Goal: Task Accomplishment & Management: Complete application form

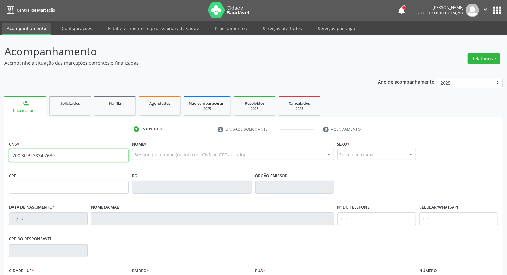
type input "700 3079 3834 7630"
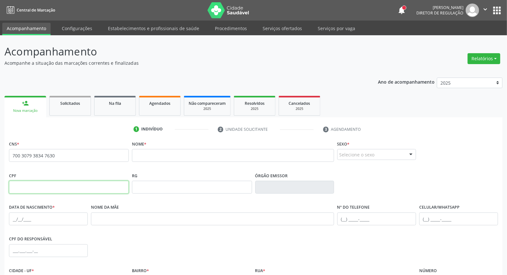
click at [55, 190] on input "text" at bounding box center [69, 187] width 120 height 13
type input "128.456.284-04"
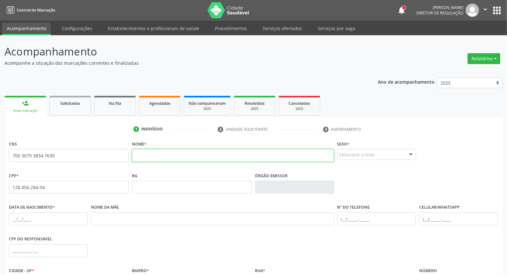
click at [160, 156] on input "text" at bounding box center [233, 155] width 202 height 13
paste input "JAQUELINE CARLA DA SILVA VALDEVINO"
type input "JAQUELINE CARLA DA SILVA VALDEVINO"
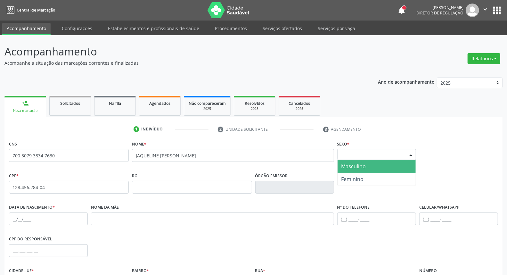
click at [349, 157] on div "Selecione o sexo" at bounding box center [376, 154] width 79 height 11
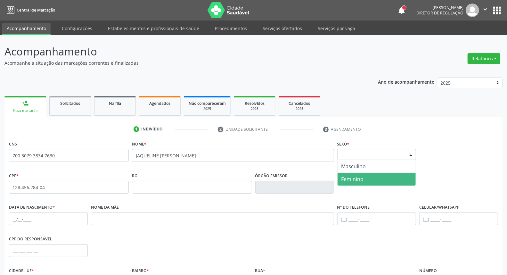
click at [343, 176] on span "Feminino" at bounding box center [352, 179] width 22 height 7
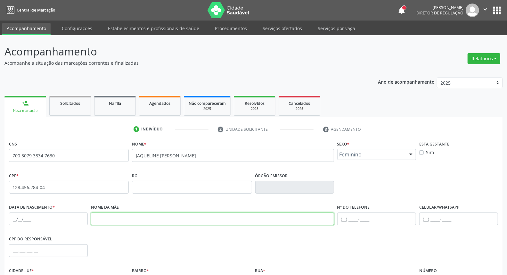
click at [168, 217] on input "text" at bounding box center [212, 218] width 243 height 13
drag, startPoint x: 138, startPoint y: 218, endPoint x: 31, endPoint y: 219, distance: 107.0
click at [33, 219] on div "Data de nascimento * Nome da mãe MARIA ERISLEID Nº do Telefone Celular/WhatsApp" at bounding box center [253, 218] width 492 height 32
paste input "aria Gisleide Pereira da Silva"
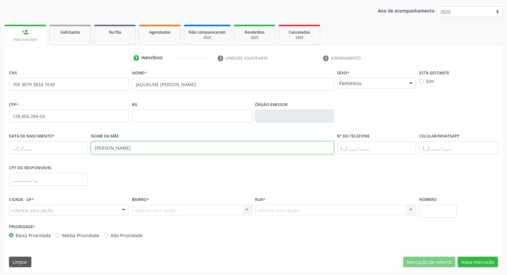
scroll to position [72, 0]
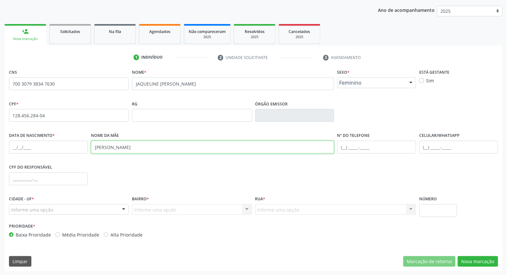
type input "Maria Gisleide Pereira da Silva"
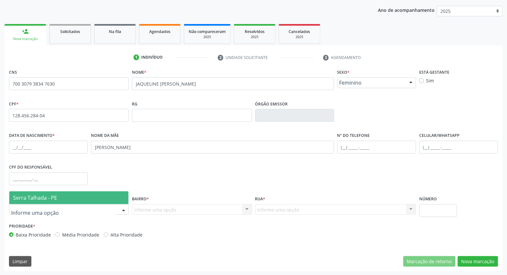
drag, startPoint x: 52, startPoint y: 209, endPoint x: 51, endPoint y: 201, distance: 7.4
drag, startPoint x: 49, startPoint y: 194, endPoint x: 62, endPoint y: 194, distance: 12.2
click at [51, 194] on span "Serra Talhada - PE" at bounding box center [35, 197] width 44 height 7
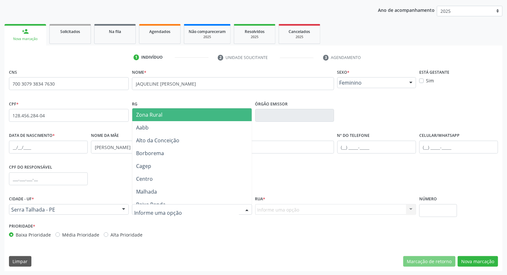
click at [169, 117] on span "Zona Rural" at bounding box center [191, 114] width 119 height 13
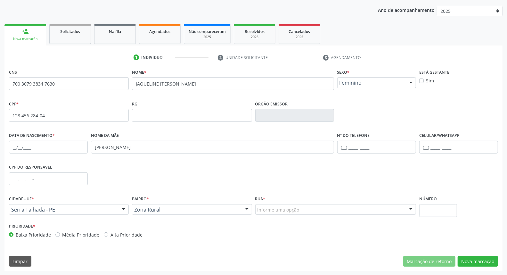
drag, startPoint x: 292, startPoint y: 212, endPoint x: 284, endPoint y: 209, distance: 7.7
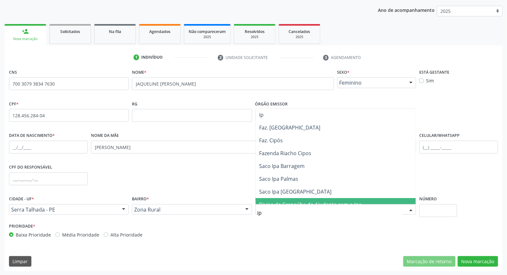
type input "i"
type input "A"
type input "IPA"
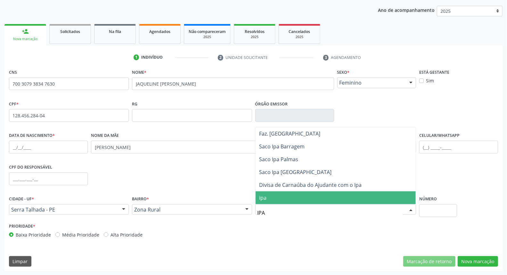
click at [268, 198] on span "ipa" at bounding box center [336, 197] width 160 height 13
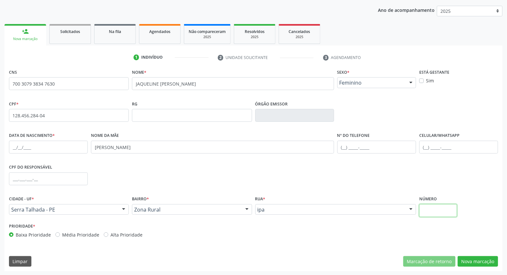
click at [425, 206] on input "text" at bounding box center [438, 210] width 38 height 13
type input "0"
click at [466, 263] on button "Nova marcação" at bounding box center [478, 261] width 40 height 11
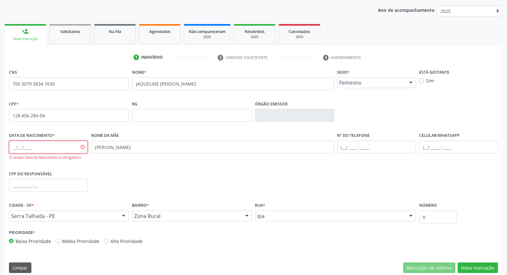
click at [10, 148] on input "text" at bounding box center [48, 147] width 79 height 13
type input "31/05/1997"
click at [498, 267] on button "Nova marcação" at bounding box center [478, 267] width 40 height 11
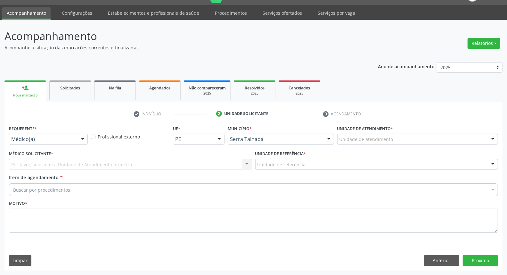
scroll to position [15, 0]
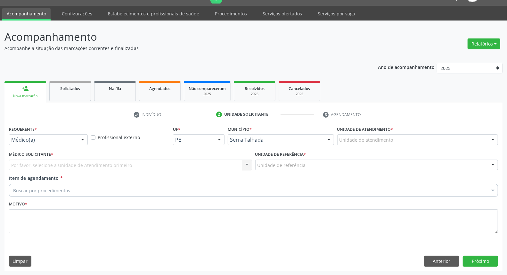
drag, startPoint x: 36, startPoint y: 136, endPoint x: 36, endPoint y: 148, distance: 11.5
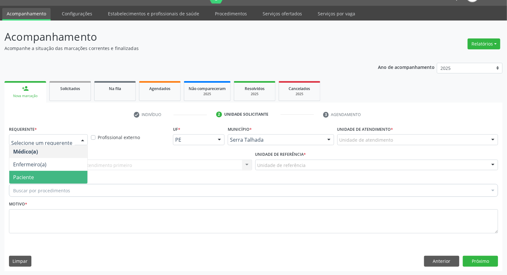
click at [25, 177] on span "Paciente" at bounding box center [23, 177] width 21 height 7
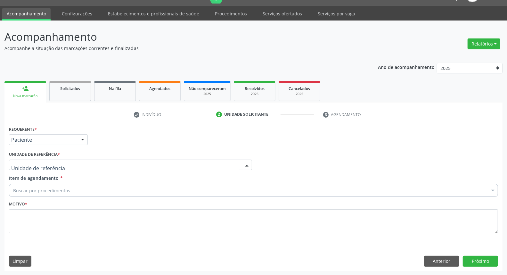
click at [61, 160] on div at bounding box center [130, 165] width 243 height 11
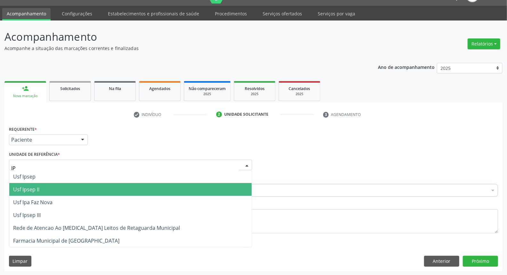
type input "IPA"
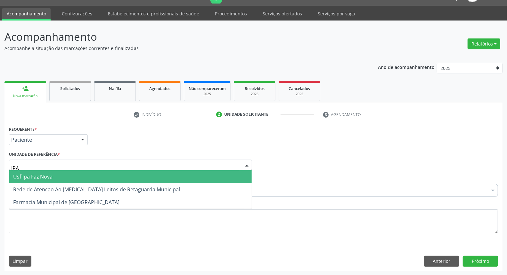
click at [50, 174] on span "Usf Ipa Faz Nova" at bounding box center [32, 176] width 39 height 7
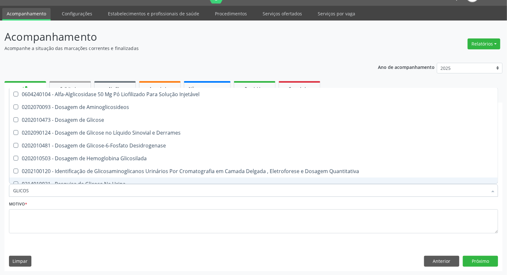
type input "GLICOSE"
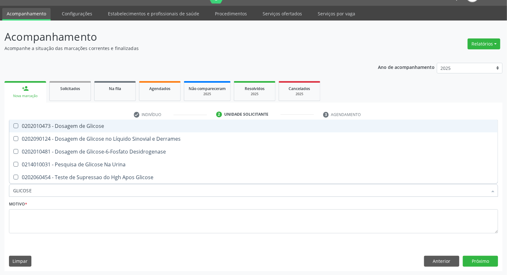
click at [46, 123] on div "0202010473 - Dosagem de Glicose" at bounding box center [253, 125] width 481 height 5
checkbox Glicose "true"
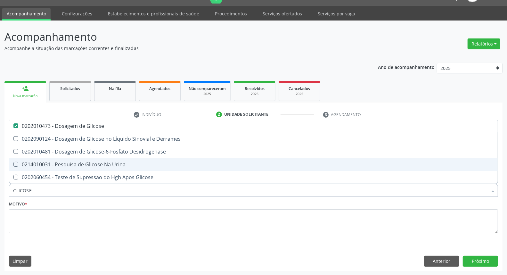
drag, startPoint x: 34, startPoint y: 191, endPoint x: 0, endPoint y: 193, distance: 33.7
click at [0, 191] on div "Acompanhamento Acompanhe a situação das marcações correntes e finalizadas Relat…" at bounding box center [253, 148] width 507 height 255
type input "A"
checkbox Glicose "false"
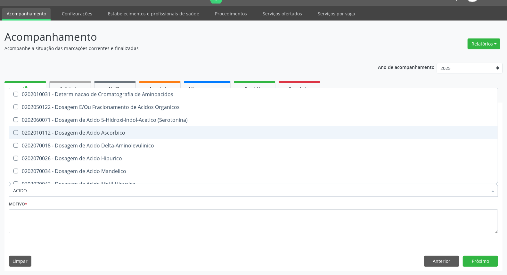
type input "ACIDO U"
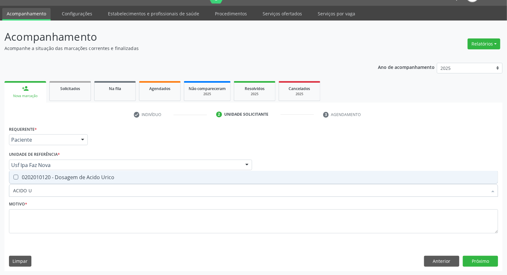
click at [28, 181] on span "0202010120 - Dosagem de Acido Urico" at bounding box center [253, 177] width 489 height 13
checkbox Urico "true"
drag, startPoint x: 47, startPoint y: 190, endPoint x: 0, endPoint y: 190, distance: 46.8
click at [0, 190] on div "Acompanhamento Acompanhe a situação das marcações correntes e finalizadas Relat…" at bounding box center [253, 148] width 507 height 255
type input "A"
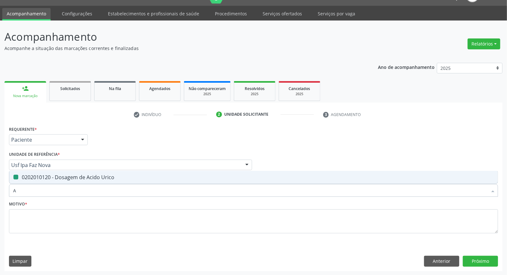
checkbox Urico "false"
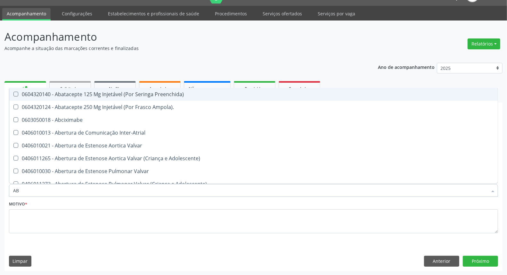
type input "ABO"
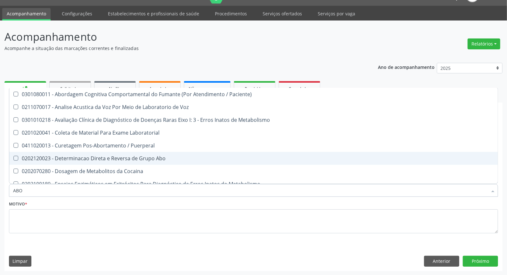
click at [42, 153] on span "0202120023 - Determinacao Direta e Reversa de Grupo Abo" at bounding box center [258, 158] width 498 height 13
checkbox Abo "true"
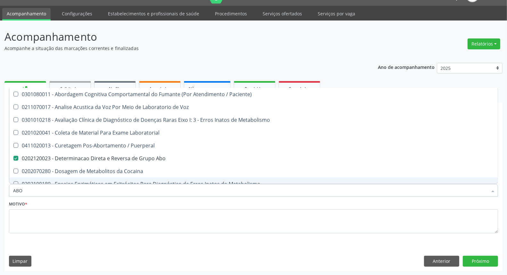
drag, startPoint x: 28, startPoint y: 193, endPoint x: 0, endPoint y: 191, distance: 28.2
click at [0, 192] on div "Acompanhamento Acompanhe a situação das marcações correntes e finalizadas Relat…" at bounding box center [253, 148] width 507 height 255
type input "C"
checkbox Abo "false"
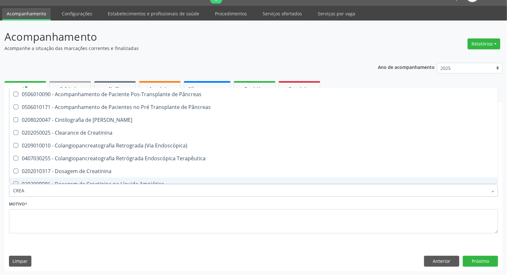
type input "CREAT"
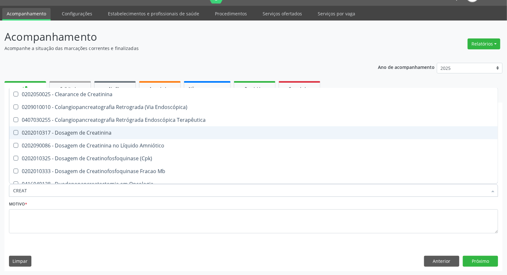
drag, startPoint x: 23, startPoint y: 136, endPoint x: 24, endPoint y: 142, distance: 6.2
click at [24, 139] on ul "Desfazer seleção 0202050025 - Clearance de Creatinina 0209010010 - Colangiopanc…" at bounding box center [253, 197] width 489 height 218
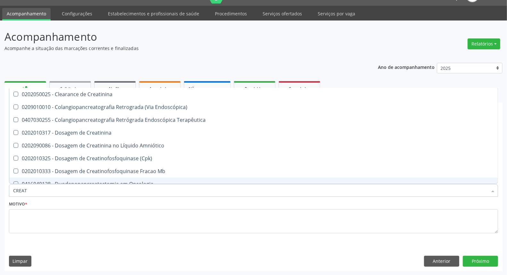
drag, startPoint x: 30, startPoint y: 191, endPoint x: 0, endPoint y: 191, distance: 30.1
click at [0, 191] on div "Acompanhamento Acompanhe a situação das marcações correntes e finalizadas Relat…" at bounding box center [253, 148] width 507 height 255
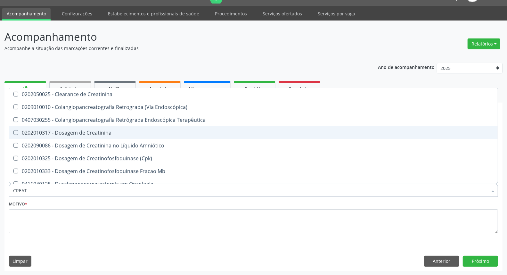
click at [35, 128] on span "0202010317 - Dosagem de Creatinina" at bounding box center [253, 132] width 489 height 13
checkbox Creatinina "true"
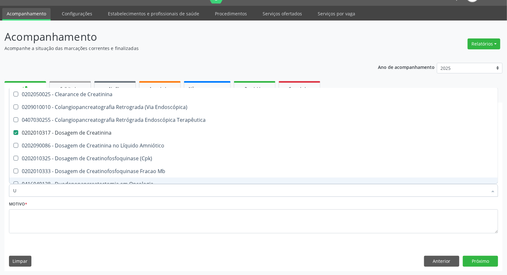
type input "UR"
checkbox Creatinina "false"
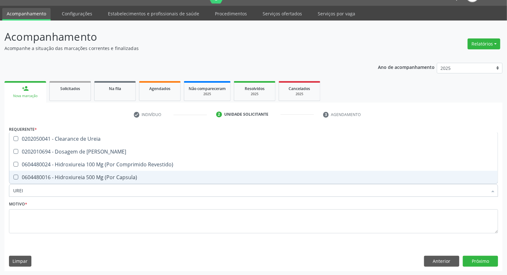
type input "UREIA"
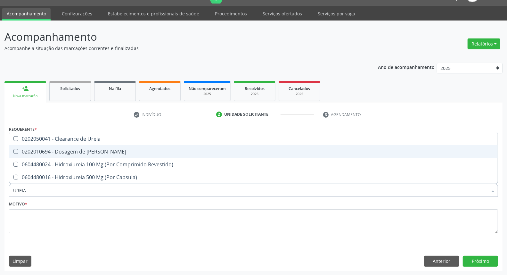
drag, startPoint x: 40, startPoint y: 148, endPoint x: 28, endPoint y: 191, distance: 45.0
click at [40, 149] on div "0202010694 - Dosagem de [PERSON_NAME]" at bounding box center [253, 151] width 481 height 5
checkbox Ureia "true"
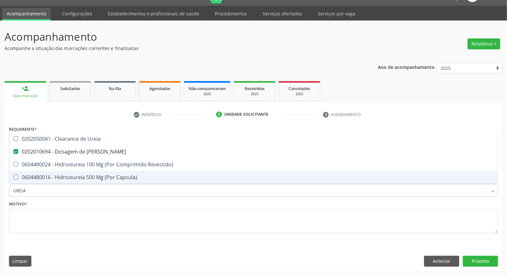
drag, startPoint x: 30, startPoint y: 192, endPoint x: 0, endPoint y: 181, distance: 32.2
click at [0, 181] on div "Acompanhamento Acompanhe a situação das marcações correntes e finalizadas Relat…" at bounding box center [253, 148] width 507 height 255
type input "C"
checkbox Ureia "false"
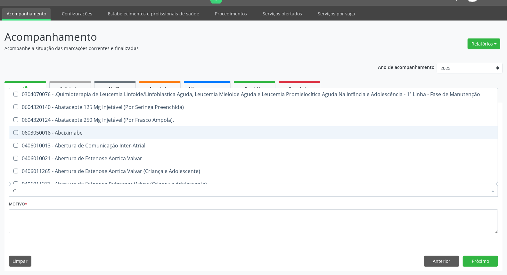
type input "CO"
checkbox Único "true"
checkbox Creatinina "true"
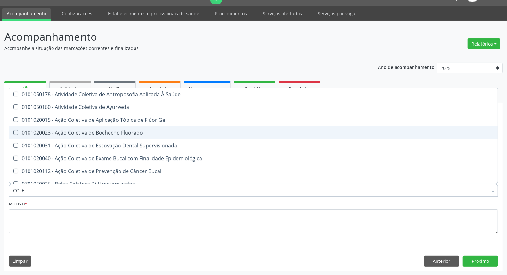
type input "COLES"
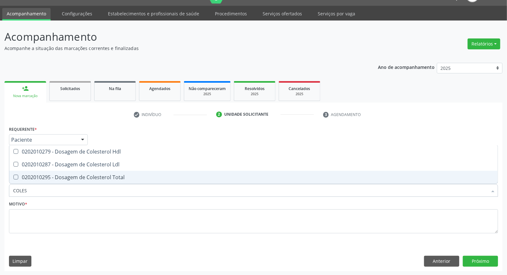
drag, startPoint x: 24, startPoint y: 172, endPoint x: 28, endPoint y: 162, distance: 10.4
click at [26, 168] on ul "Desfazer seleção 0202010279 - Dosagem de Colesterol Hdl 0202010287 - Dosagem de…" at bounding box center [253, 164] width 489 height 38
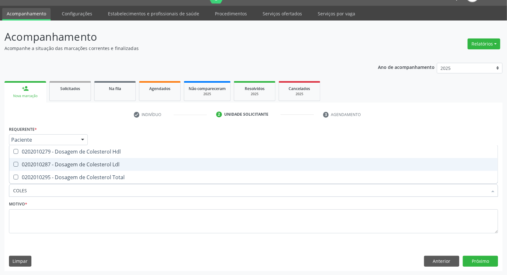
drag, startPoint x: 28, startPoint y: 162, endPoint x: 30, endPoint y: 152, distance: 10.8
click at [29, 160] on span "0202010287 - Dosagem de Colesterol Ldl" at bounding box center [253, 164] width 489 height 13
checkbox Ldl "true"
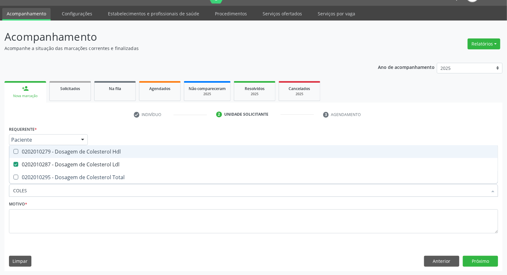
click at [30, 152] on div "0202010279 - Dosagem de Colesterol Hdl" at bounding box center [253, 151] width 481 height 5
checkbox Hdl "true"
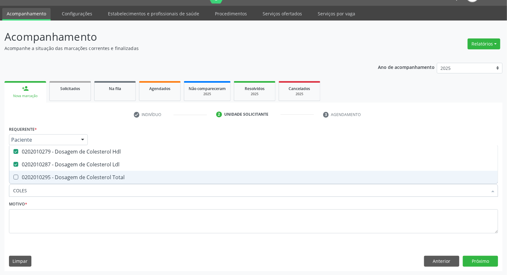
click at [29, 172] on span "0202010295 - Dosagem de Colesterol Total" at bounding box center [253, 177] width 489 height 13
checkbox Total "true"
drag, startPoint x: 27, startPoint y: 189, endPoint x: 0, endPoint y: 189, distance: 27.2
click at [0, 189] on div "Acompanhamento Acompanhe a situação das marcações correntes e finalizadas Relat…" at bounding box center [253, 148] width 507 height 255
type input "HE"
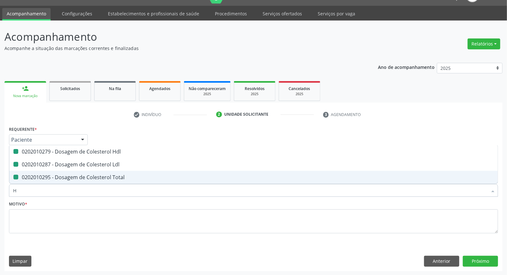
checkbox Hdl "false"
checkbox Ldl "false"
checkbox Total "false"
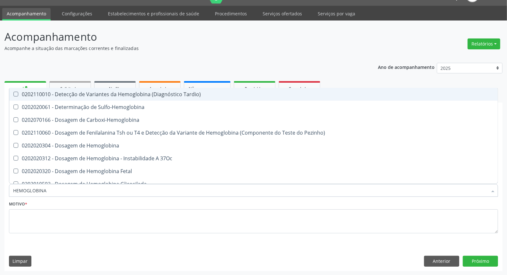
type input "HEMOGLOBINA G"
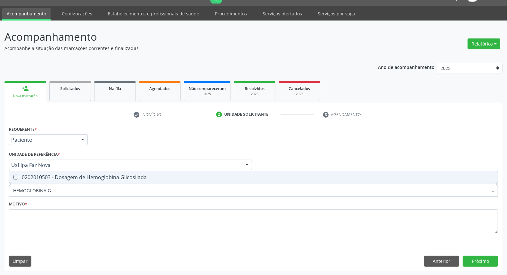
drag, startPoint x: 34, startPoint y: 180, endPoint x: 58, endPoint y: 188, distance: 25.2
click at [34, 180] on span "0202010503 - Dosagem de Hemoglobina Glicosilada" at bounding box center [253, 177] width 489 height 13
checkbox Glicosilada "true"
drag, startPoint x: 0, startPoint y: 186, endPoint x: 0, endPoint y: 169, distance: 17.3
click at [0, 170] on div "Acompanhamento Acompanhe a situação das marcações correntes e finalizadas Relat…" at bounding box center [253, 148] width 507 height 255
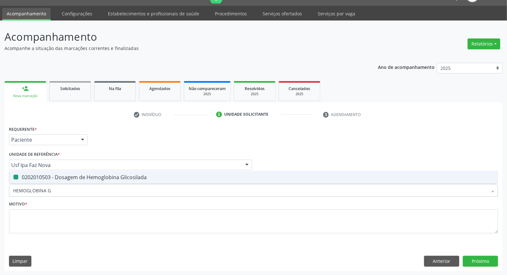
type input "T"
checkbox Glicosilada "false"
type input "TRIGLI"
click at [43, 176] on div "0202010678 - Dosagem de Triglicerideos" at bounding box center [253, 177] width 481 height 5
checkbox Triglicerideos "true"
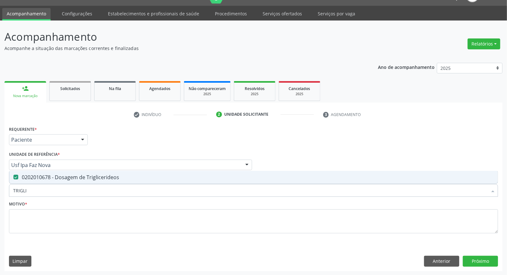
drag, startPoint x: 41, startPoint y: 186, endPoint x: 0, endPoint y: 190, distance: 41.2
click at [0, 191] on div "Acompanhamento Acompanhe a situação das marcações correntes e finalizadas Relat…" at bounding box center [253, 148] width 507 height 255
type input "T"
checkbox Triglicerideos "false"
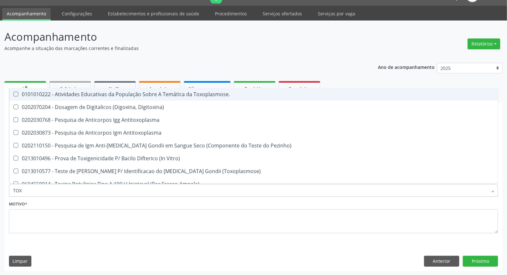
type input "TOXO"
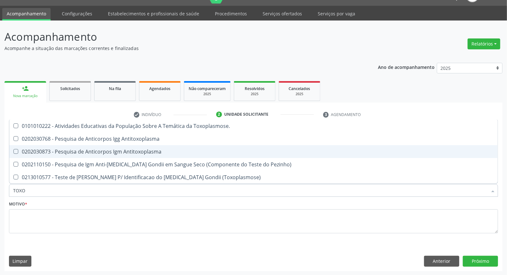
click at [57, 152] on div "0202030873 - Pesquisa de Anticorpos Igm Antitoxoplasma" at bounding box center [253, 151] width 481 height 5
checkbox Antitoxoplasma "true"
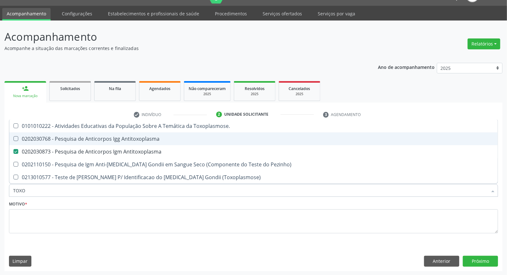
click at [56, 137] on div "0202030768 - Pesquisa de Anticorpos Igg Antitoxoplasma" at bounding box center [253, 138] width 481 height 5
checkbox Antitoxoplasma "true"
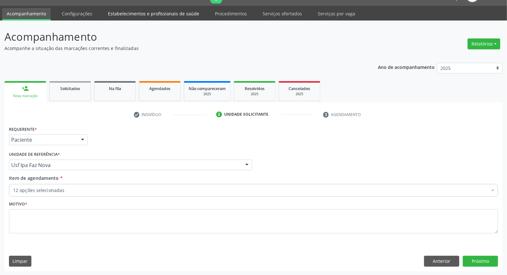
checkbox Abo "true"
checkbox Creatinina "true"
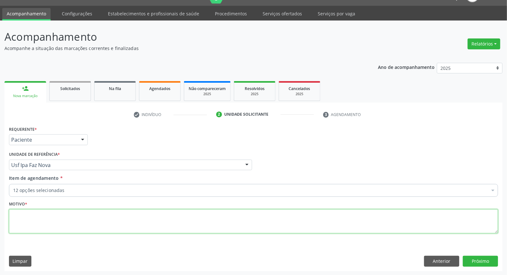
click at [53, 218] on textarea at bounding box center [253, 221] width 489 height 24
type textarea "*"
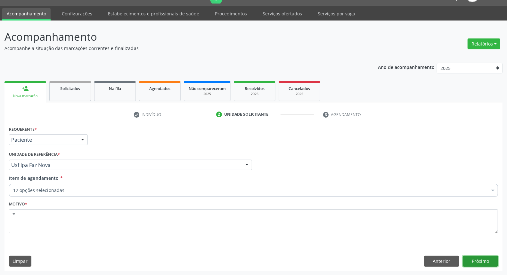
click at [484, 257] on button "Próximo" at bounding box center [480, 261] width 35 height 11
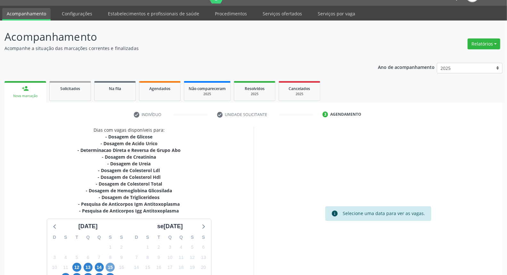
drag, startPoint x: 109, startPoint y: 264, endPoint x: 115, endPoint y: 259, distance: 8.2
click at [109, 264] on span "15" at bounding box center [110, 267] width 9 height 9
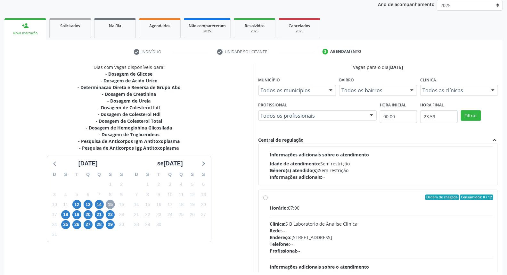
scroll to position [101, 0]
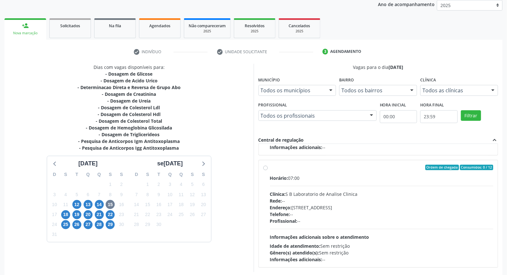
click at [270, 168] on label "Ordem de chegada Consumidos: 0 / 12 Horário: 07:00 Clínica: S B Laboratorio de …" at bounding box center [382, 214] width 224 height 98
click at [265, 168] on input "Ordem de chegada Consumidos: 0 / 12 Horário: 07:00 Clínica: S B Laboratorio de …" at bounding box center [265, 168] width 4 height 6
radio input "true"
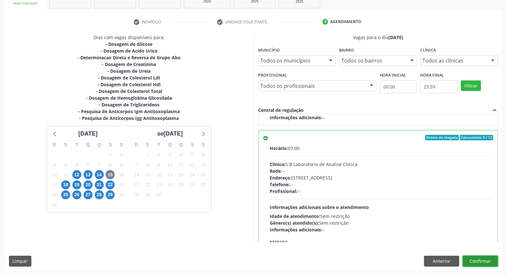
click at [481, 261] on button "Confirmar" at bounding box center [480, 261] width 35 height 11
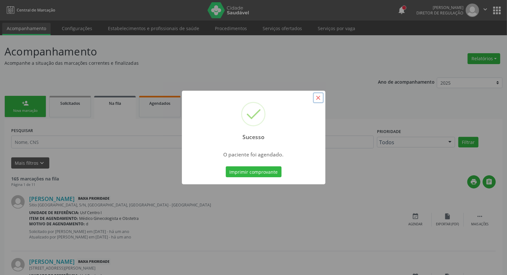
click at [319, 98] on button "×" at bounding box center [318, 97] width 11 height 11
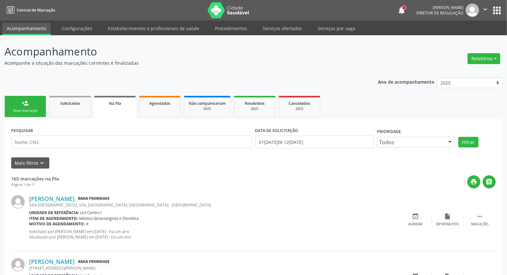
click at [26, 100] on div "person_add" at bounding box center [25, 103] width 7 height 7
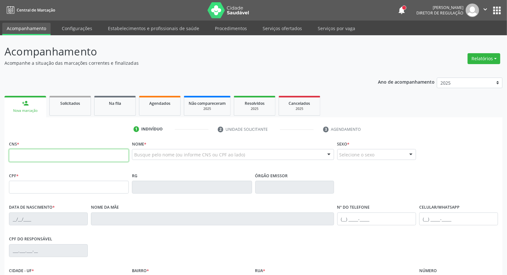
click at [44, 156] on input "text" at bounding box center [69, 155] width 120 height 13
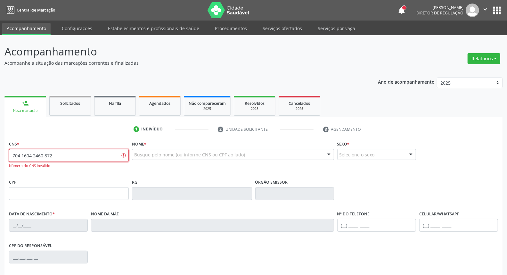
drag, startPoint x: 53, startPoint y: 155, endPoint x: 0, endPoint y: 161, distance: 53.5
click at [0, 161] on div "Acompanhamento Acompanhe a situação das marcações correntes e finalizadas Relat…" at bounding box center [253, 194] width 507 height 318
type input "701 6042 4608 7293"
click at [0, 161] on div "Acompanhamento Acompanhe a situação das marcações correntes e finalizadas Relat…" at bounding box center [253, 194] width 507 height 318
click at [22, 193] on input "text" at bounding box center [69, 193] width 120 height 13
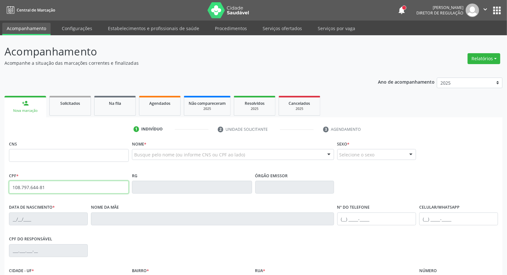
type input "108.797.644-81"
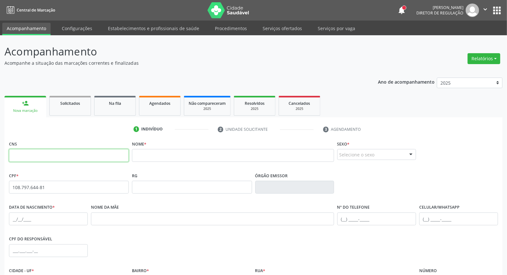
click at [52, 156] on input "text" at bounding box center [69, 155] width 120 height 13
paste input "701 6042 4608 7293"
click at [141, 155] on input "text" at bounding box center [233, 155] width 202 height 13
drag, startPoint x: 66, startPoint y: 159, endPoint x: 0, endPoint y: 159, distance: 65.7
click at [0, 159] on div "Acompanhamento Acompanhe a situação das marcações correntes e finalizadas Relat…" at bounding box center [253, 191] width 507 height 312
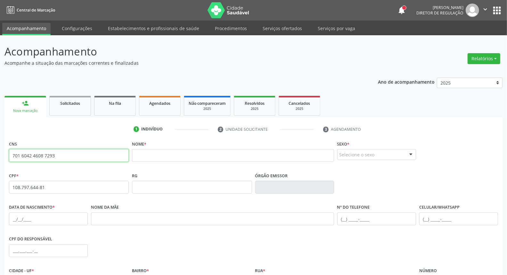
paste input "898 0029 9263 427"
type input "898 0029 9263 4273"
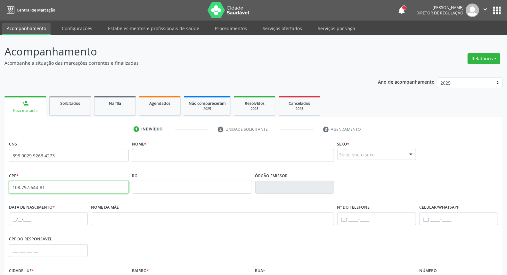
drag, startPoint x: 57, startPoint y: 191, endPoint x: 0, endPoint y: 191, distance: 57.0
click at [0, 191] on div "Acompanhamento Acompanhe a situação das marcações correntes e finalizadas Relat…" at bounding box center [253, 191] width 507 height 312
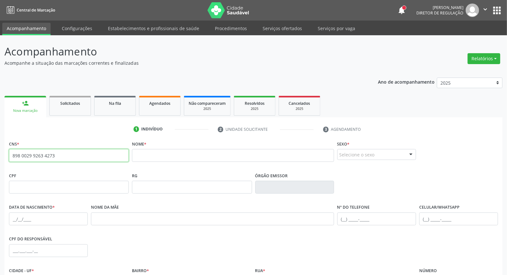
drag, startPoint x: 84, startPoint y: 156, endPoint x: 81, endPoint y: 160, distance: 5.5
click at [81, 160] on input "898 0029 9263 4273" at bounding box center [69, 155] width 120 height 13
drag, startPoint x: 92, startPoint y: 156, endPoint x: 0, endPoint y: 127, distance: 96.7
click at [0, 127] on div "Acompanhamento Acompanhe a situação das marcações correntes e finalizadas Relat…" at bounding box center [253, 191] width 507 height 312
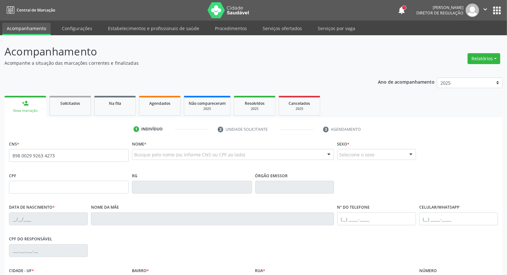
type input "898 0029 9263 4273"
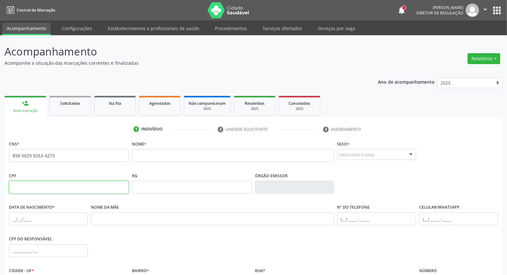
click at [62, 188] on input "text" at bounding box center [69, 187] width 120 height 13
paste input "108.797.644-81"
type input "108.797.644-81"
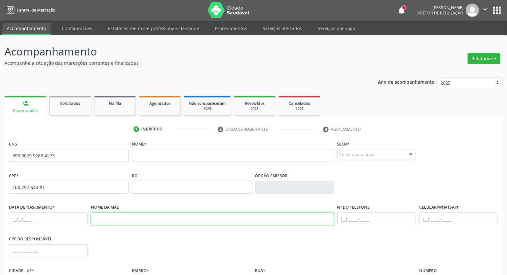
click at [160, 215] on input "text" at bounding box center [212, 218] width 243 height 13
paste input "[PERSON_NAME] das [PERSON_NAME]"
type input "[PERSON_NAME] das [PERSON_NAME]"
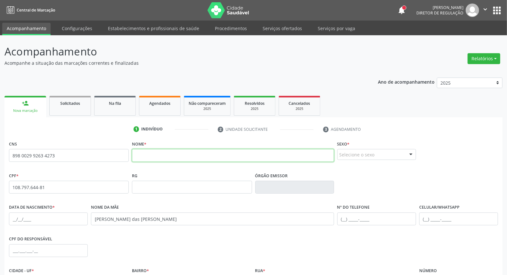
click at [158, 151] on input "text" at bounding box center [233, 155] width 202 height 13
paste input "[PERSON_NAME]"
type input "[PERSON_NAME]"
drag, startPoint x: 71, startPoint y: 159, endPoint x: 0, endPoint y: 159, distance: 71.1
click at [0, 159] on div "Acompanhamento Acompanhe a situação das marcações correntes e finalizadas Relat…" at bounding box center [253, 191] width 507 height 312
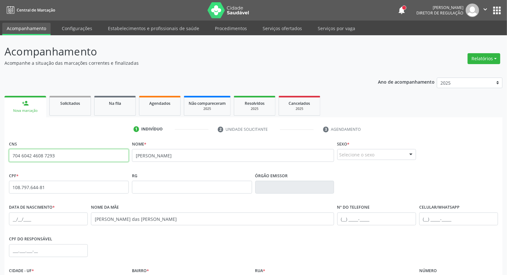
type input "704 6042 4608 7293"
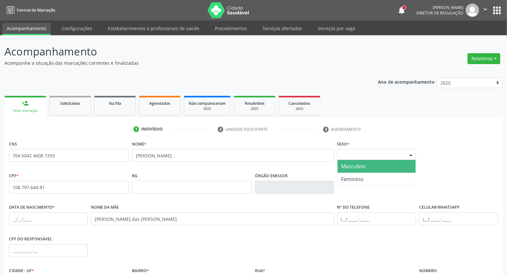
drag, startPoint x: 360, startPoint y: 155, endPoint x: 359, endPoint y: 165, distance: 10.0
click at [359, 156] on div "Selecione o sexo" at bounding box center [376, 154] width 79 height 11
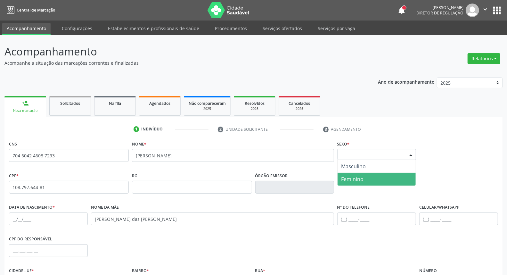
drag, startPoint x: 358, startPoint y: 174, endPoint x: 352, endPoint y: 179, distance: 7.3
click at [358, 175] on span "Feminino" at bounding box center [377, 179] width 78 height 13
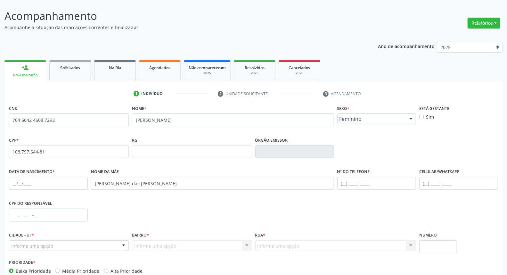
scroll to position [72, 0]
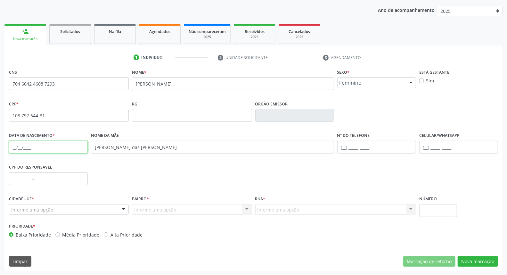
click at [12, 145] on input "text" at bounding box center [48, 147] width 79 height 13
type input "[DATE]"
click at [477, 261] on button "Nova marcação" at bounding box center [478, 261] width 40 height 11
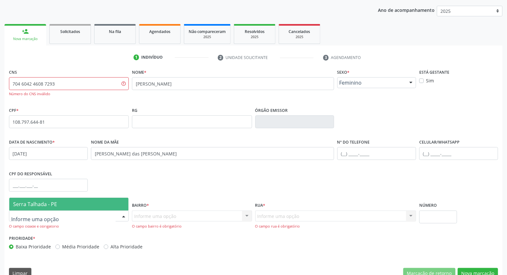
drag, startPoint x: 68, startPoint y: 217, endPoint x: 71, endPoint y: 191, distance: 25.4
click at [68, 216] on div at bounding box center [69, 215] width 120 height 11
click at [70, 202] on span "Serra Talhada - PE" at bounding box center [68, 204] width 119 height 13
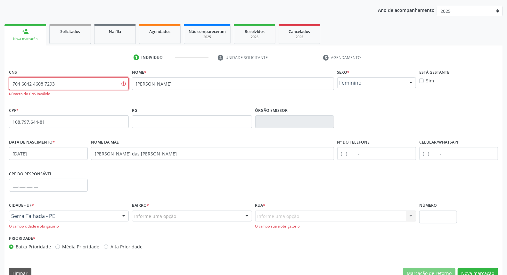
drag, startPoint x: 20, startPoint y: 85, endPoint x: 26, endPoint y: 79, distance: 8.6
click at [20, 85] on input "704 6042 4608 7293" at bounding box center [69, 83] width 120 height 13
type input "7"
type input "701 6042 4608 7293"
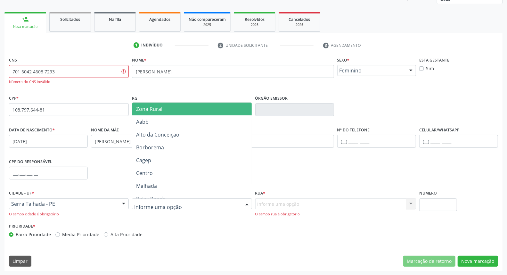
click at [230, 203] on div at bounding box center [192, 203] width 120 height 11
click at [189, 111] on span "Zona Rural" at bounding box center [191, 109] width 119 height 13
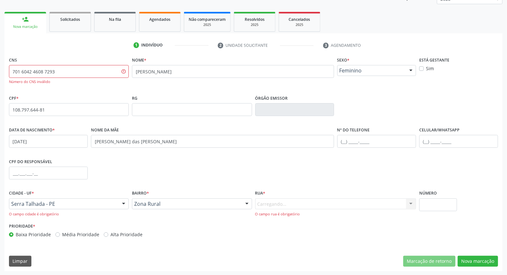
click at [291, 204] on div "Carregando... Nenhum resultado encontrado para: " " Nenhuma opção encontrada. D…" at bounding box center [335, 207] width 161 height 18
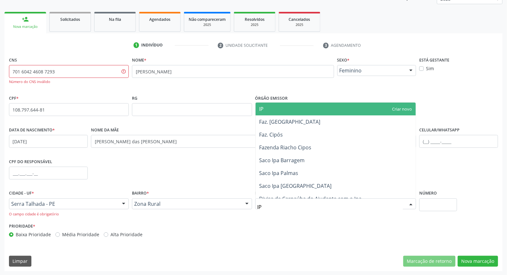
type input "IPA"
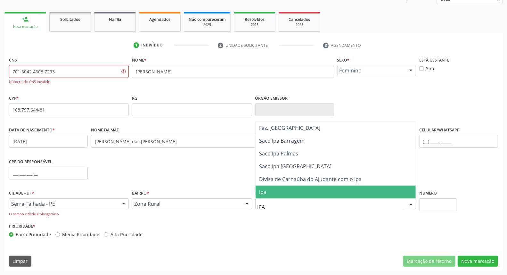
click at [284, 194] on span "ipa" at bounding box center [336, 191] width 160 height 13
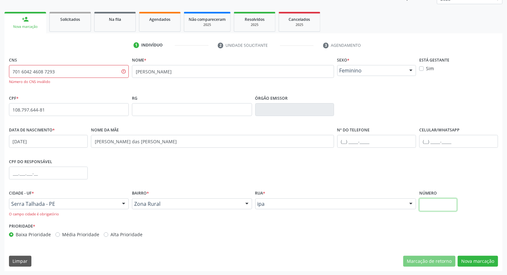
click at [440, 205] on input "text" at bounding box center [438, 204] width 38 height 13
type input "SN"
click at [470, 258] on button "Nova marcação" at bounding box center [478, 261] width 40 height 11
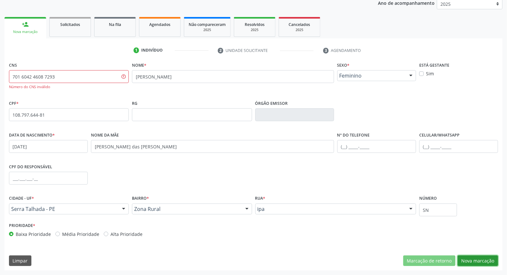
scroll to position [78, 0]
drag, startPoint x: 70, startPoint y: 75, endPoint x: 0, endPoint y: 77, distance: 70.5
click at [0, 77] on div "Acompanhamento Acompanhe a situação das marcações correntes e finalizadas Relat…" at bounding box center [253, 116] width 507 height 318
paste input "898 0029 9263 427"
type input "898 0029 9263 4273"
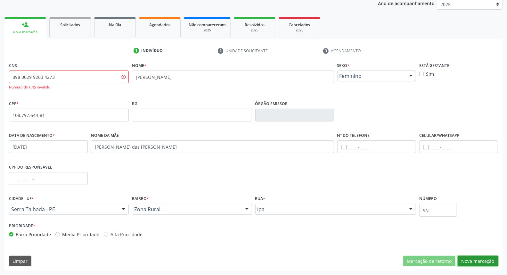
click at [480, 259] on button "Nova marcação" at bounding box center [478, 261] width 40 height 11
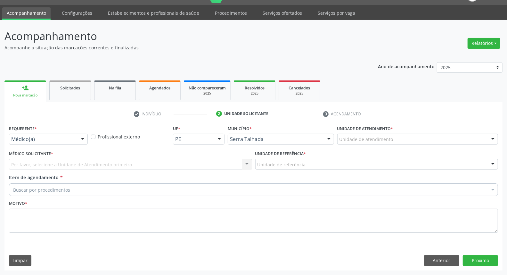
scroll to position [15, 0]
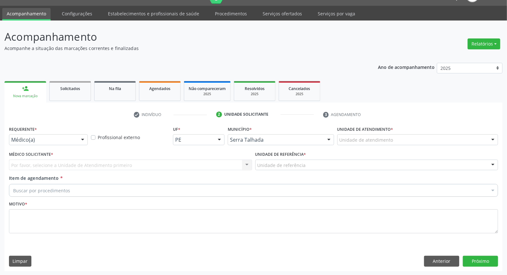
drag, startPoint x: 62, startPoint y: 136, endPoint x: 61, endPoint y: 144, distance: 8.3
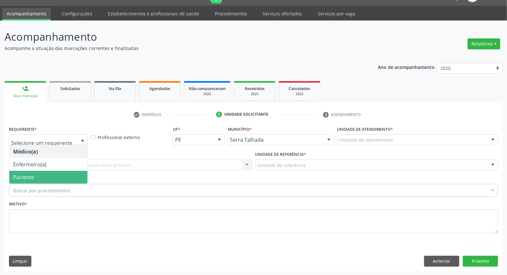
drag, startPoint x: 52, startPoint y: 172, endPoint x: 55, endPoint y: 163, distance: 9.9
click at [52, 172] on span "Paciente" at bounding box center [48, 177] width 78 height 13
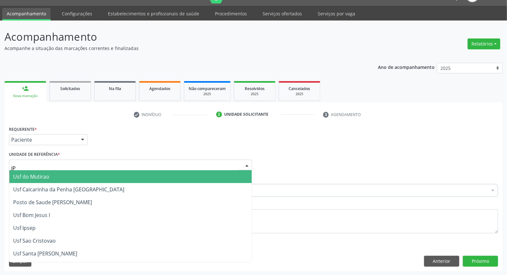
type input "IPA"
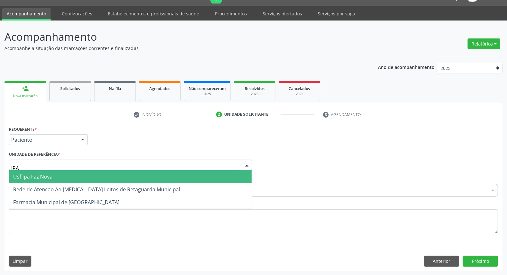
drag, startPoint x: 65, startPoint y: 176, endPoint x: 71, endPoint y: 186, distance: 11.9
click at [65, 177] on span "Usf Ipa Faz Nova" at bounding box center [130, 176] width 242 height 13
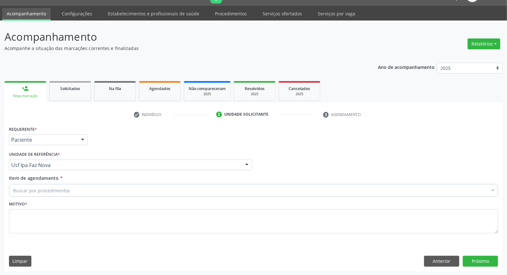
click at [72, 190] on div "Buscar por procedimentos" at bounding box center [253, 190] width 489 height 13
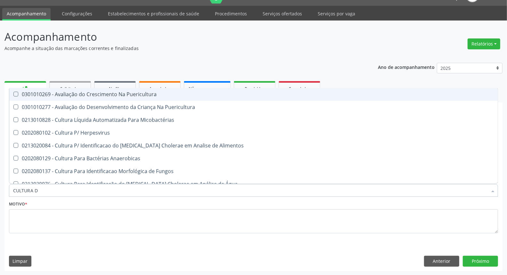
type input "CULTURA DE"
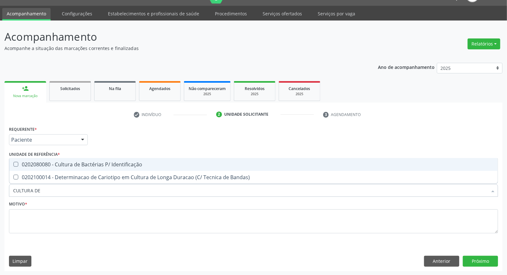
drag, startPoint x: 79, startPoint y: 164, endPoint x: 77, endPoint y: 182, distance: 18.3
click at [78, 165] on div "0202080080 - Cultura de Bactérias P/ Identificação" at bounding box center [253, 164] width 481 height 5
checkbox Identificação "true"
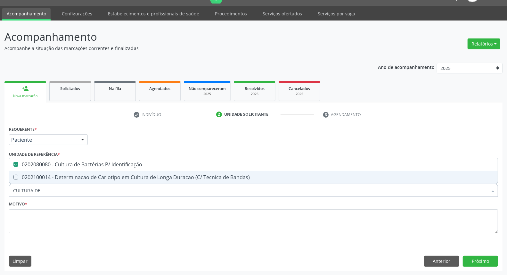
click at [74, 189] on input "CULTURA DE" at bounding box center [250, 190] width 474 height 13
type input "U"
checkbox Identificação "false"
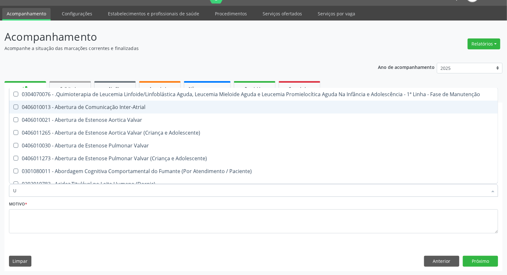
type input "UR"
checkbox Total "true"
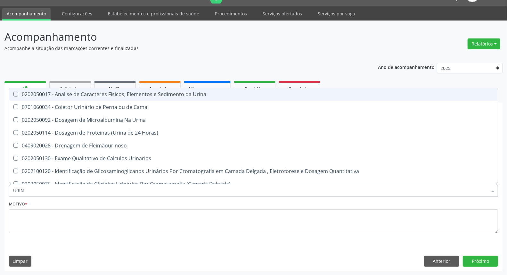
type input "URINA"
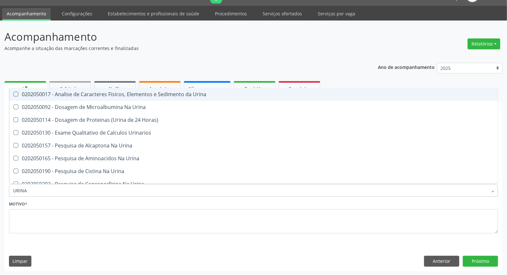
click at [94, 90] on span "0202050017 - Analise de Caracteres Fisicos, Elementos e Sedimento da Urina" at bounding box center [253, 94] width 489 height 13
checkbox Urina "true"
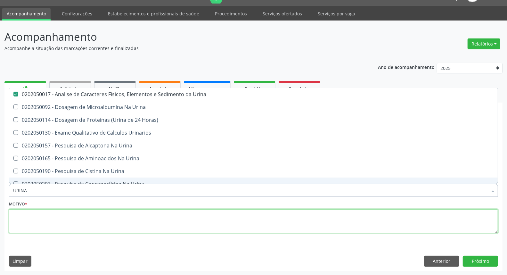
click at [82, 231] on textarea at bounding box center [253, 221] width 489 height 24
checkbox Urina "true"
checkbox Horas\) "true"
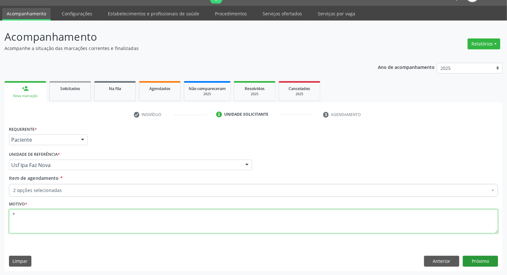
type textarea "*"
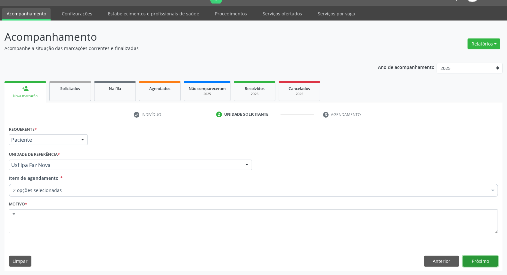
click at [478, 260] on button "Próximo" at bounding box center [480, 261] width 35 height 11
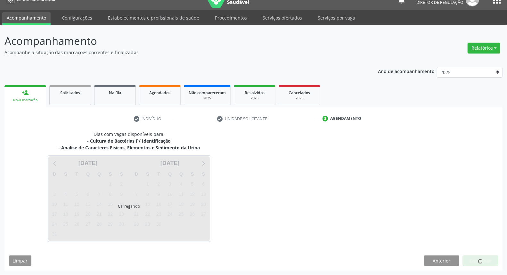
scroll to position [10, 0]
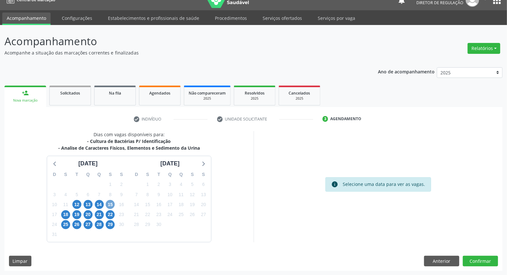
click at [111, 203] on span "15" at bounding box center [110, 204] width 9 height 9
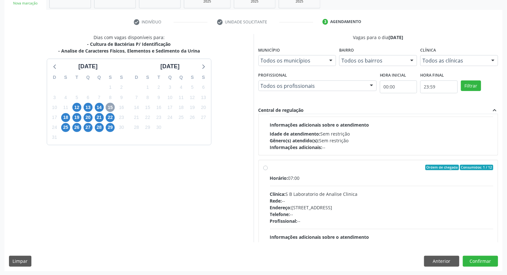
scroll to position [101, 0]
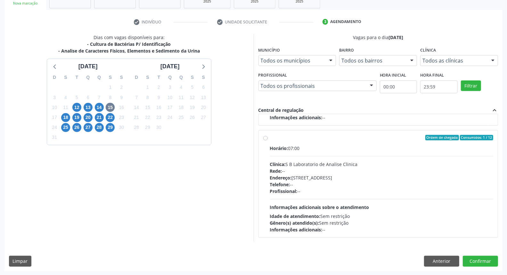
click at [270, 137] on label "Ordem de chegada Consumidos: 1 / 12 Horário: 07:00 Clínica: S B Laboratorio de …" at bounding box center [382, 184] width 224 height 98
click at [267, 137] on input "Ordem de chegada Consumidos: 1 / 12 Horário: 07:00 Clínica: S B Laboratorio de …" at bounding box center [265, 138] width 4 height 6
radio input "true"
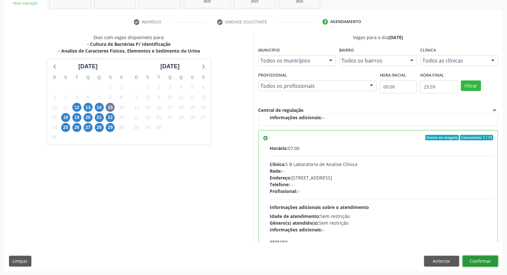
drag, startPoint x: 485, startPoint y: 261, endPoint x: 399, endPoint y: 259, distance: 85.9
click at [479, 260] on button "Confirmar" at bounding box center [480, 261] width 35 height 11
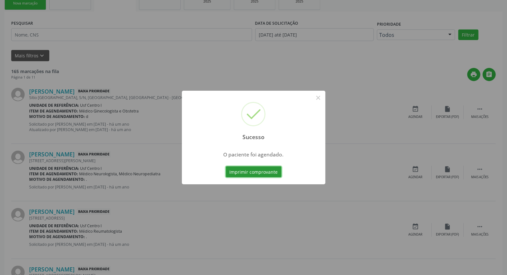
scroll to position [0, 0]
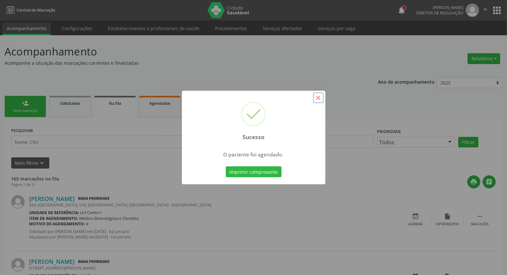
click at [318, 96] on button "×" at bounding box center [318, 97] width 11 height 11
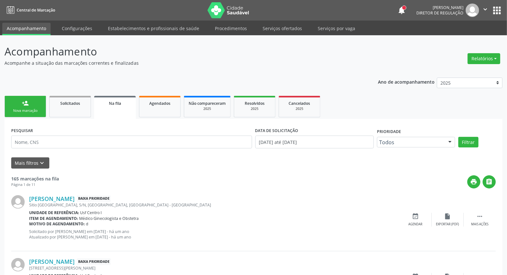
click at [21, 111] on div "Nova marcação" at bounding box center [25, 110] width 32 height 5
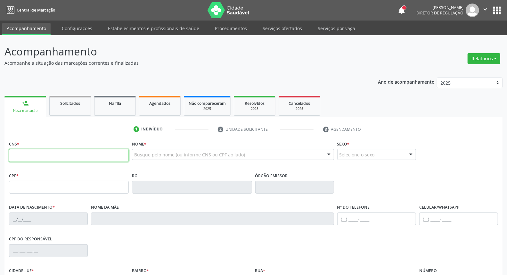
click at [59, 154] on input "text" at bounding box center [69, 155] width 120 height 13
click at [68, 157] on input "text" at bounding box center [69, 155] width 120 height 13
type input "700 1049 2041 5013"
type input "123.086.814-38"
type input "17/03/1997"
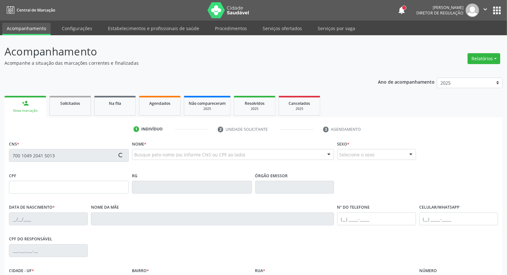
type input "Maria Aparecida de Souza"
type input "(87) 98146-2673"
type input "S/N"
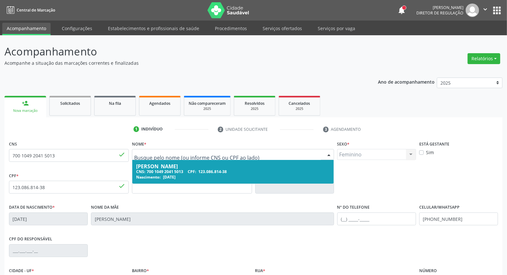
click at [177, 154] on input "text" at bounding box center [227, 157] width 186 height 13
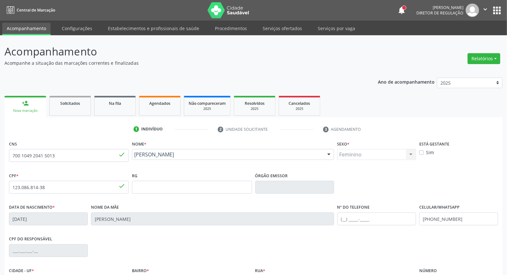
click at [104, 136] on div "1 Indivíduo 2 Unidade solicitante 3 Agendamento CNS 700 1049 2041 5013 done Nom…" at bounding box center [253, 233] width 498 height 219
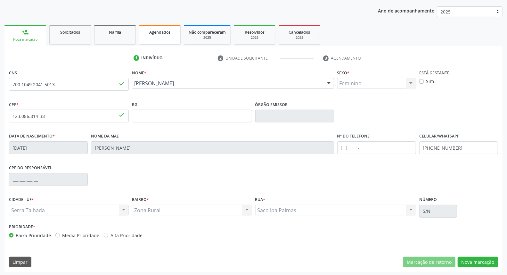
scroll to position [72, 0]
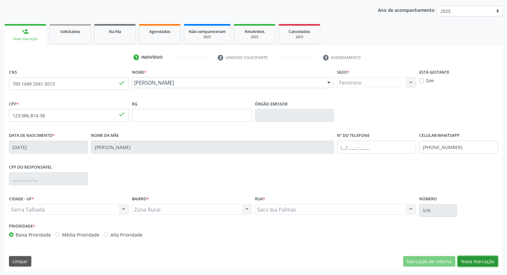
click at [472, 256] on button "Nova marcação" at bounding box center [478, 261] width 40 height 11
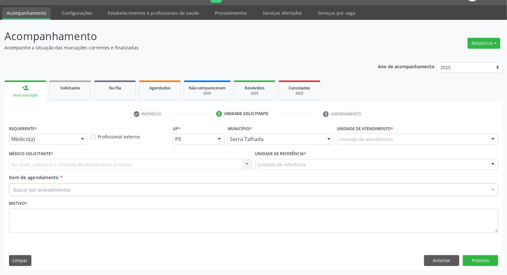
scroll to position [15, 0]
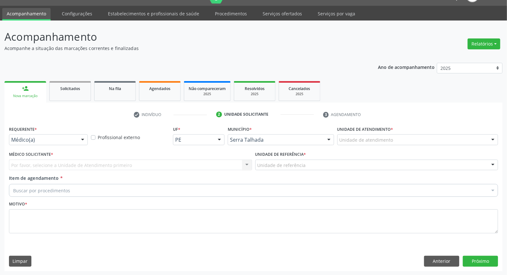
click at [49, 162] on div "Por favor, selecione a Unidade de Atendimento primeiro Nenhum resultado encontr…" at bounding box center [130, 165] width 243 height 11
click at [51, 166] on div "Por favor, selecione a Unidade de Atendimento primeiro Nenhum resultado encontr…" at bounding box center [130, 165] width 243 height 11
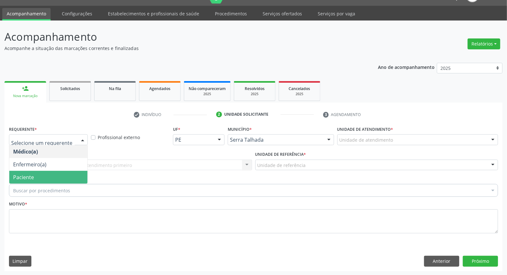
click at [49, 172] on span "Paciente" at bounding box center [48, 177] width 78 height 13
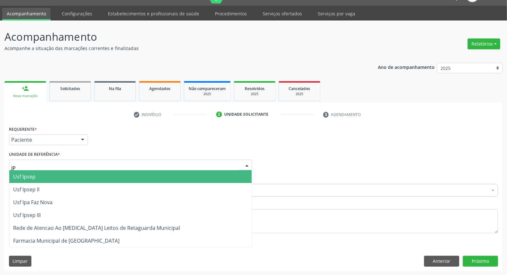
type input "IPA"
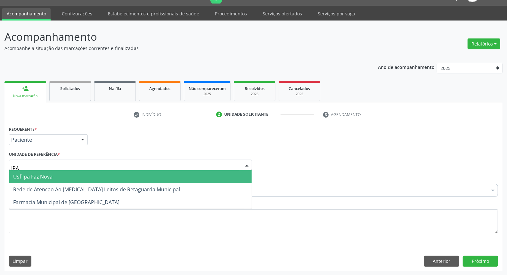
click at [51, 176] on span "Usf Ipa Faz Nova" at bounding box center [32, 176] width 39 height 7
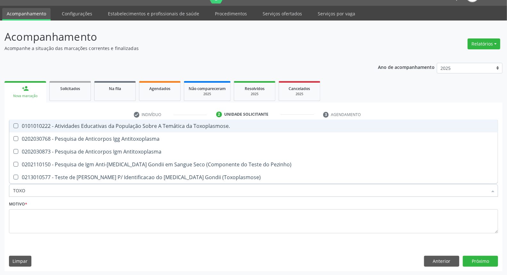
type input "TOXOP"
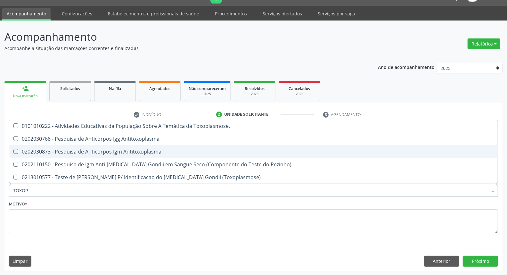
drag, startPoint x: 87, startPoint y: 151, endPoint x: 87, endPoint y: 138, distance: 13.1
click at [87, 151] on div "0202030873 - Pesquisa de Anticorpos Igm Antitoxoplasma" at bounding box center [253, 151] width 481 height 5
checkbox Antitoxoplasma "true"
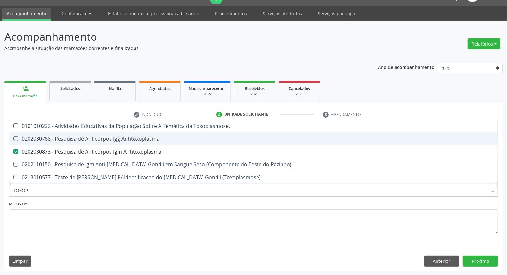
click at [86, 137] on div "0202030768 - Pesquisa de Anticorpos Igg Antitoxoplasma" at bounding box center [253, 138] width 481 height 5
checkbox Antitoxoplasma "true"
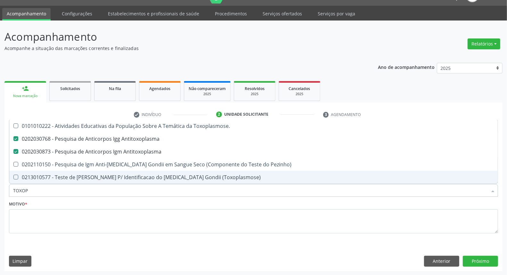
drag, startPoint x: 23, startPoint y: 191, endPoint x: 0, endPoint y: 183, distance: 24.1
click at [0, 185] on div "Acompanhamento Acompanhe a situação das marcações correntes e finalizadas Relat…" at bounding box center [253, 148] width 507 height 255
type input "C"
checkbox Antitoxoplasma "false"
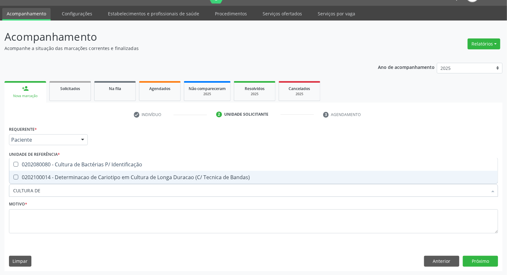
type input "CULTURA DE"
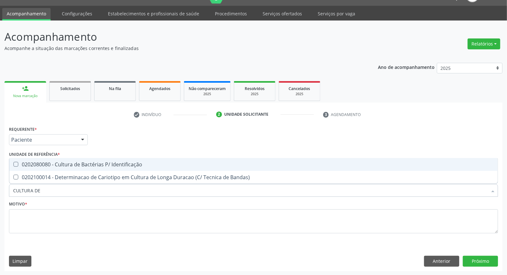
click at [25, 162] on div "0202080080 - Cultura de Bactérias P/ Identificação" at bounding box center [253, 164] width 481 height 5
checkbox Identificação "true"
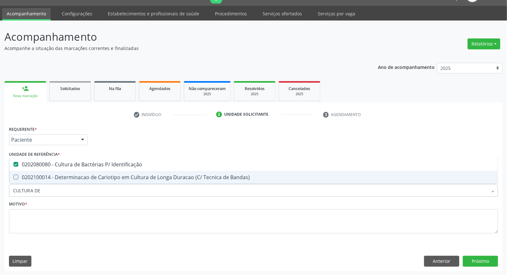
click at [0, 191] on div "Acompanhamento Acompanhe a situação das marcações correntes e finalizadas Relat…" at bounding box center [253, 148] width 507 height 255
type input "CU"
checkbox Identificação "false"
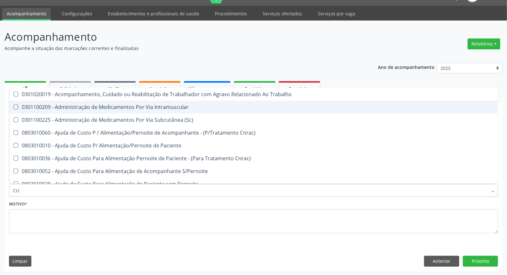
type input "CUL"
checkbox \(Adulto\) "true"
checkbox Identificação "false"
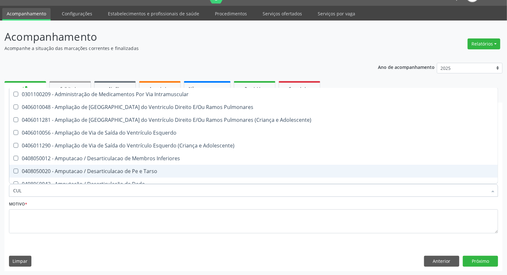
type input "CULT"
checkbox Superiores "true"
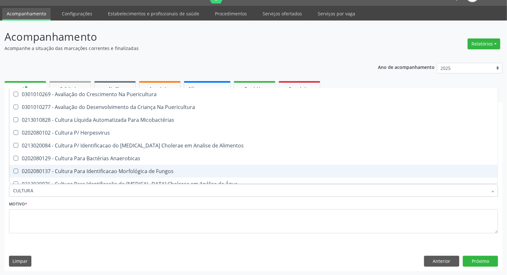
type input "CULTURA D"
checkbox Puericultura "true"
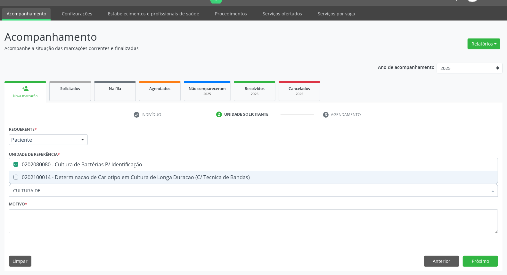
drag, startPoint x: 43, startPoint y: 191, endPoint x: 0, endPoint y: 188, distance: 43.0
click at [0, 188] on div "Acompanhamento Acompanhe a situação das marcações correntes e finalizadas Relat…" at bounding box center [253, 148] width 507 height 255
type input "UR"
checkbox Identificação "false"
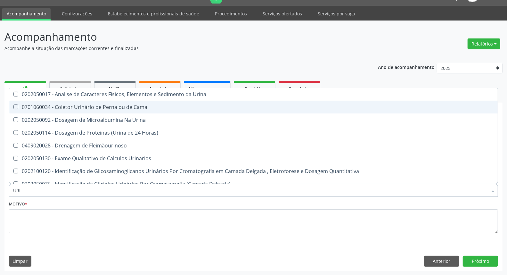
type input "URIN"
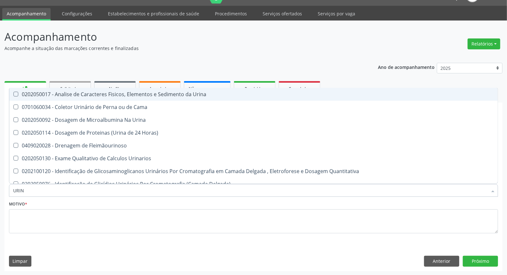
click at [93, 92] on div "0202050017 - Analise de Caracteres Fisicos, Elementos e Sedimento da Urina" at bounding box center [253, 94] width 481 height 5
checkbox Urina "true"
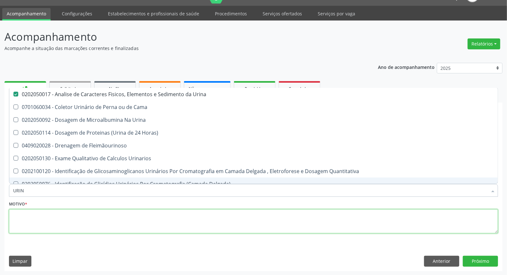
drag, startPoint x: 129, startPoint y: 226, endPoint x: 126, endPoint y: 227, distance: 3.9
click at [128, 227] on textarea at bounding box center [253, 221] width 489 height 24
checkbox Cama "true"
checkbox Urina "true"
checkbox Horas\) "true"
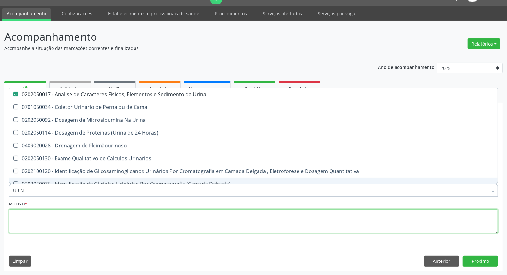
checkbox Fleimãourinoso "true"
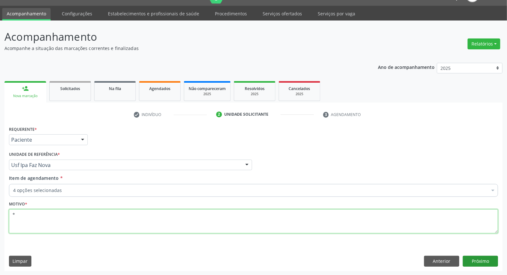
type textarea "*"
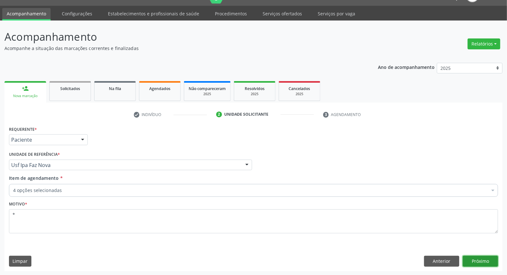
click at [490, 261] on button "Próximo" at bounding box center [480, 261] width 35 height 11
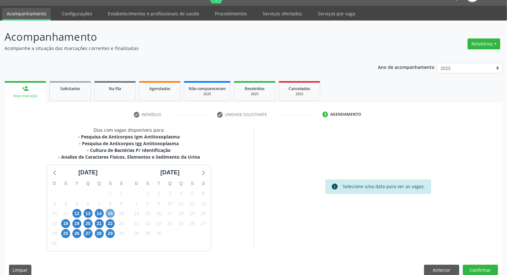
click at [108, 210] on span "15" at bounding box center [110, 213] width 9 height 9
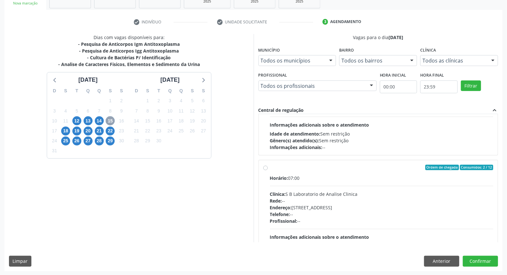
scroll to position [101, 0]
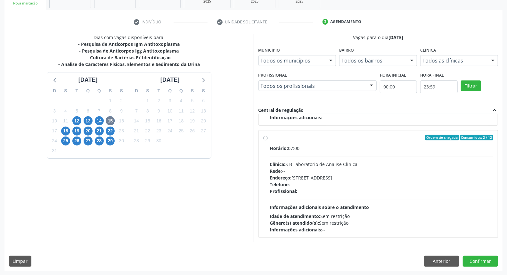
click at [270, 138] on label "Ordem de chegada Consumidos: 2 / 12 Horário: 07:00 Clínica: S B Laboratorio de …" at bounding box center [382, 184] width 224 height 98
click at [264, 138] on input "Ordem de chegada Consumidos: 2 / 12 Horário: 07:00 Clínica: S B Laboratorio de …" at bounding box center [265, 138] width 4 height 6
radio input "true"
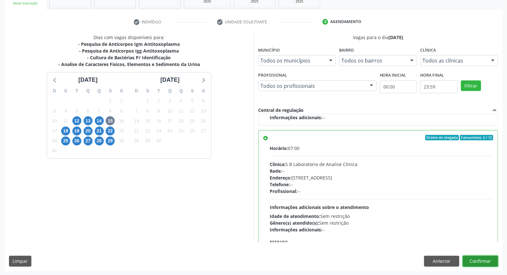
click at [483, 259] on button "Confirmar" at bounding box center [480, 261] width 35 height 11
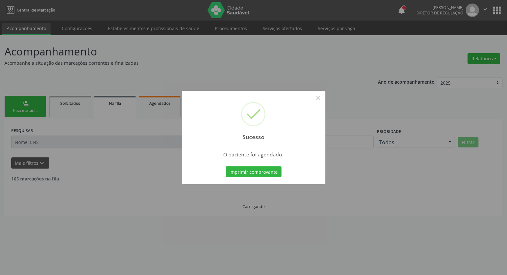
scroll to position [0, 0]
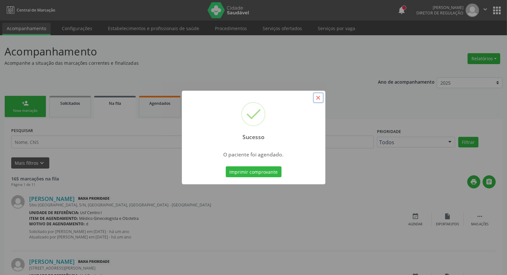
click at [317, 98] on button "×" at bounding box center [318, 97] width 11 height 11
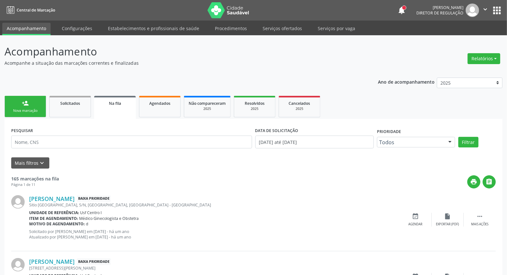
click at [29, 103] on link "person_add Nova marcação" at bounding box center [25, 106] width 42 height 21
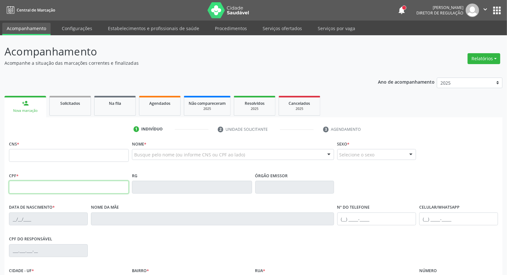
click at [86, 190] on input "text" at bounding box center [69, 187] width 120 height 13
type input "057.993.384-99"
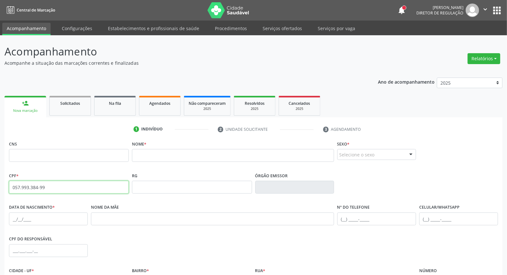
click at [58, 189] on input "057.993.384-99" at bounding box center [69, 187] width 120 height 13
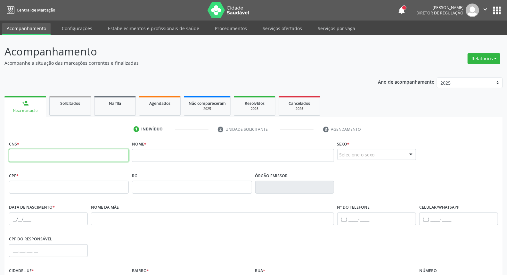
click at [48, 159] on input "text" at bounding box center [69, 155] width 120 height 13
type input "700 0095 9465 0004"
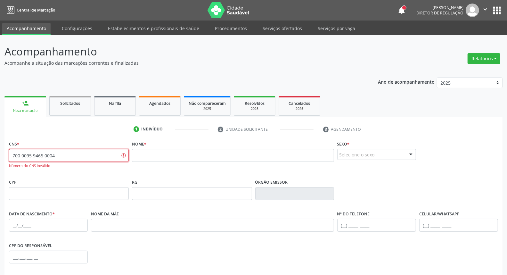
drag, startPoint x: 59, startPoint y: 154, endPoint x: 0, endPoint y: 153, distance: 59.0
click at [0, 153] on div "Acompanhamento Acompanhe a situação das marcações correntes e finalizadas Relat…" at bounding box center [253, 194] width 507 height 318
click at [186, 155] on input "text" at bounding box center [233, 155] width 202 height 13
click at [30, 191] on input "text" at bounding box center [69, 193] width 120 height 13
click at [134, 151] on input "text" at bounding box center [233, 155] width 202 height 13
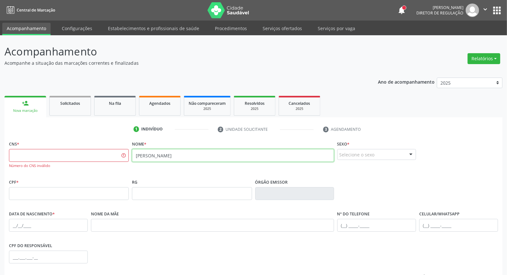
type input "MARIA JOSÉ IZIDO"
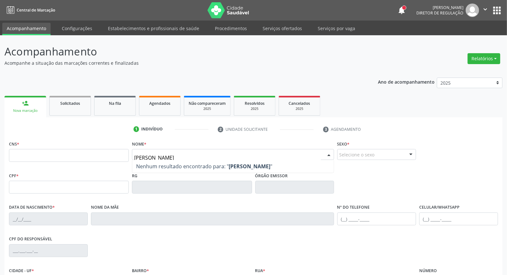
type input "MARIA JOSE IZID"
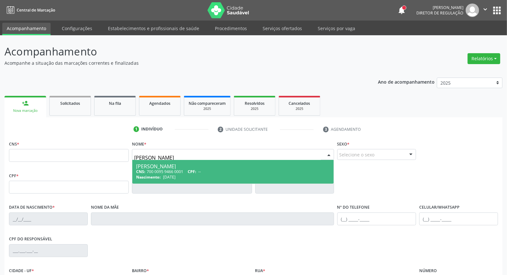
click at [169, 168] on div "Maria Jose Izidoro da Silva" at bounding box center [232, 166] width 193 height 5
type input "700 0095 9466 0001"
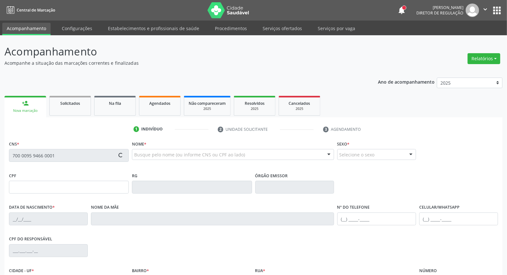
type input "04/04/1985"
type input "Cicera Maria da Silva"
type input "(87) 99601-8743"
type input "093.398.724-28"
type input "S/N"
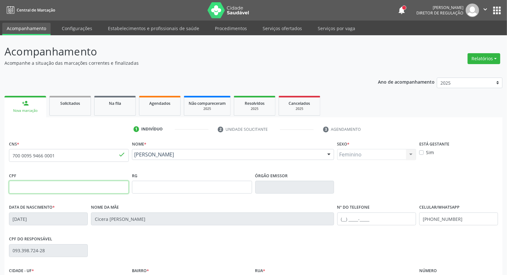
click at [46, 187] on input "text" at bounding box center [69, 187] width 120 height 13
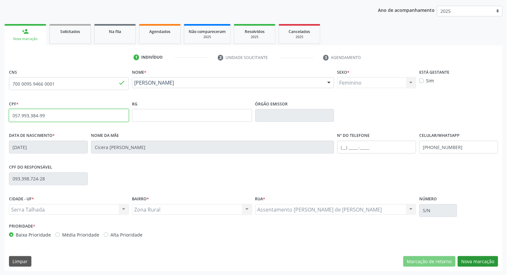
type input "057.993.384-99"
click at [478, 259] on button "Nova marcação" at bounding box center [478, 261] width 40 height 11
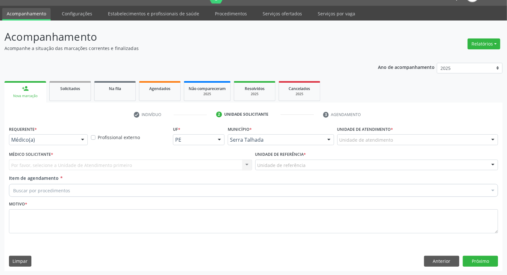
drag, startPoint x: 68, startPoint y: 138, endPoint x: 58, endPoint y: 166, distance: 29.3
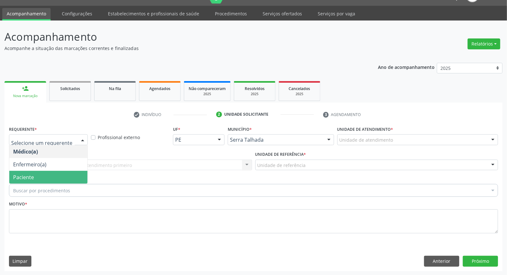
click at [52, 176] on span "Paciente" at bounding box center [48, 177] width 78 height 13
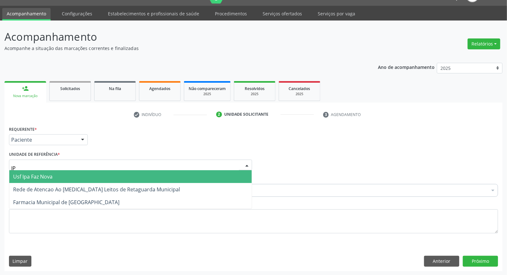
type input "IPA"
click at [58, 172] on span "Usf Ipa Faz Nova" at bounding box center [130, 176] width 242 height 13
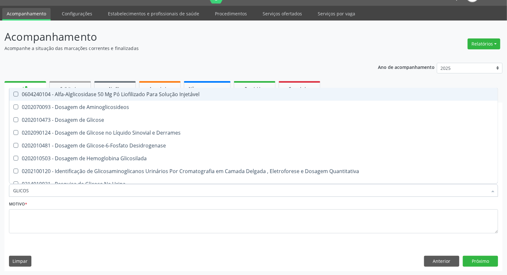
type input "GLICOSE"
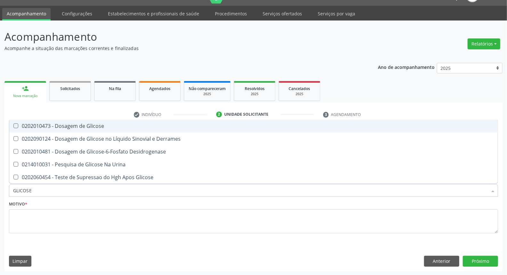
drag, startPoint x: 76, startPoint y: 127, endPoint x: 75, endPoint y: 145, distance: 18.0
click at [76, 127] on div "0202010473 - Dosagem de Glicose" at bounding box center [253, 125] width 481 height 5
checkbox Glicose "true"
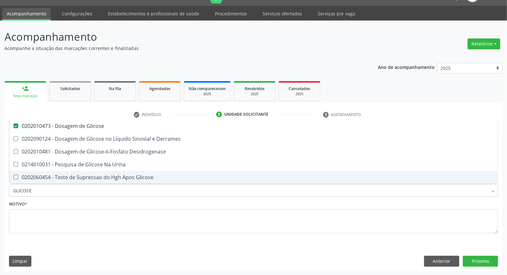
drag, startPoint x: 51, startPoint y: 192, endPoint x: 0, endPoint y: 192, distance: 51.3
click at [0, 192] on div "Acompanhamento Acompanhe a situação das marcações correntes e finalizadas Relat…" at bounding box center [253, 148] width 507 height 255
type input "A"
checkbox Glicose "false"
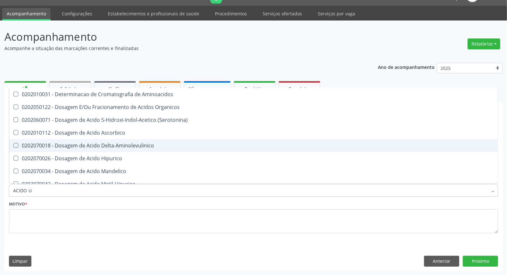
type input "ACIDO UR"
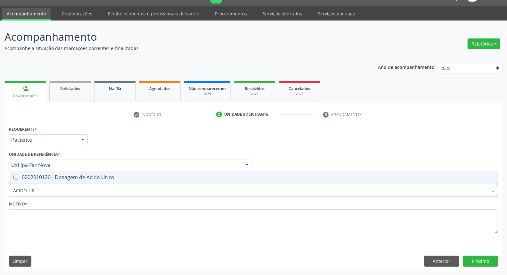
scroll to position [0, 0]
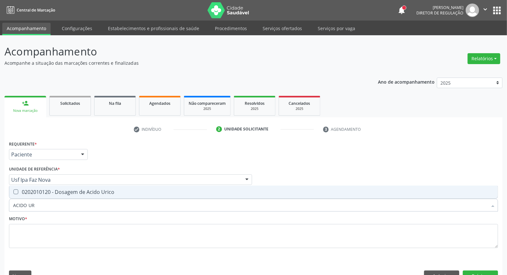
click at [16, 189] on Urico at bounding box center [15, 191] width 5 height 5
click at [13, 190] on Urico "checkbox" at bounding box center [11, 192] width 4 height 4
checkbox Urico "true"
drag, startPoint x: 29, startPoint y: 202, endPoint x: 0, endPoint y: 197, distance: 29.9
click at [0, 201] on div "Acompanhamento Acompanhe a situação das marcações correntes e finalizadas Relat…" at bounding box center [253, 162] width 507 height 255
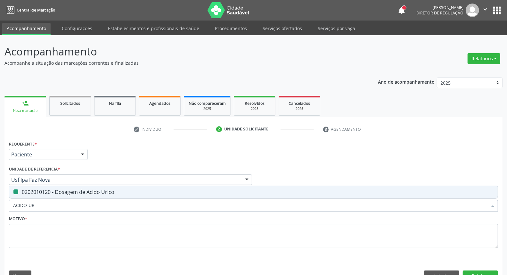
type input "C"
checkbox Urico "false"
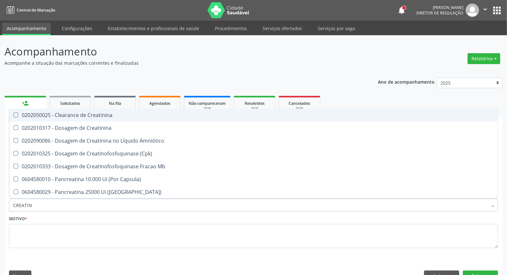
type input "CREATINI"
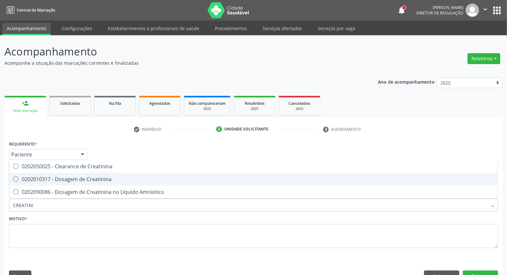
click at [18, 180] on Creatinina at bounding box center [15, 179] width 5 height 5
click at [13, 180] on Creatinina "checkbox" at bounding box center [11, 179] width 4 height 4
checkbox Creatinina "true"
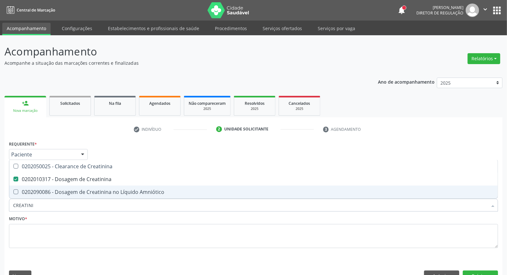
drag, startPoint x: 36, startPoint y: 203, endPoint x: 0, endPoint y: 194, distance: 37.4
click at [0, 195] on div "Acompanhamento Acompanhe a situação das marcações correntes e finalizadas Relat…" at bounding box center [253, 162] width 507 height 255
type input "UR"
checkbox Creatinina "false"
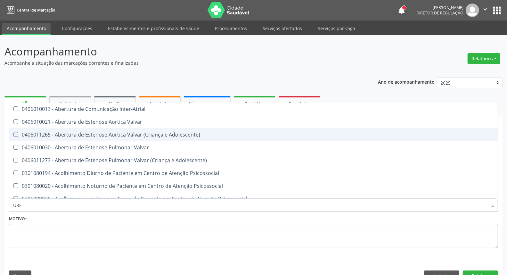
type input "UREI"
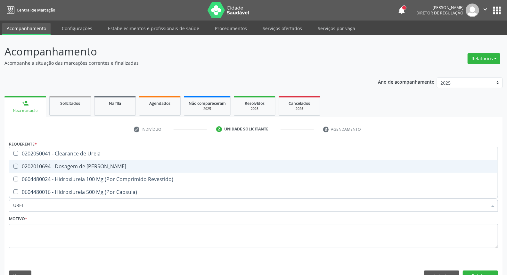
click at [21, 166] on div "0202010694 - Dosagem de [PERSON_NAME]" at bounding box center [253, 166] width 481 height 5
checkbox Ureia "true"
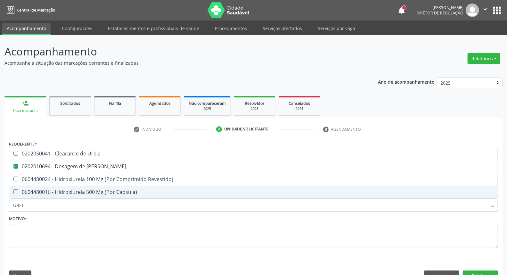
click at [0, 207] on div "Acompanhamento Acompanhe a situação das marcações correntes e finalizadas Relat…" at bounding box center [253, 162] width 507 height 255
type input "C"
checkbox Ureia "false"
type input "COLES"
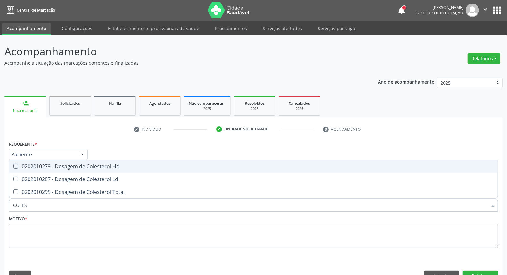
drag, startPoint x: 27, startPoint y: 165, endPoint x: 26, endPoint y: 170, distance: 4.9
click at [26, 167] on div "0202010279 - Dosagem de Colesterol Hdl" at bounding box center [253, 166] width 481 height 5
checkbox Hdl "true"
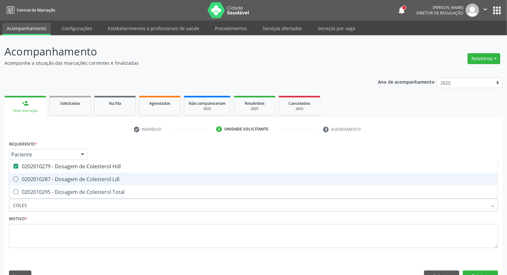
click at [25, 182] on span "0202010287 - Dosagem de Colesterol Ldl" at bounding box center [253, 179] width 489 height 13
checkbox Ldl "true"
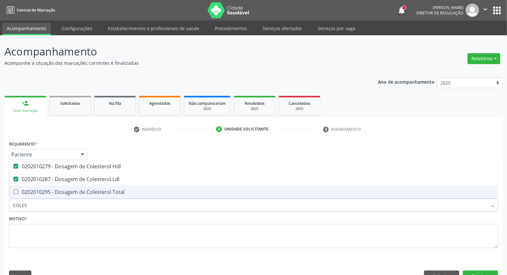
click at [25, 193] on div "0202010295 - Dosagem de Colesterol Total" at bounding box center [253, 191] width 481 height 5
checkbox Total "true"
drag, startPoint x: 33, startPoint y: 199, endPoint x: 0, endPoint y: 203, distance: 33.6
click at [0, 203] on div "Acompanhamento Acompanhe a situação das marcações correntes e finalizadas Relat…" at bounding box center [253, 162] width 507 height 255
type input "BI"
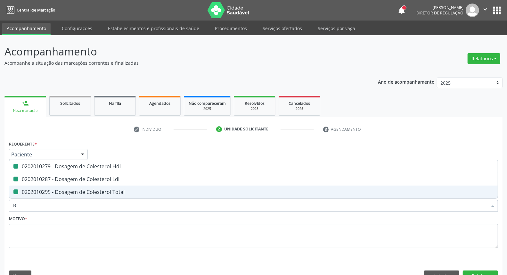
checkbox Hdl "false"
checkbox Ldl "false"
checkbox Total "false"
type input "BILIRRU"
click at [23, 193] on div "0202010201 - Dosagem de Bilirrubina Total e Fracoes" at bounding box center [253, 191] width 481 height 5
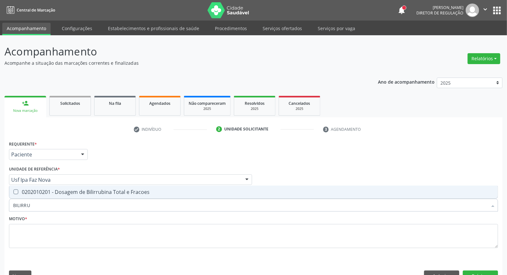
checkbox Fracoes "true"
drag, startPoint x: 38, startPoint y: 206, endPoint x: 0, endPoint y: 205, distance: 38.5
click at [0, 205] on div "Acompanhamento Acompanhe a situação das marcações correntes e finalizadas Relat…" at bounding box center [253, 162] width 507 height 255
type input "T"
checkbox Fracoes "false"
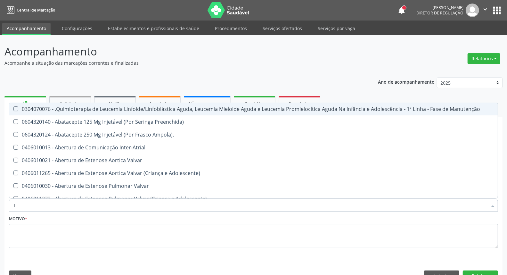
type input "TG"
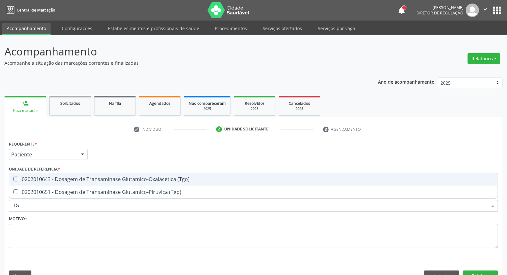
drag, startPoint x: 21, startPoint y: 176, endPoint x: 21, endPoint y: 180, distance: 4.2
click at [21, 177] on span "0202010643 - Dosagem de Transaminase Glutamico-Oxalacetica (Tgo)" at bounding box center [253, 179] width 489 height 13
checkbox \(Tgo\) "true"
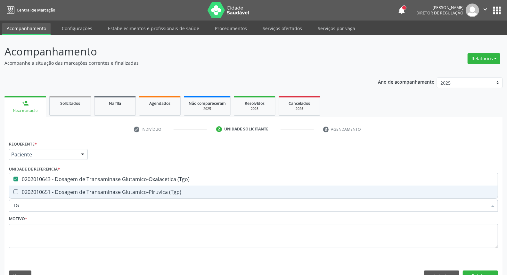
drag, startPoint x: 21, startPoint y: 189, endPoint x: 24, endPoint y: 201, distance: 12.4
click at [22, 192] on div "0202010651 - Dosagem de Transaminase Glutamico-Piruvica (Tgp)" at bounding box center [253, 191] width 481 height 5
checkbox \(Tgp\) "true"
click at [0, 202] on div "Acompanhamento Acompanhe a situação das marcações correntes e finalizadas Relat…" at bounding box center [253, 162] width 507 height 255
type input "TR"
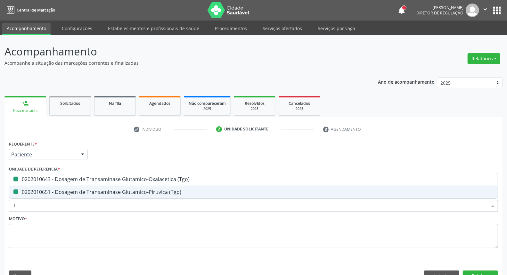
checkbox \(Tgo\) "false"
checkbox \(Tgp\) "false"
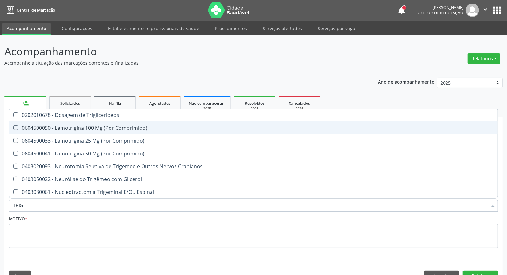
type input "TRIGL"
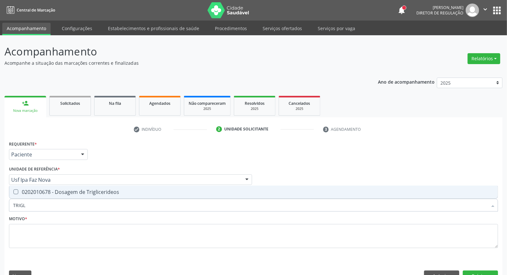
click at [22, 192] on div "0202010678 - Dosagem de Triglicerideos" at bounding box center [253, 191] width 481 height 5
checkbox Triglicerideos "true"
drag, startPoint x: 32, startPoint y: 204, endPoint x: 0, endPoint y: 205, distance: 32.0
click at [0, 206] on div "Acompanhamento Acompanhe a situação das marcações correntes e finalizadas Relat…" at bounding box center [253, 162] width 507 height 255
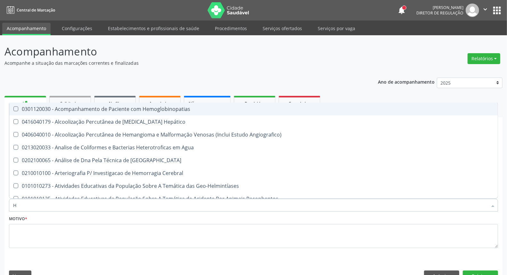
type input "HE"
checkbox Hemoglobinopatias "false"
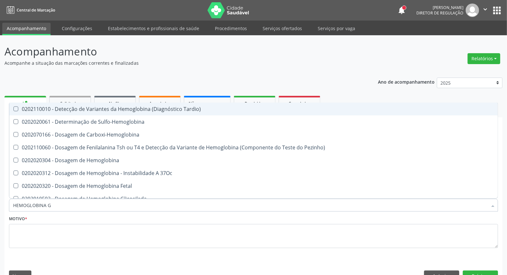
type input "HEMOGLOBINA G"
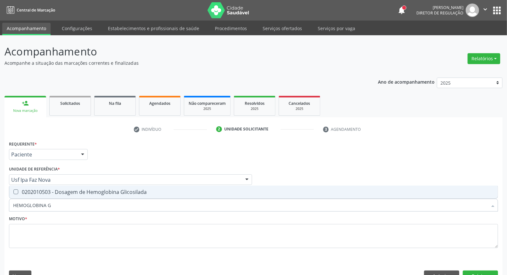
click at [14, 190] on Glicosilada at bounding box center [15, 191] width 5 height 5
click at [13, 190] on Glicosilada "checkbox" at bounding box center [11, 192] width 4 height 4
checkbox Glicosilada "true"
drag, startPoint x: 53, startPoint y: 206, endPoint x: 0, endPoint y: 200, distance: 53.8
click at [0, 200] on div "Acompanhamento Acompanhe a situação das marcações correntes e finalizadas Relat…" at bounding box center [253, 162] width 507 height 255
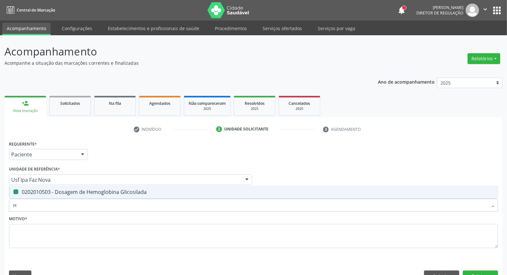
type input "HE"
checkbox Glicosilada "false"
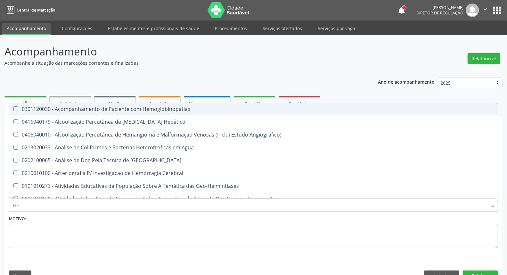
type input "HEM"
checkbox \(Qualitativo\) "true"
checkbox Glicosilada "false"
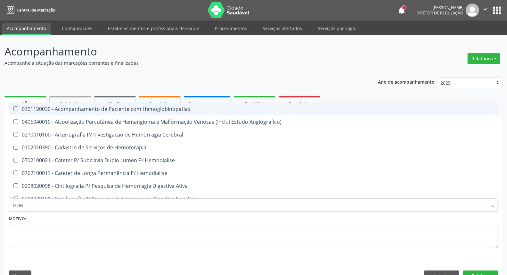
type input "HEMO"
checkbox Hemacias "true"
checkbox Glicosilada "false"
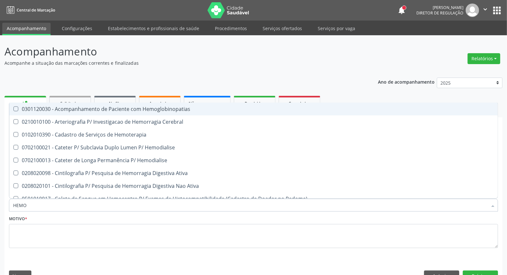
type input "HEMOG"
checkbox Tardio\) "true"
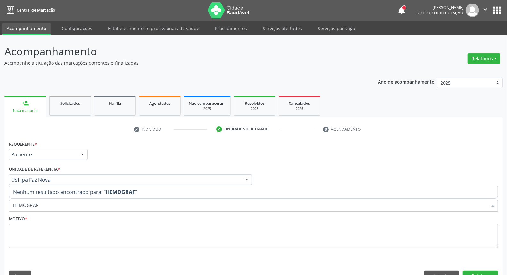
type input "HEMOGRA"
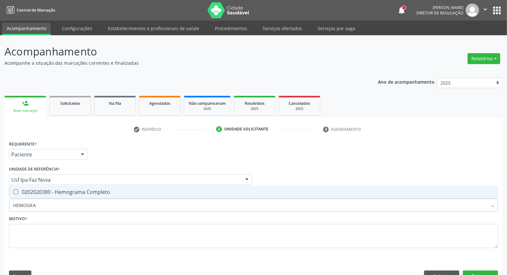
drag, startPoint x: 26, startPoint y: 192, endPoint x: 27, endPoint y: 195, distance: 4.1
click at [27, 194] on div "0202020380 - Hemograma Completo" at bounding box center [253, 191] width 481 height 5
checkbox Completo "true"
drag, startPoint x: 42, startPoint y: 203, endPoint x: 0, endPoint y: 202, distance: 42.3
click at [0, 203] on div "Acompanhamento Acompanhe a situação das marcações correntes e finalizadas Relat…" at bounding box center [253, 162] width 507 height 255
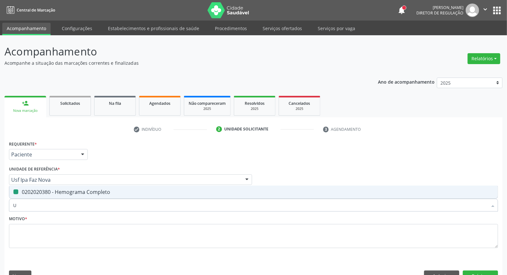
type input "UR"
checkbox Completo "false"
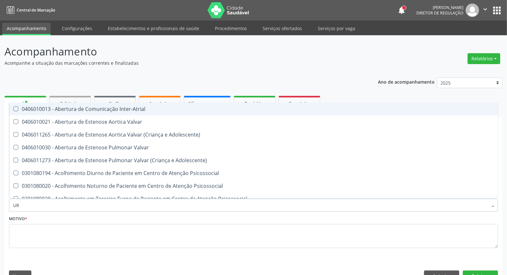
type input "URI"
checkbox B "true"
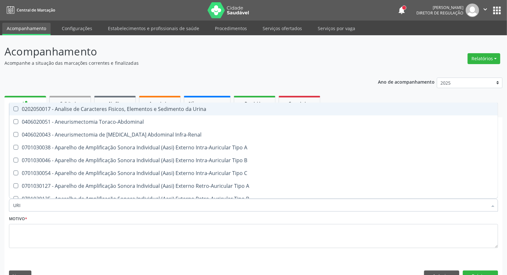
type input "URIN"
checkbox Urico "false"
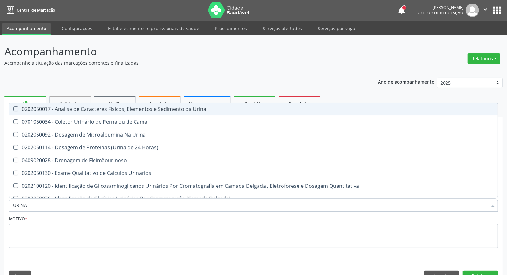
type input "URINA"
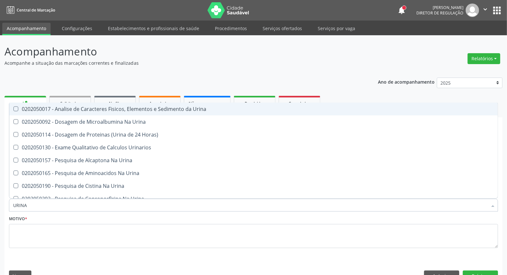
drag, startPoint x: 38, startPoint y: 112, endPoint x: 36, endPoint y: 126, distance: 14.0
click at [37, 113] on span "0202050017 - Analise de Caracteres Fisicos, Elementos e Sedimento da Urina" at bounding box center [253, 109] width 489 height 13
checkbox Urina "true"
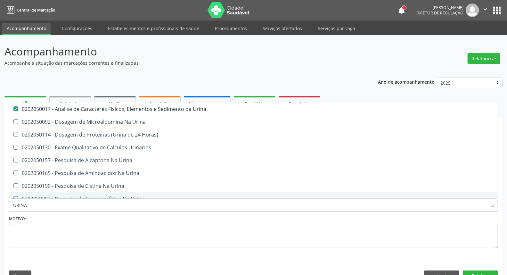
drag, startPoint x: 5, startPoint y: 207, endPoint x: 2, endPoint y: 202, distance: 6.2
click at [4, 207] on div "Acompanhamento Acompanhe a situação das marcações correntes e finalizadas Relat…" at bounding box center [253, 162] width 507 height 255
type input "PA"
checkbox Urina "false"
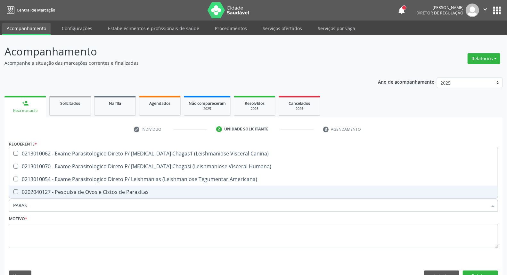
type input "PARASI"
click at [20, 195] on span "0202040127 - Pesquisa de Ovos e Cistos de Parasitas" at bounding box center [253, 191] width 489 height 13
checkbox Parasitas "true"
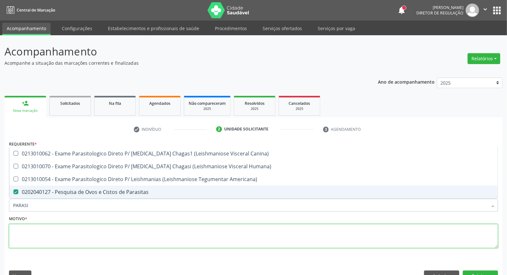
click at [50, 226] on textarea at bounding box center [253, 236] width 489 height 24
checkbox Humana\) "true"
checkbox Americana\) "true"
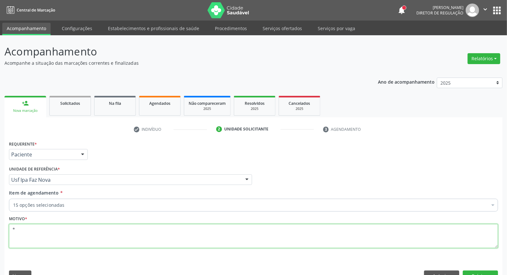
scroll to position [15, 0]
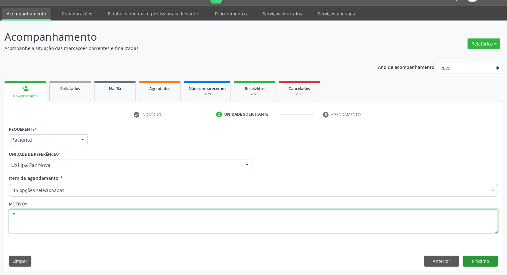
type textarea "*"
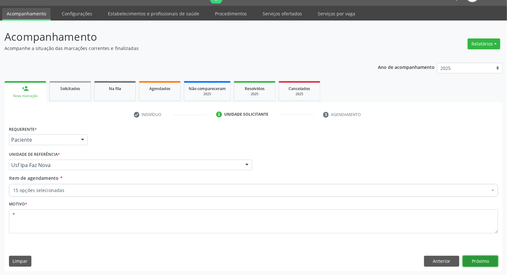
click at [490, 261] on button "Próximo" at bounding box center [480, 261] width 35 height 11
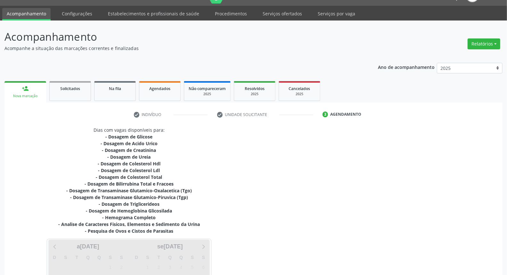
scroll to position [97, 0]
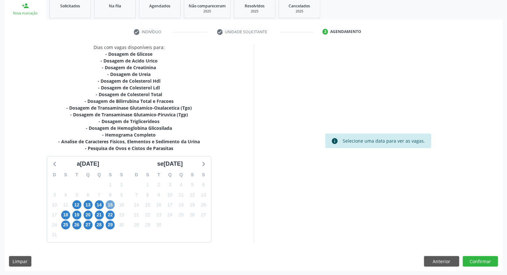
click at [112, 206] on span "15" at bounding box center [110, 204] width 9 height 9
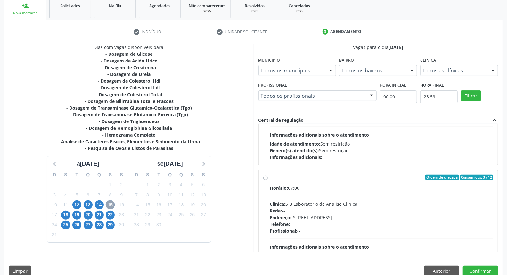
scroll to position [101, 0]
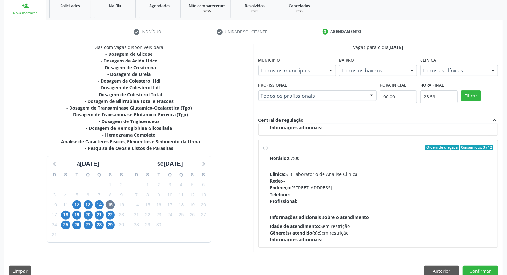
click at [270, 147] on label "Ordem de chegada Consumidos: 3 / 12 Horário: 07:00 Clínica: S B Laboratorio de …" at bounding box center [382, 194] width 224 height 98
click at [264, 147] on input "Ordem de chegada Consumidos: 3 / 12 Horário: 07:00 Clínica: S B Laboratorio de …" at bounding box center [265, 148] width 4 height 6
radio input "true"
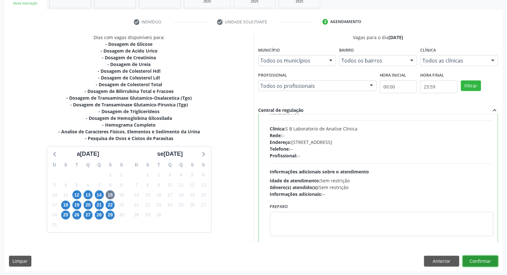
click at [489, 257] on button "Confirmar" at bounding box center [480, 261] width 35 height 11
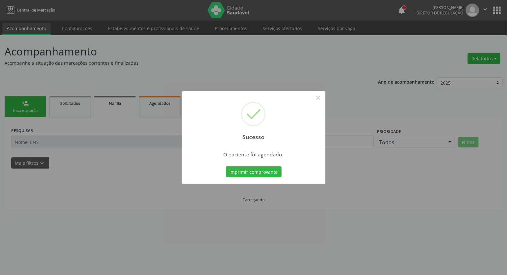
scroll to position [0, 0]
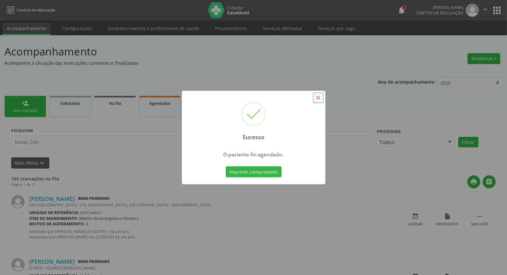
drag, startPoint x: 318, startPoint y: 98, endPoint x: 272, endPoint y: 213, distance: 124.4
click at [318, 99] on button "×" at bounding box center [318, 97] width 11 height 11
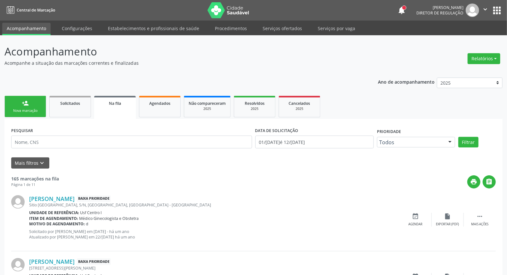
click at [20, 108] on div "Nova marcação" at bounding box center [25, 110] width 32 height 5
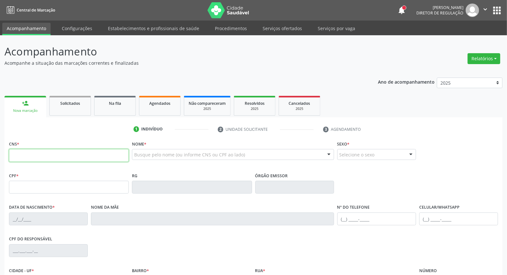
click at [61, 154] on input "text" at bounding box center [69, 155] width 120 height 13
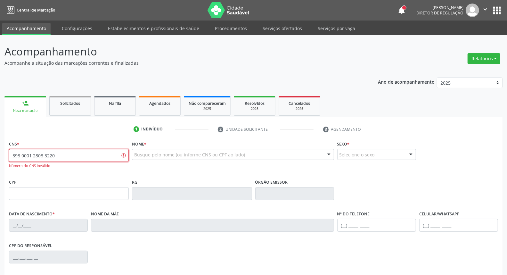
type input "898 0001 2808 3220"
drag, startPoint x: 57, startPoint y: 158, endPoint x: 0, endPoint y: 162, distance: 56.9
click at [0, 160] on div "Acompanhamento Acompanhe a situação das marcações correntes e finalizadas Relat…" at bounding box center [253, 194] width 507 height 318
click at [20, 193] on input "text" at bounding box center [69, 193] width 120 height 13
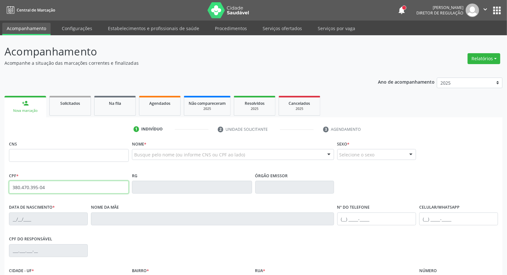
type input "380.470.395-04"
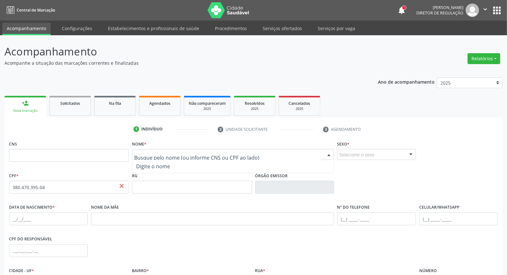
click at [183, 150] on div at bounding box center [233, 154] width 202 height 11
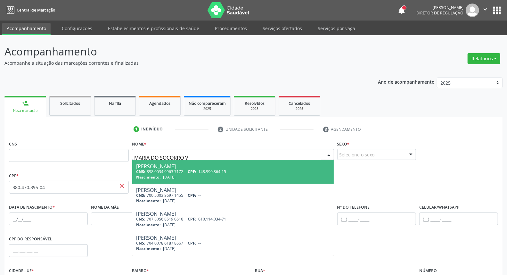
type input "MARIA DO SOCORRO"
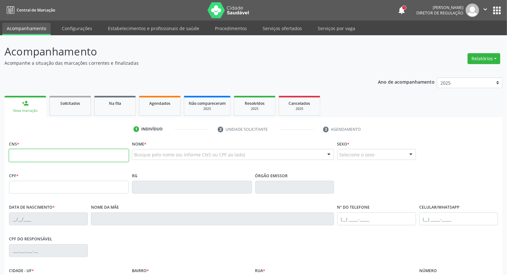
click at [87, 154] on input "text" at bounding box center [69, 155] width 120 height 13
paste input "898 0001 2808 9220"
type input "898 0001 2808 9220"
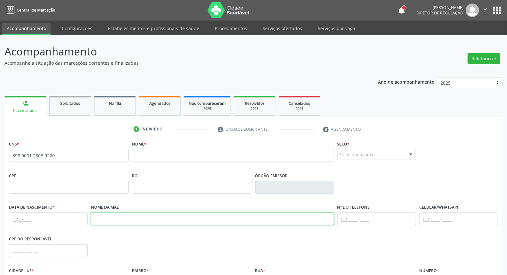
click at [130, 220] on input "text" at bounding box center [212, 218] width 243 height 13
paste input "Helena Valdevino da Silva"
type input "Helena Valdevino da Silva"
click at [11, 218] on input "text" at bounding box center [48, 218] width 79 height 13
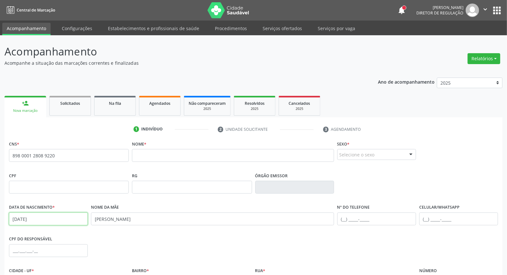
type input "22/03/1956"
click at [167, 154] on input "text" at bounding box center [233, 155] width 202 height 13
paste input "Maria do Socorro Valdevino da Silva"
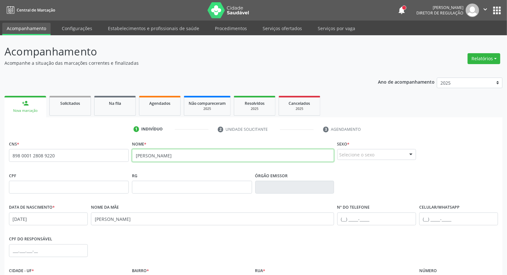
type input "Maria do Socorro Valdevino da Silva"
click at [377, 152] on div "Selecione o sexo" at bounding box center [376, 154] width 79 height 11
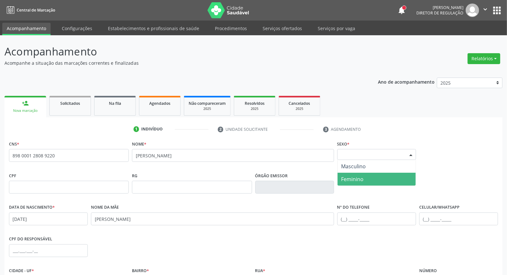
click at [371, 177] on span "Feminino" at bounding box center [377, 179] width 78 height 13
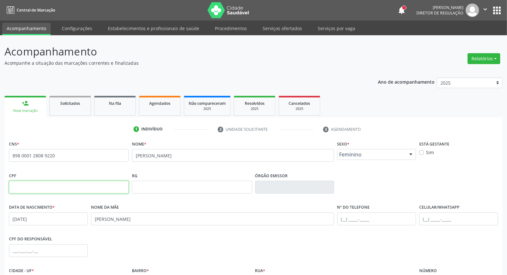
click at [43, 186] on input "text" at bounding box center [69, 187] width 120 height 13
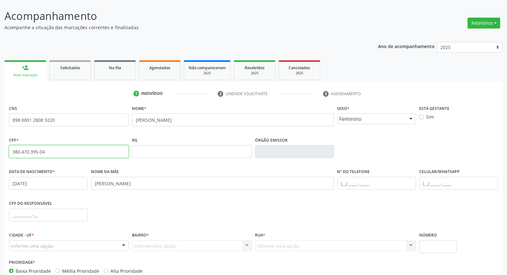
scroll to position [72, 0]
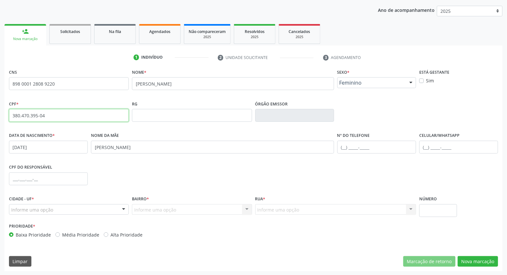
type input "380.470.395-04"
click at [119, 211] on div "Informe uma opção Serra Talhada - PE Nenhum resultado encontrado para: " " Nenh…" at bounding box center [69, 209] width 120 height 11
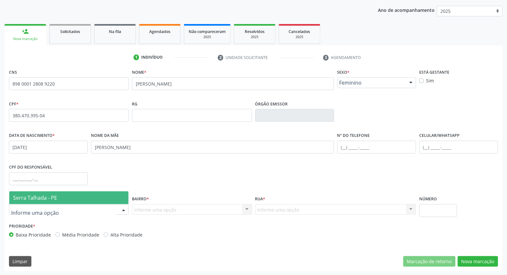
click at [112, 199] on span "Serra Talhada - PE" at bounding box center [68, 197] width 119 height 13
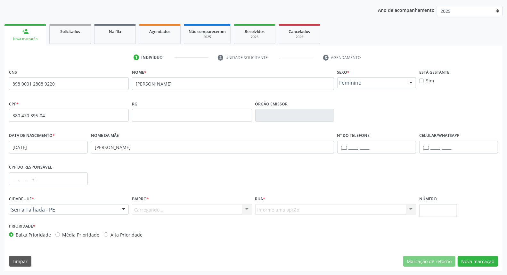
click at [149, 212] on div "Carregando... Nenhum resultado encontrado para: " " Nenhuma opção encontrada. D…" at bounding box center [192, 209] width 120 height 11
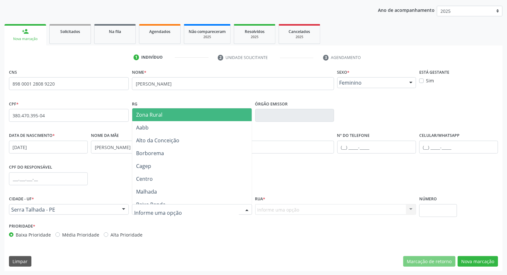
click at [157, 115] on span "Zona Rural" at bounding box center [149, 114] width 26 height 7
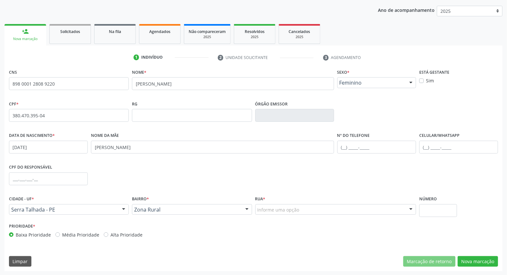
drag, startPoint x: 278, startPoint y: 204, endPoint x: 276, endPoint y: 209, distance: 5.1
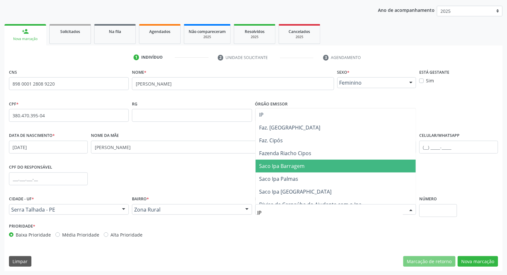
type input "IPA"
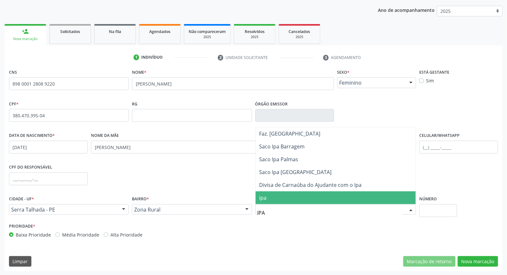
click at [311, 193] on span "ipa" at bounding box center [336, 197] width 160 height 13
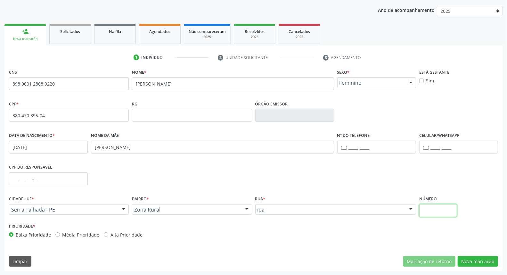
drag, startPoint x: 437, startPoint y: 210, endPoint x: 434, endPoint y: 207, distance: 4.3
click at [436, 210] on input "text" at bounding box center [438, 210] width 38 height 13
type input "SN"
click at [484, 258] on button "Nova marcação" at bounding box center [478, 261] width 40 height 11
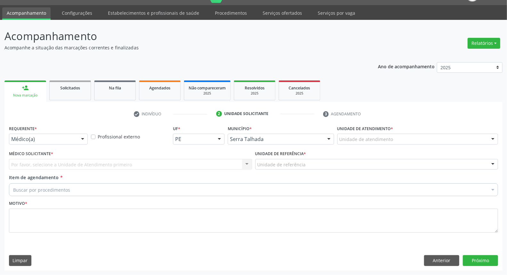
scroll to position [15, 0]
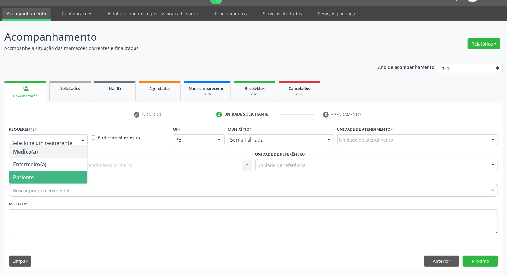
click at [54, 172] on span "Paciente" at bounding box center [48, 177] width 78 height 13
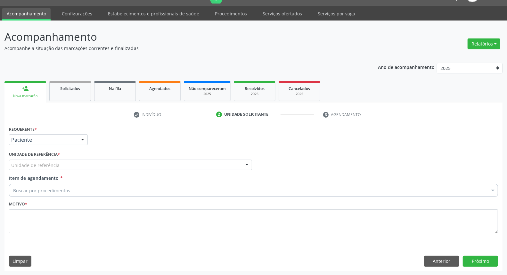
click at [68, 164] on div "Unidade de referência" at bounding box center [130, 165] width 243 height 11
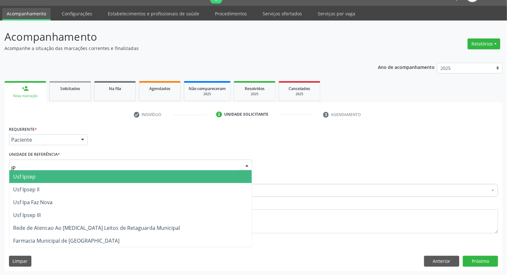
type input "IPA"
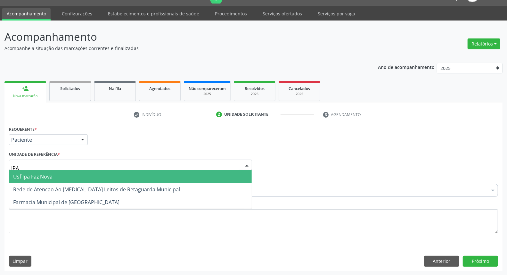
click at [68, 178] on span "Usf Ipa Faz Nova" at bounding box center [130, 176] width 242 height 13
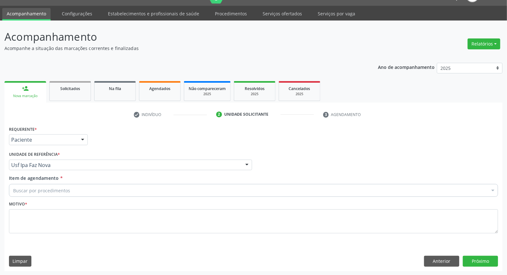
drag, startPoint x: 71, startPoint y: 184, endPoint x: 71, endPoint y: 187, distance: 3.6
click at [71, 186] on div "Buscar por procedimentos" at bounding box center [253, 190] width 489 height 13
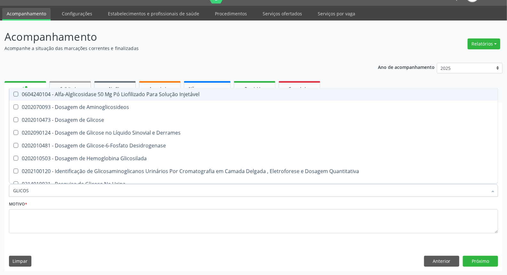
type input "GLICOSE"
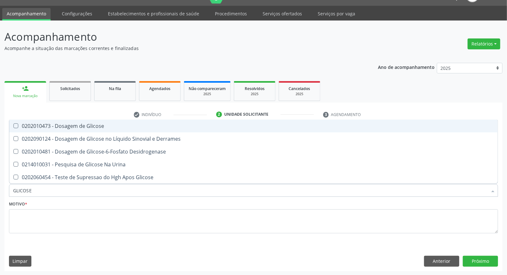
click at [88, 129] on span "0202010473 - Dosagem de Glicose" at bounding box center [253, 125] width 489 height 13
checkbox Glicose "true"
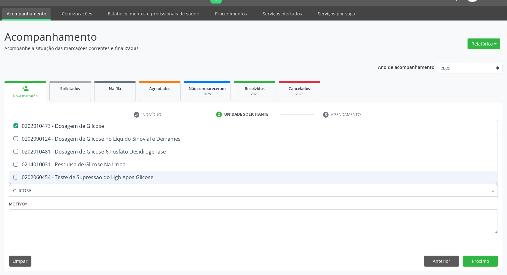
click at [70, 188] on input "GLICOSE" at bounding box center [250, 190] width 474 height 13
type input "H"
checkbox Glicose "false"
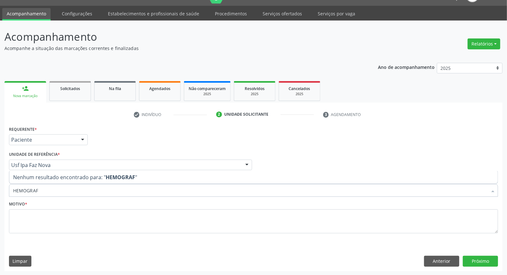
type input "HEMOGRA"
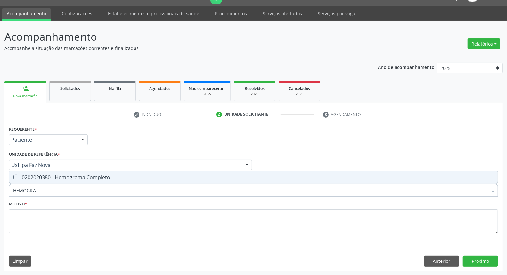
click at [87, 177] on div "0202020380 - Hemograma Completo" at bounding box center [253, 177] width 481 height 5
checkbox Completo "true"
click at [87, 193] on input "HEMOGRA" at bounding box center [250, 190] width 474 height 13
type input "C"
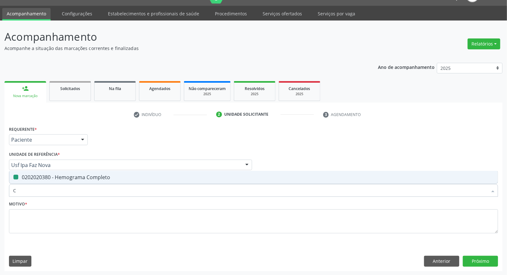
checkbox Completo "false"
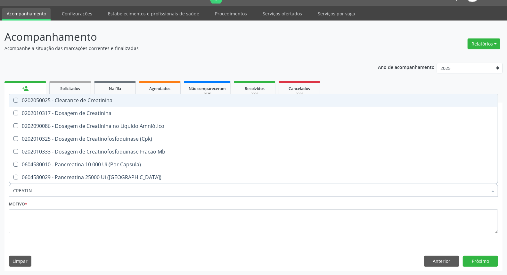
type input "CREATINI"
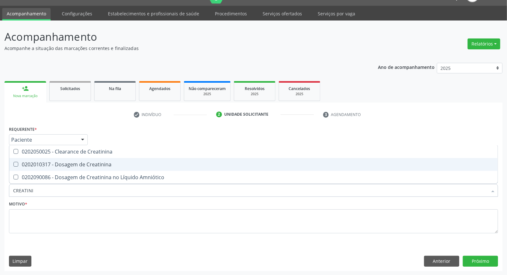
drag, startPoint x: 70, startPoint y: 160, endPoint x: 65, endPoint y: 195, distance: 35.6
click at [70, 162] on div "0202010317 - Dosagem de Creatinina" at bounding box center [253, 164] width 481 height 5
checkbox Creatinina "true"
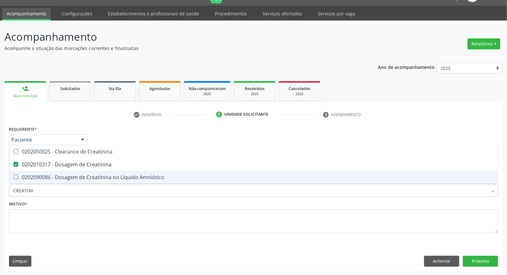
click at [65, 193] on input "CREATINI" at bounding box center [250, 190] width 474 height 13
type input "U"
checkbox Creatinina "false"
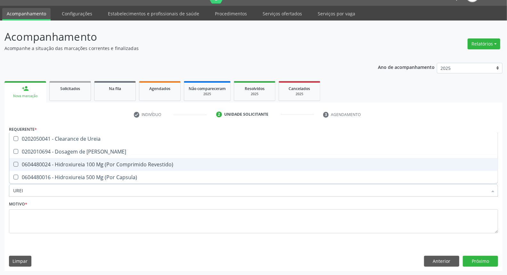
type input "UREIA"
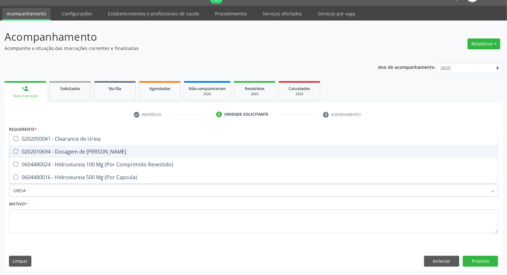
drag, startPoint x: 63, startPoint y: 151, endPoint x: 62, endPoint y: 178, distance: 26.6
click at [63, 153] on div "0202010694 - Dosagem de [PERSON_NAME]" at bounding box center [253, 151] width 481 height 5
checkbox Ureia "true"
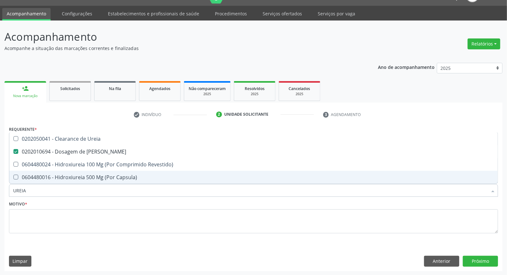
click at [56, 193] on input "UREIA" at bounding box center [250, 190] width 474 height 13
type input "CO"
checkbox Ureia "false"
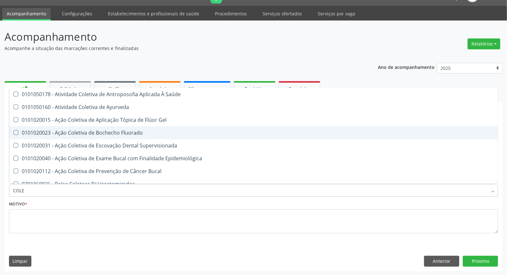
type input "COLES"
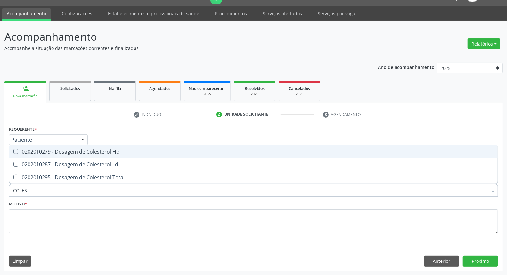
drag, startPoint x: 62, startPoint y: 156, endPoint x: 59, endPoint y: 162, distance: 6.2
click at [60, 159] on ul "Desfazer seleção 0202010279 - Dosagem de Colesterol Hdl 0202010287 - Dosagem de…" at bounding box center [253, 164] width 489 height 38
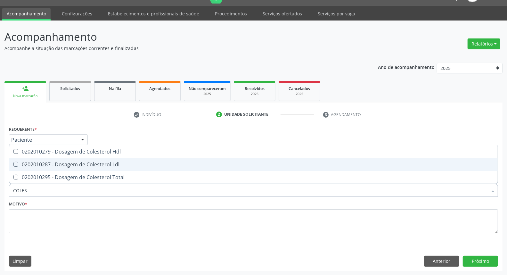
drag, startPoint x: 58, startPoint y: 165, endPoint x: 58, endPoint y: 171, distance: 6.4
click at [58, 165] on div "0202010287 - Dosagem de Colesterol Ldl" at bounding box center [253, 164] width 481 height 5
checkbox Ldl "true"
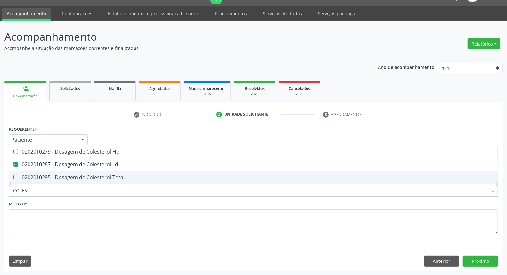
click at [58, 175] on div "0202010295 - Dosagem de Colesterol Total" at bounding box center [253, 177] width 481 height 5
checkbox Total "true"
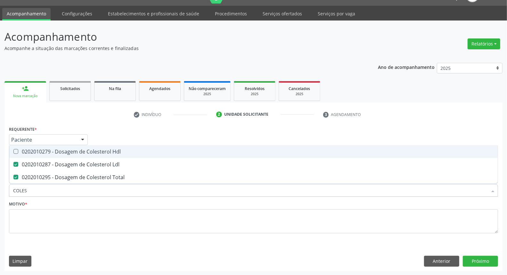
drag, startPoint x: 63, startPoint y: 151, endPoint x: 58, endPoint y: 174, distance: 23.6
click at [63, 153] on div "0202010279 - Dosagem de Colesterol Hdl" at bounding box center [253, 151] width 481 height 5
checkbox Hdl "true"
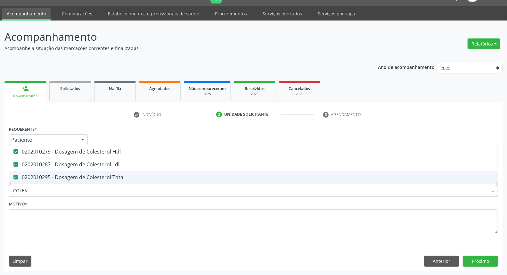
click at [56, 185] on input "COLES" at bounding box center [250, 190] width 474 height 13
type input "TR"
checkbox Hdl "false"
checkbox Ldl "false"
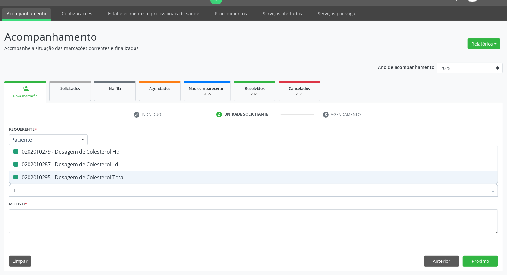
checkbox Total "false"
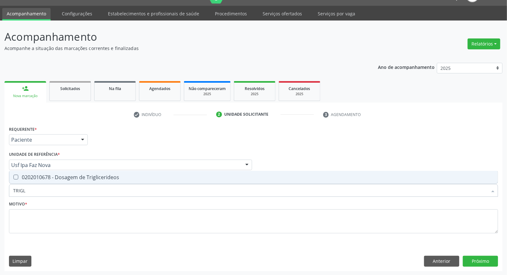
type input "TRIGLI"
click at [60, 177] on div "0202010678 - Dosagem de Triglicerideos" at bounding box center [253, 177] width 481 height 5
checkbox Triglicerideos "true"
click at [58, 191] on input "TRIGLI" at bounding box center [250, 190] width 474 height 13
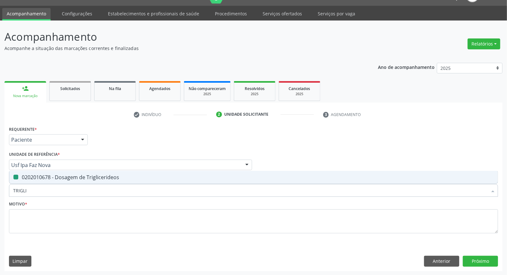
type input "H"
checkbox Triglicerideos "false"
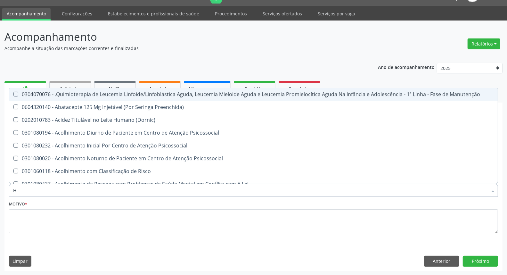
type input "HE"
checkbox Removível "true"
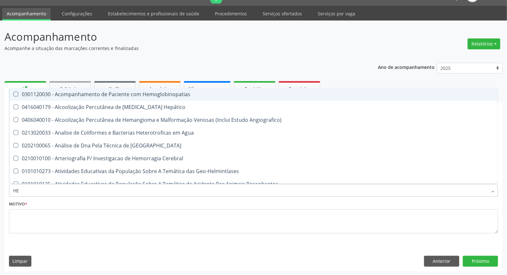
type input "HEM"
checkbox II "true"
checkbox Completo "false"
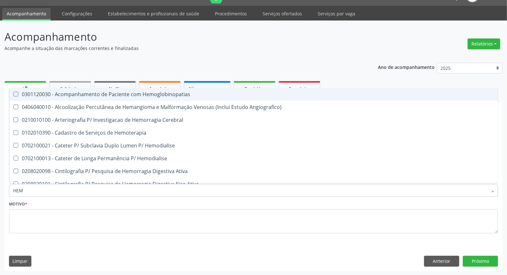
type input "HEMO"
checkbox Retro-Retal "true"
checkbox Completo "false"
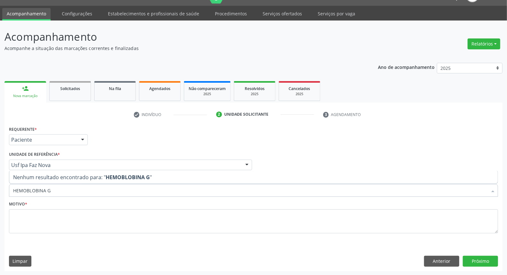
click at [29, 190] on input "HEMOBLOBINA G" at bounding box center [250, 190] width 474 height 13
type input "HEMOGLOBINA G"
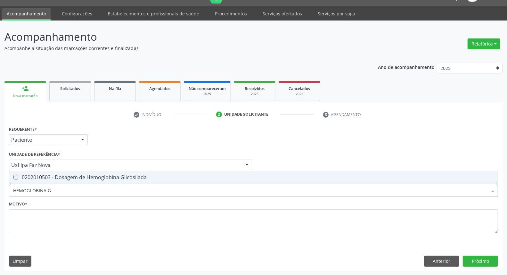
drag, startPoint x: 37, startPoint y: 181, endPoint x: 69, endPoint y: 191, distance: 33.2
click at [37, 181] on span "0202010503 - Dosagem de Hemoglobina Glicosilada" at bounding box center [253, 177] width 489 height 13
checkbox Glicosilada "true"
click at [73, 191] on input "HEMOGLOBINA G" at bounding box center [250, 190] width 474 height 13
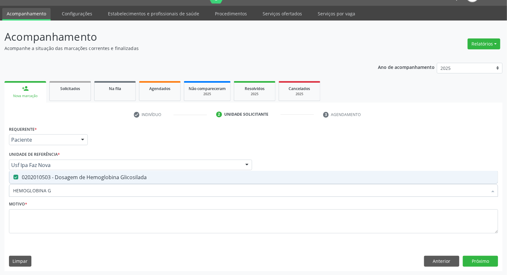
click at [73, 191] on input "HEMOGLOBINA G" at bounding box center [250, 190] width 474 height 13
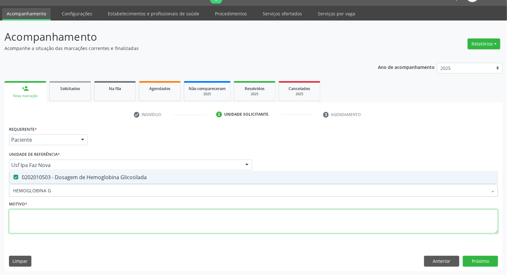
click at [58, 223] on textarea at bounding box center [253, 221] width 489 height 24
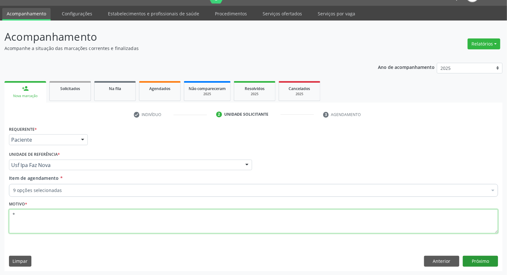
type textarea "*"
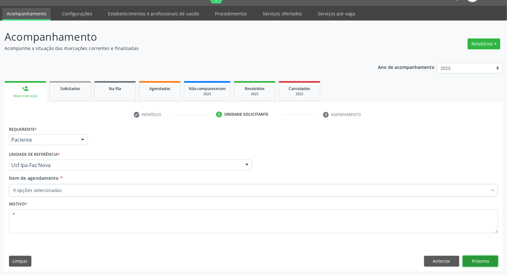
click at [493, 265] on button "Próximo" at bounding box center [480, 261] width 35 height 11
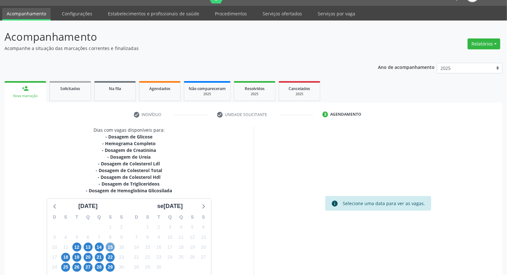
click at [110, 245] on span "15" at bounding box center [110, 246] width 9 height 9
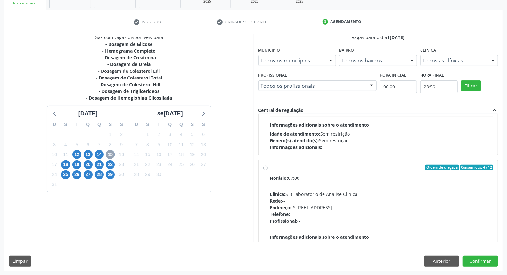
scroll to position [101, 0]
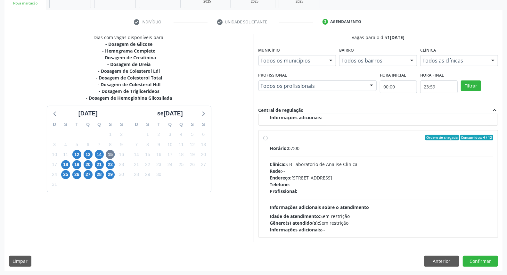
click at [270, 138] on label "Ordem de chegada Consumidos: 4 / 12 Horário: 07:00 Clínica: S B Laboratorio de …" at bounding box center [382, 184] width 224 height 98
click at [265, 138] on input "Ordem de chegada Consumidos: 4 / 12 Horário: 07:00 Clínica: S B Laboratorio de …" at bounding box center [265, 138] width 4 height 6
radio input "true"
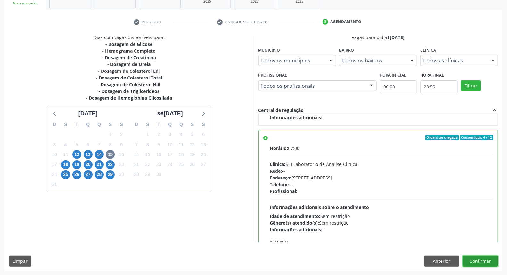
click at [475, 259] on button "Confirmar" at bounding box center [480, 261] width 35 height 11
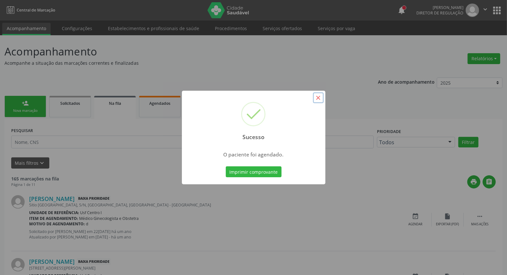
click at [319, 98] on button "×" at bounding box center [318, 97] width 11 height 11
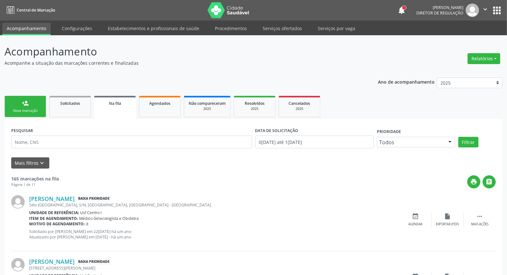
click at [20, 104] on link "person_add Nova marcação" at bounding box center [25, 106] width 42 height 21
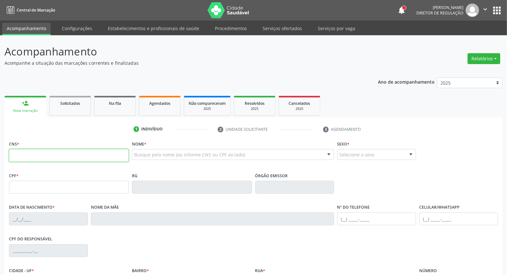
click at [57, 156] on input "text" at bounding box center [69, 155] width 120 height 13
type input "898 0029 9953 1267"
type input "167.965.364-44"
type input "10/11/2008"
type input "Iara Rafaela da Silva Valdevino"
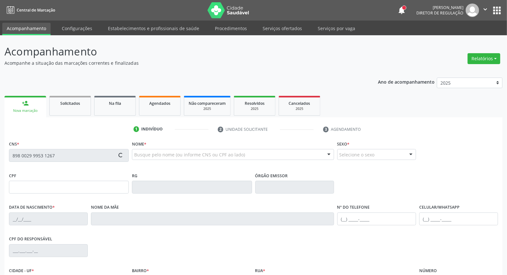
type input "(87) 98171-1731"
type input "083.895.394-89"
type input "S/N"
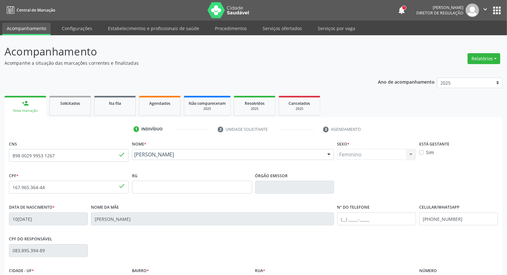
scroll to position [72, 0]
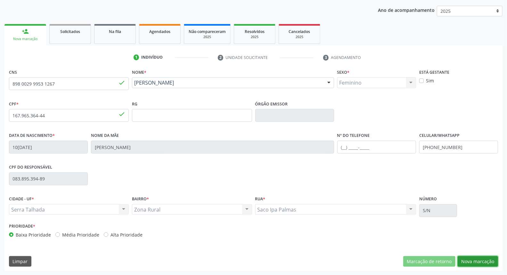
click at [494, 258] on button "Nova marcação" at bounding box center [478, 261] width 40 height 11
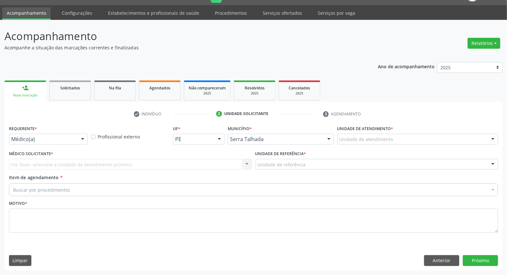
scroll to position [15, 0]
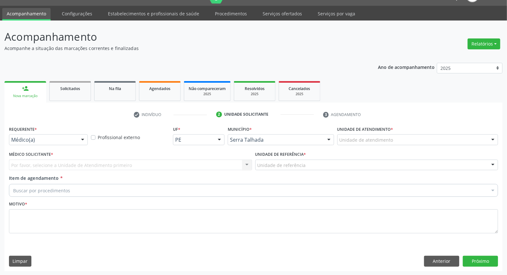
drag, startPoint x: 30, startPoint y: 138, endPoint x: 31, endPoint y: 168, distance: 29.8
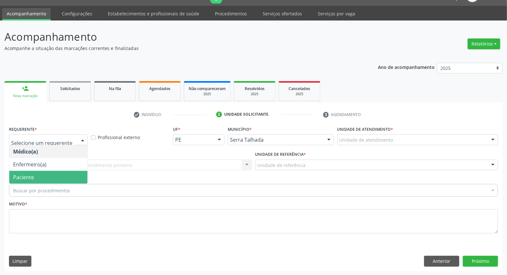
drag, startPoint x: 33, startPoint y: 177, endPoint x: 35, endPoint y: 168, distance: 8.5
click at [33, 177] on span "Paciente" at bounding box center [23, 177] width 21 height 7
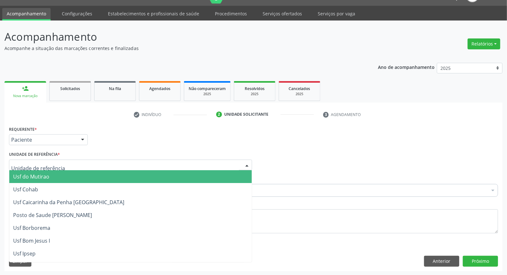
click at [35, 168] on div at bounding box center [130, 165] width 243 height 11
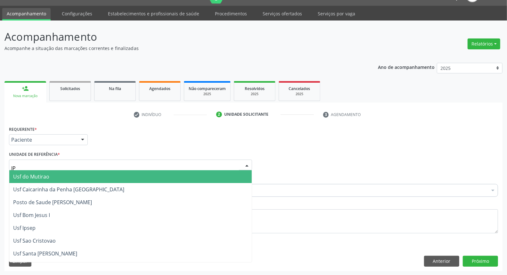
type input "IPA"
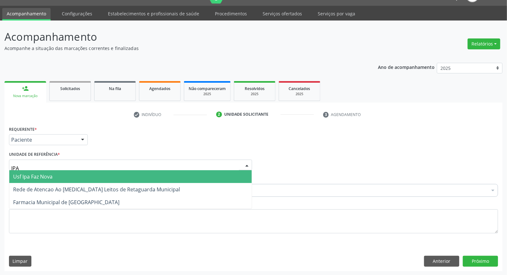
click at [34, 176] on span "Usf Ipa Faz Nova" at bounding box center [32, 176] width 39 height 7
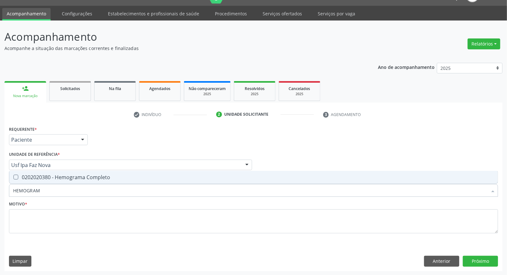
type input "HEMOGRAMA"
click at [45, 180] on span "0202020380 - Hemograma Completo" at bounding box center [253, 177] width 489 height 13
checkbox Completo "true"
click at [0, 160] on div "Acompanhamento Acompanhe a situação das marcações correntes e finalizadas Relat…" at bounding box center [253, 148] width 507 height 255
type input "UR"
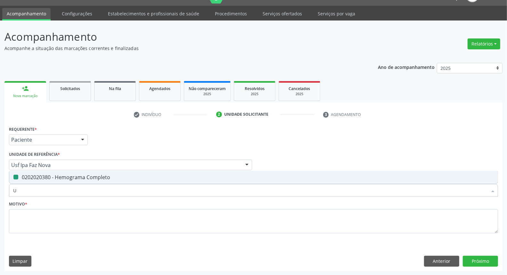
checkbox Completo "false"
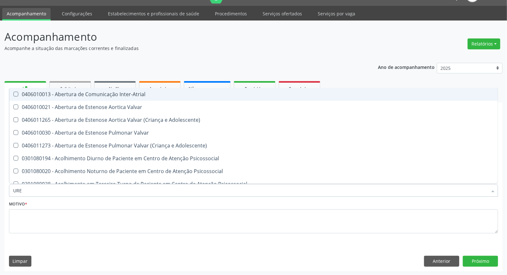
type input "UREI"
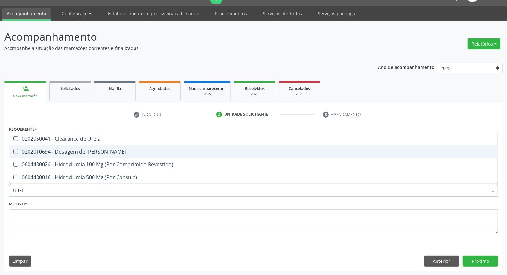
drag, startPoint x: 25, startPoint y: 149, endPoint x: 20, endPoint y: 173, distance: 24.6
click at [25, 149] on div "0202010694 - Dosagem de [PERSON_NAME]" at bounding box center [253, 151] width 481 height 5
checkbox Ureia "true"
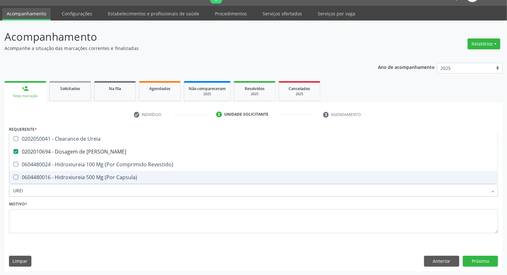
drag, startPoint x: 0, startPoint y: 191, endPoint x: 0, endPoint y: 185, distance: 5.4
click at [0, 185] on div "Acompanhamento Acompanhe a situação das marcações correntes e finalizadas Relat…" at bounding box center [253, 148] width 507 height 255
type input "C"
checkbox Ureia "false"
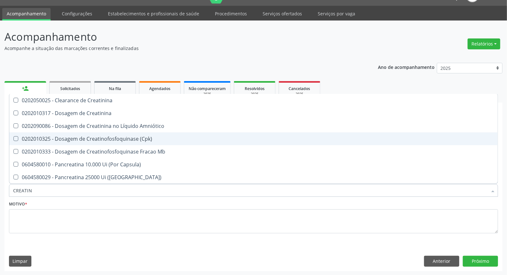
type input "CREATINI"
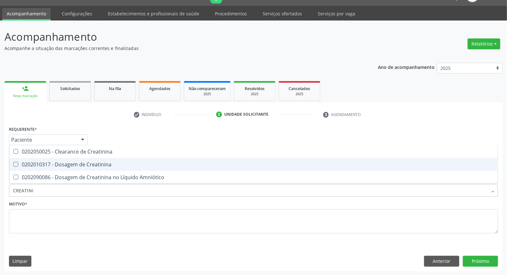
drag, startPoint x: 38, startPoint y: 163, endPoint x: 39, endPoint y: 180, distance: 17.0
click at [38, 163] on div "0202010317 - Dosagem de Creatinina" at bounding box center [253, 164] width 481 height 5
checkbox Creatinina "true"
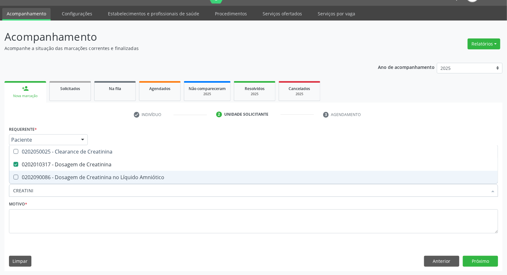
drag, startPoint x: 40, startPoint y: 188, endPoint x: 0, endPoint y: 185, distance: 40.4
click at [0, 186] on div "Acompanhamento Acompanhe a situação das marcações correntes e finalizadas Relat…" at bounding box center [253, 148] width 507 height 255
type input "T"
checkbox Creatinina "false"
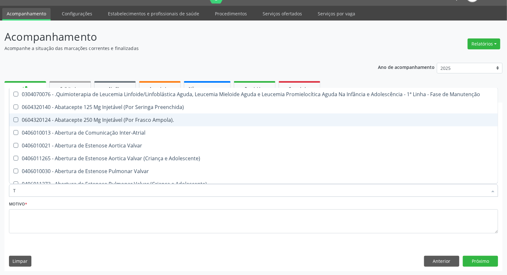
type input "TG"
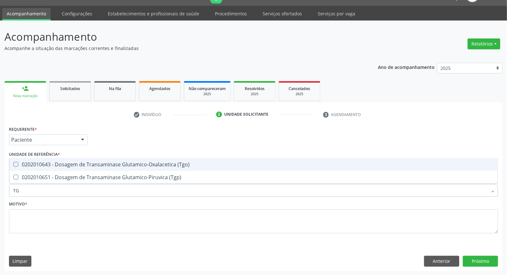
drag, startPoint x: 24, startPoint y: 161, endPoint x: 25, endPoint y: 172, distance: 10.9
click at [24, 164] on div "0202010643 - Dosagem de Transaminase Glutamico-Oxalacetica (Tgo)" at bounding box center [253, 164] width 481 height 5
checkbox \(Tgo\) "true"
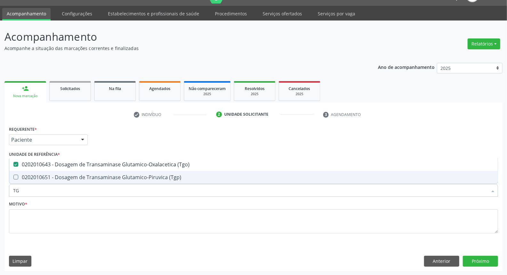
click at [26, 179] on div "0202010651 - Dosagem de Transaminase Glutamico-Piruvica (Tgp)" at bounding box center [253, 177] width 481 height 5
checkbox \(Tgp\) "true"
drag, startPoint x: 27, startPoint y: 191, endPoint x: 0, endPoint y: 183, distance: 27.8
click at [0, 184] on div "Acompanhamento Acompanhe a situação das marcações correntes e finalizadas Relat…" at bounding box center [253, 148] width 507 height 255
type input "GA"
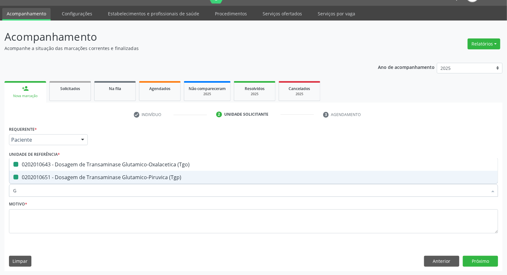
checkbox \(Tgo\) "false"
checkbox \(Tgp\) "false"
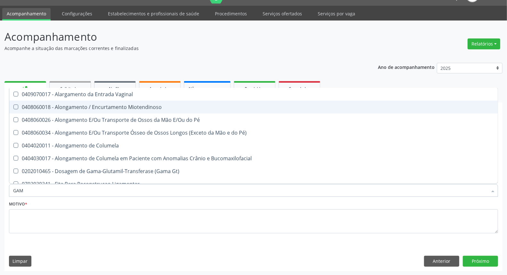
type input "GAMA"
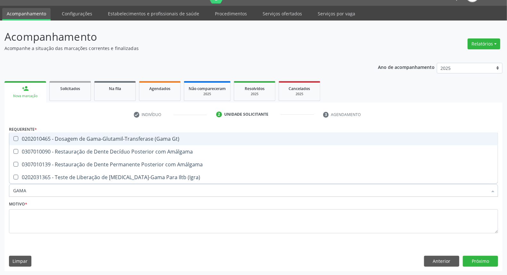
drag, startPoint x: 26, startPoint y: 139, endPoint x: 27, endPoint y: 175, distance: 36.5
click at [25, 139] on div "0202010465 - Dosagem de Gama-Glutamil-Transferase (Gama Gt)" at bounding box center [253, 138] width 481 height 5
checkbox Gt\) "true"
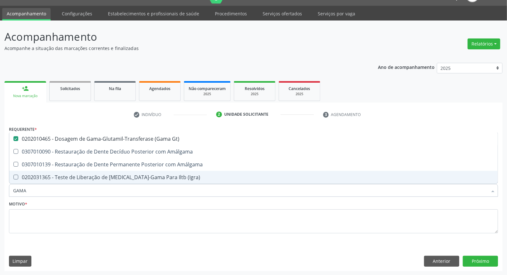
drag, startPoint x: 30, startPoint y: 189, endPoint x: 0, endPoint y: 180, distance: 31.4
click at [0, 180] on div "Acompanhamento Acompanhe a situação das marcações correntes e finalizadas Relat…" at bounding box center [253, 148] width 507 height 255
type input "F"
checkbox Gt\) "false"
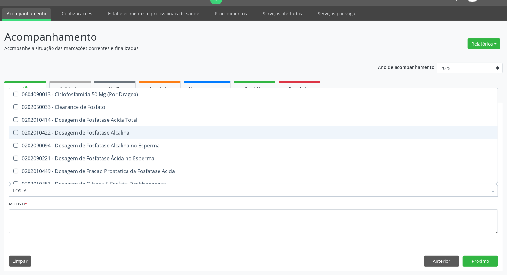
type input "FOSFAT"
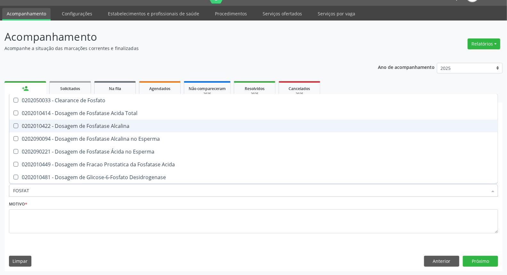
drag, startPoint x: 52, startPoint y: 123, endPoint x: 45, endPoint y: 174, distance: 51.3
click at [52, 123] on div "0202010422 - Dosagem de Fosfatase Alcalina" at bounding box center [253, 125] width 481 height 5
checkbox Alcalina "true"
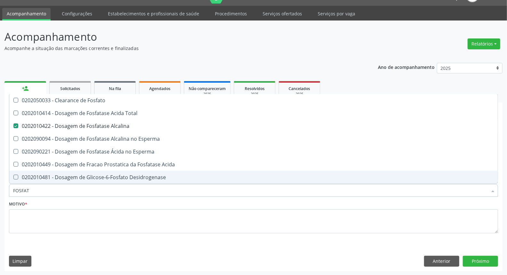
drag, startPoint x: 38, startPoint y: 186, endPoint x: 0, endPoint y: 190, distance: 38.6
click at [0, 190] on div "Acompanhamento Acompanhe a situação das marcações correntes e finalizadas Relat…" at bounding box center [253, 148] width 507 height 255
type input "T"
checkbox Alcalina "false"
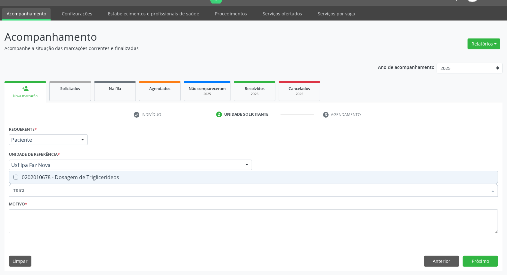
type input "TRIGLI"
click at [28, 175] on div "0202010678 - Dosagem de Triglicerideos" at bounding box center [253, 177] width 481 height 5
checkbox Triglicerideos "true"
click at [0, 191] on div "Acompanhamento Acompanhe a situação das marcações correntes e finalizadas Relat…" at bounding box center [253, 148] width 507 height 255
type input "CO"
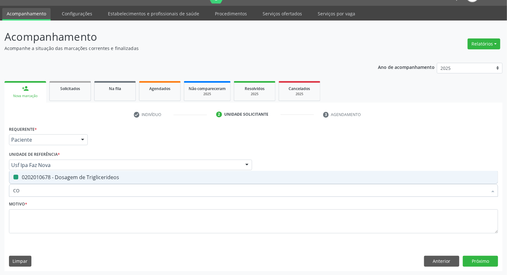
checkbox Triglicerideos "false"
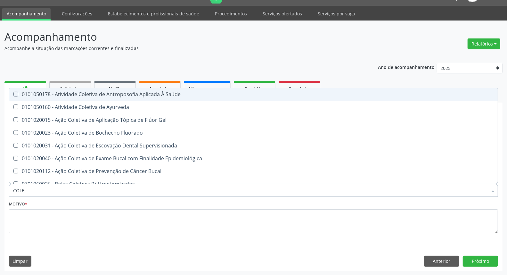
type input "COLES"
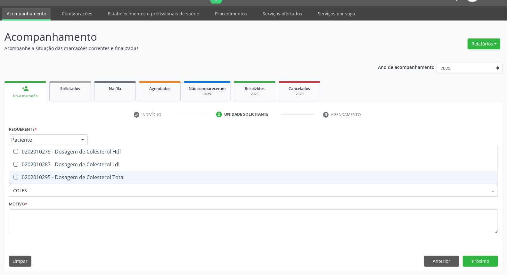
drag, startPoint x: 40, startPoint y: 175, endPoint x: 45, endPoint y: 167, distance: 9.9
click at [41, 175] on div "0202010295 - Dosagem de Colesterol Total" at bounding box center [253, 177] width 481 height 5
checkbox Total "true"
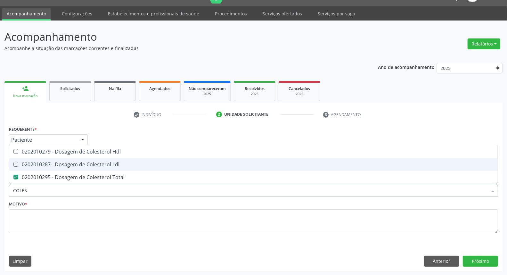
drag, startPoint x: 45, startPoint y: 165, endPoint x: 45, endPoint y: 158, distance: 7.7
click at [45, 162] on div "0202010287 - Dosagem de Colesterol Ldl" at bounding box center [253, 164] width 481 height 5
checkbox Ldl "true"
click at [45, 153] on div "0202010279 - Dosagem de Colesterol Hdl" at bounding box center [253, 151] width 481 height 5
checkbox Hdl "true"
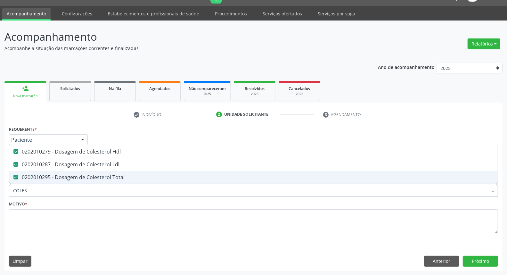
drag, startPoint x: 46, startPoint y: 188, endPoint x: 0, endPoint y: 185, distance: 46.6
click at [0, 185] on div "Acompanhamento Acompanhe a situação das marcações correntes e finalizadas Relat…" at bounding box center [253, 148] width 507 height 255
type input "G"
checkbox Hdl "false"
checkbox Ldl "false"
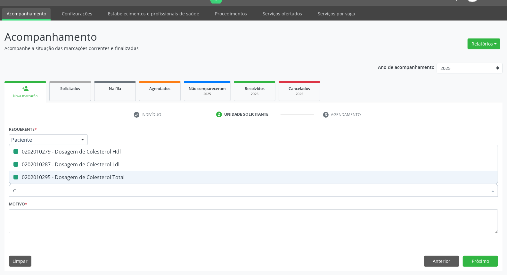
checkbox Total "false"
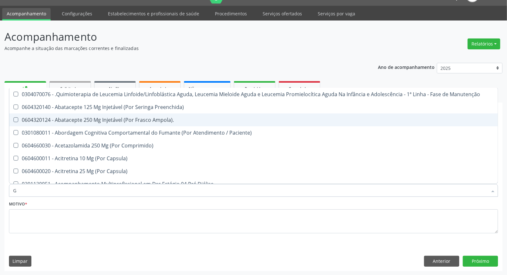
type input "GL"
checkbox B\) "true"
checkbox 5Ml\) "true"
checkbox Miotendinoso "true"
checkbox Pé "true"
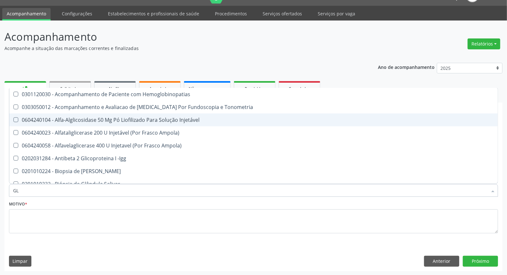
type input "GLI"
checkbox Glomerular "true"
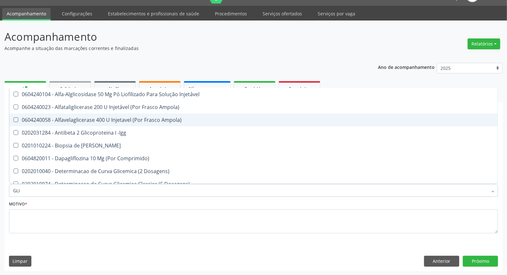
type input "GLIC"
checkbox Derrames "true"
checkbox Triglicerideos "false"
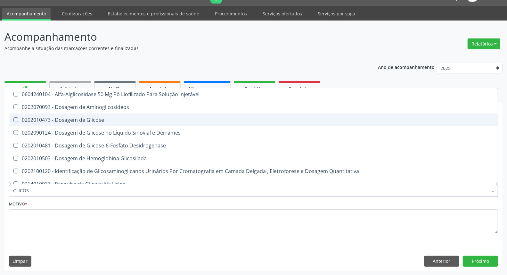
type input "GLICOSE"
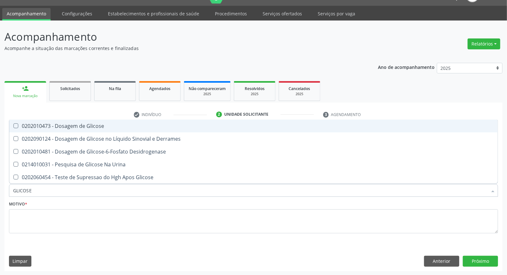
click at [30, 126] on div "0202010473 - Dosagem de Glicose" at bounding box center [253, 125] width 481 height 5
checkbox Glicose "true"
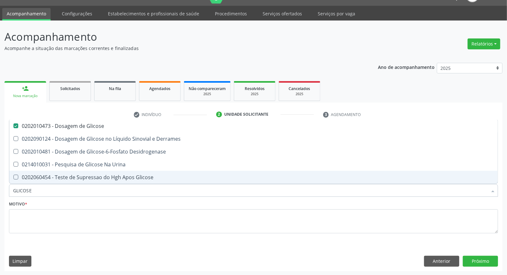
drag, startPoint x: 46, startPoint y: 191, endPoint x: 0, endPoint y: 177, distance: 48.4
click at [0, 177] on div "Acompanhamento Acompanhe a situação das marcações correntes e finalizadas Relat…" at bounding box center [253, 148] width 507 height 255
type input "H"
checkbox Glicose "false"
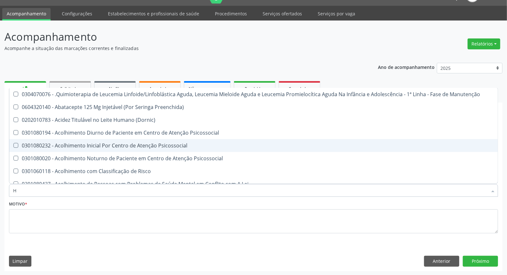
type input "HE"
checkbox Removível "true"
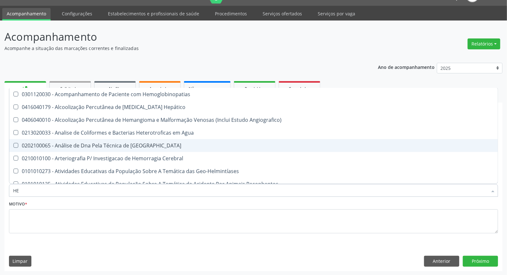
type input "HEM"
checkbox II "true"
checkbox Completo "false"
type input "HEMO"
checkbox Hemácias "true"
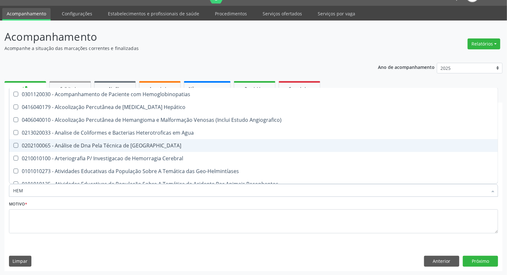
checkbox II "false"
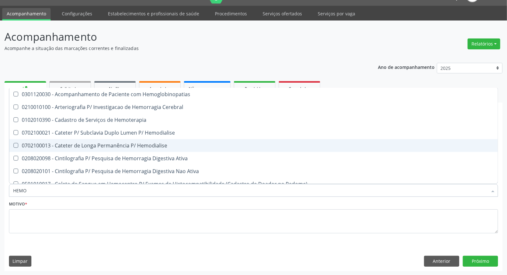
type input "HEMOG"
checkbox Carboxi-Hemoglobina "true"
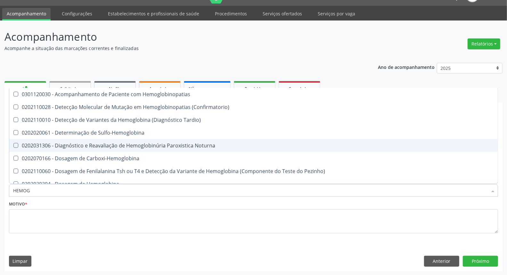
type input "HEMOGL"
checkbox Completo "false"
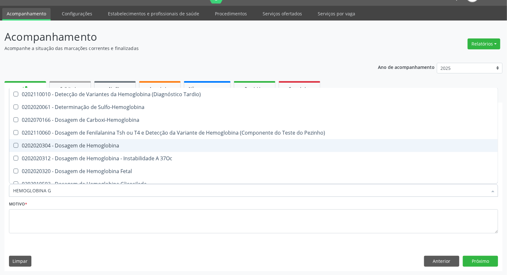
type input "HEMOGLOBINA G"
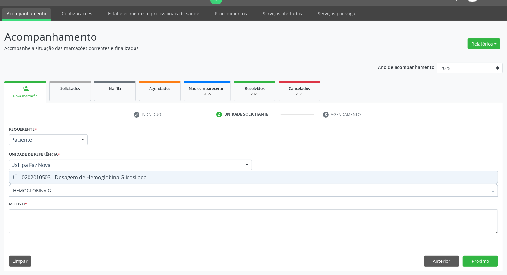
drag, startPoint x: 27, startPoint y: 180, endPoint x: 26, endPoint y: 195, distance: 15.4
click at [27, 180] on span "0202010503 - Dosagem de Hemoglobina Glicosilada" at bounding box center [253, 177] width 489 height 13
checkbox Glicosilada "true"
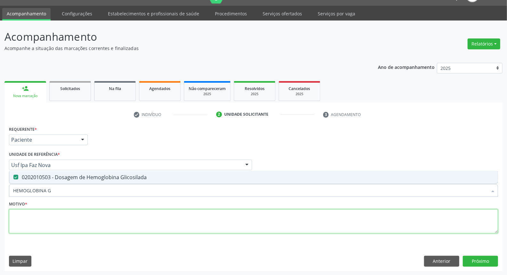
click at [24, 212] on textarea at bounding box center [253, 221] width 489 height 24
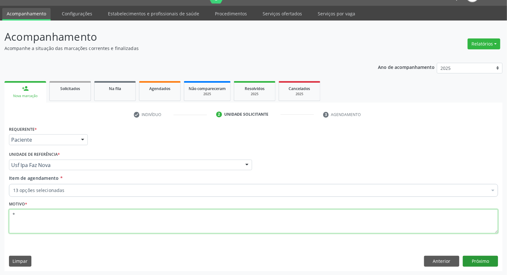
type textarea "*"
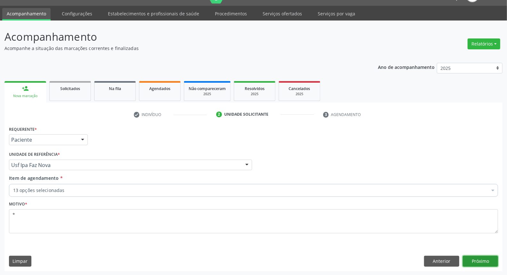
click at [489, 257] on button "Próximo" at bounding box center [480, 261] width 35 height 11
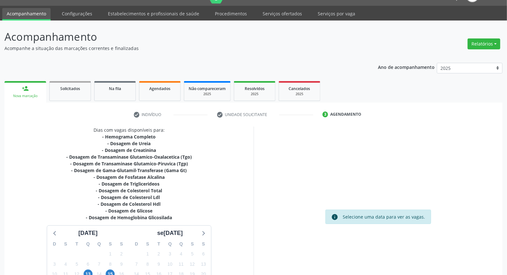
scroll to position [84, 0]
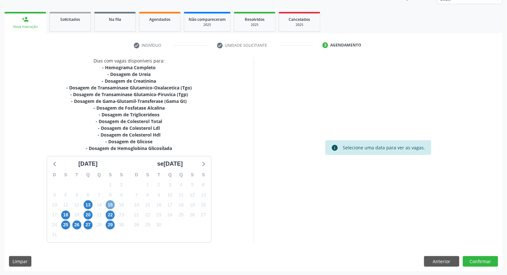
click at [109, 206] on span "15" at bounding box center [110, 204] width 9 height 9
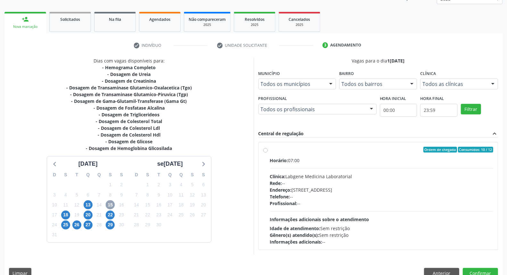
scroll to position [96, 0]
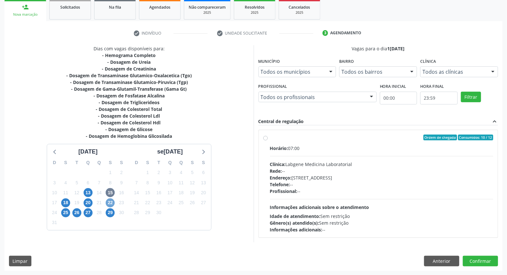
click at [108, 201] on span "22" at bounding box center [110, 202] width 9 height 9
click at [111, 193] on span "15" at bounding box center [110, 192] width 9 height 9
click at [439, 261] on button "Anterior" at bounding box center [441, 261] width 35 height 11
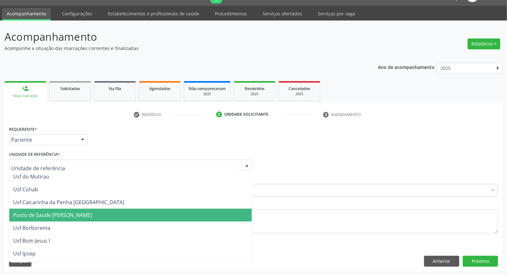
click at [347, 171] on div "Médico Solicitante Por favor, selecione a Unidade de Atendimento primeiro Nenhu…" at bounding box center [253, 162] width 492 height 25
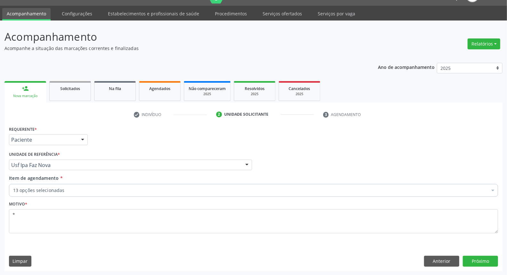
click at [84, 196] on div "13 opções selecionadas" at bounding box center [253, 190] width 489 height 13
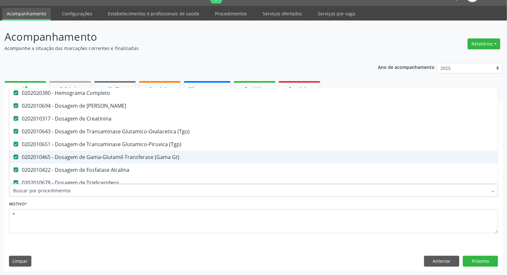
scroll to position [71, 0]
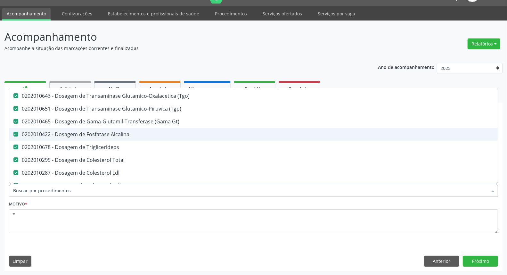
click at [145, 134] on div "0202010422 - Dosagem de Fosfatase Alcalina" at bounding box center [262, 134] width 499 height 5
checkbox Alcalina "false"
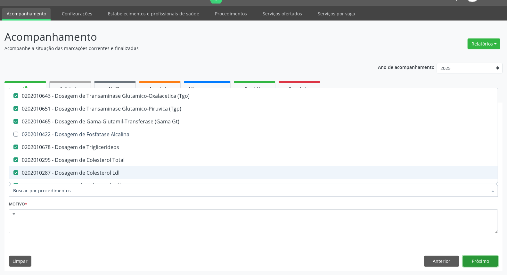
click at [473, 259] on button "Próximo" at bounding box center [480, 261] width 35 height 11
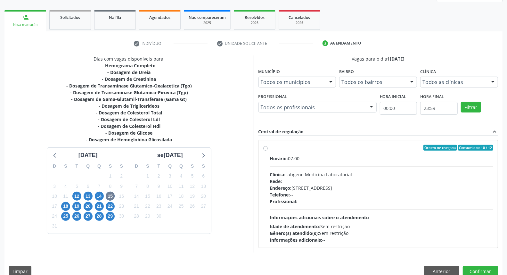
scroll to position [96, 0]
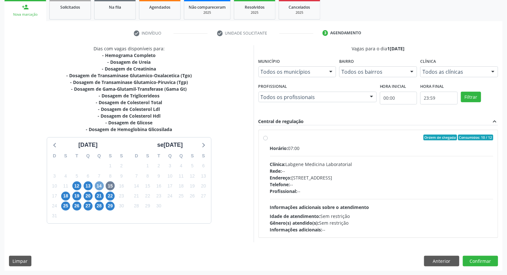
drag, startPoint x: 103, startPoint y: 185, endPoint x: 108, endPoint y: 185, distance: 5.8
click at [103, 185] on span "14" at bounding box center [99, 185] width 9 height 9
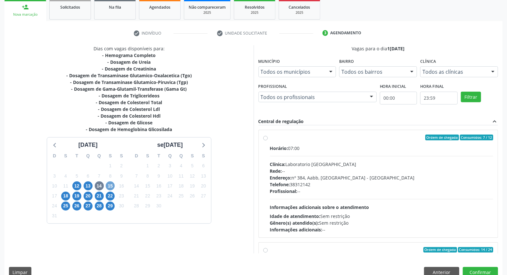
click at [111, 186] on span "15" at bounding box center [110, 185] width 9 height 9
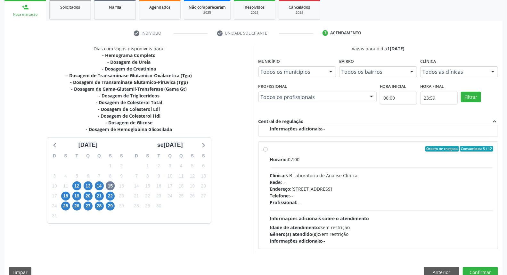
drag, startPoint x: 264, startPoint y: 180, endPoint x: 364, endPoint y: 216, distance: 105.8
click at [266, 180] on div "Ordem de chegada Consumidos: 5 / 12 Horário: 07:00 Clínica: S B Laboratorio de …" at bounding box center [378, 195] width 230 height 98
radio input "true"
click at [492, 271] on button "Confirmar" at bounding box center [480, 272] width 35 height 11
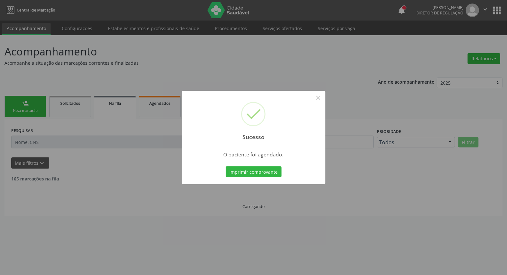
scroll to position [0, 0]
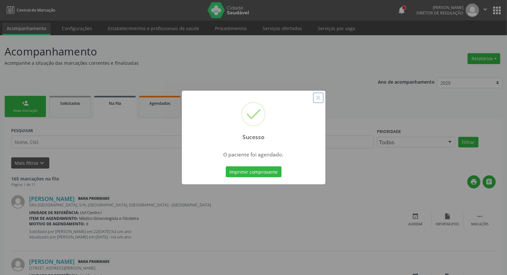
drag, startPoint x: 321, startPoint y: 99, endPoint x: 262, endPoint y: 237, distance: 150.7
click at [319, 100] on button "×" at bounding box center [318, 97] width 11 height 11
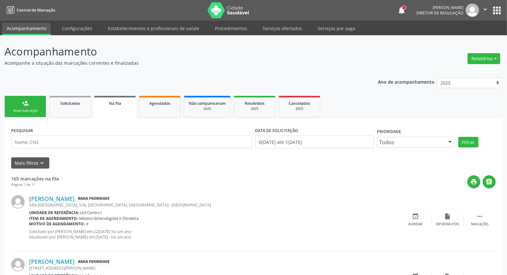
click at [32, 104] on link "person_add Nova marcação" at bounding box center [25, 106] width 42 height 21
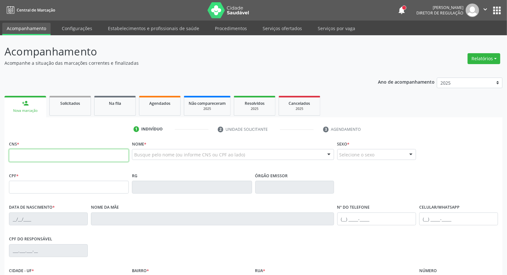
click at [33, 154] on input "text" at bounding box center [69, 155] width 120 height 13
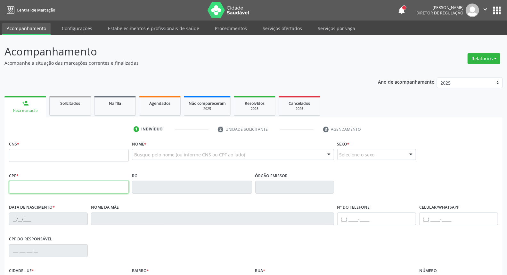
click at [32, 186] on input "text" at bounding box center [69, 187] width 120 height 13
type input "036.064.464-38"
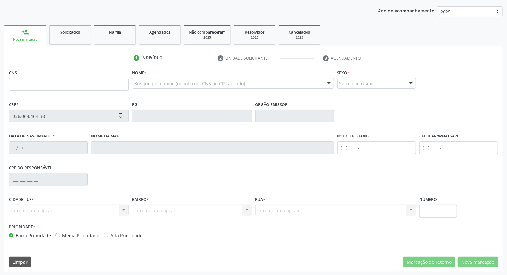
scroll to position [72, 0]
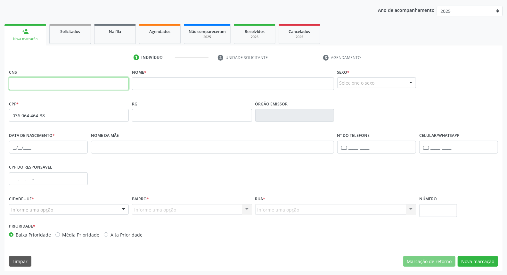
click at [62, 80] on input "text" at bounding box center [69, 83] width 120 height 13
paste input "700 8054 0114 1189"
type input "700 8054 0114 1189"
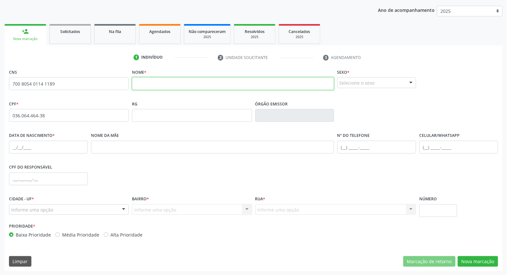
click at [143, 90] on input "text" at bounding box center [233, 83] width 202 height 13
paste input "[PERSON_NAME]"
type input "[PERSON_NAME]"
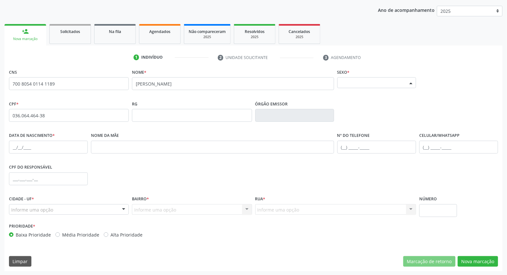
drag, startPoint x: 385, startPoint y: 83, endPoint x: 373, endPoint y: 107, distance: 26.8
click at [383, 85] on div "Selecione o sexo" at bounding box center [376, 82] width 79 height 11
drag, startPoint x: 372, startPoint y: 109, endPoint x: 264, endPoint y: 109, distance: 108.3
click at [372, 109] on span "Feminino" at bounding box center [377, 107] width 78 height 13
click at [13, 146] on input "text" at bounding box center [48, 147] width 79 height 13
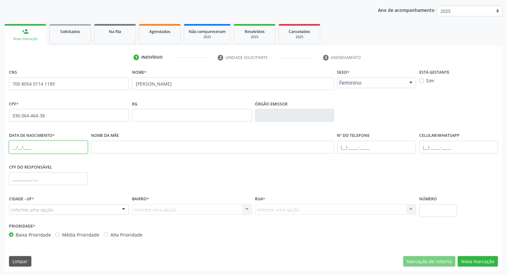
paste input "[DATE]"
type input "[DATE]"
click at [116, 146] on input "text" at bounding box center [212, 147] width 243 height 13
paste input "[PERSON_NAME]"
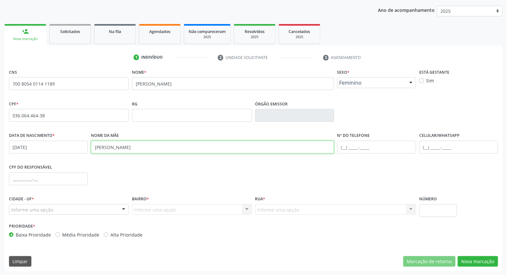
type input "[PERSON_NAME]"
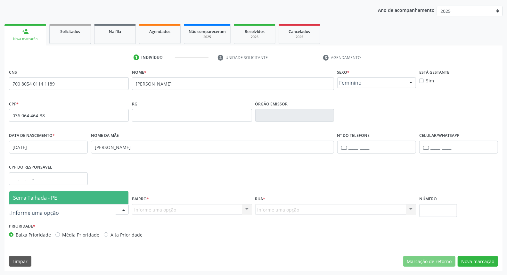
click at [63, 207] on div at bounding box center [69, 209] width 120 height 11
drag, startPoint x: 68, startPoint y: 197, endPoint x: 123, endPoint y: 208, distance: 56.6
click at [70, 197] on span "Serra Talhada - PE" at bounding box center [68, 197] width 119 height 13
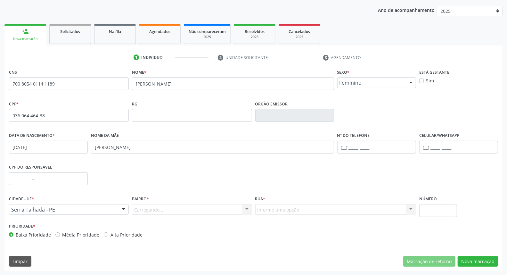
click at [148, 212] on div "Carregando... Nenhum resultado encontrado para: " " Nenhuma opção encontrada. D…" at bounding box center [192, 209] width 120 height 11
click at [148, 210] on div "Carregando... Nenhum resultado encontrado para: " " Nenhuma opção encontrada. D…" at bounding box center [192, 209] width 120 height 11
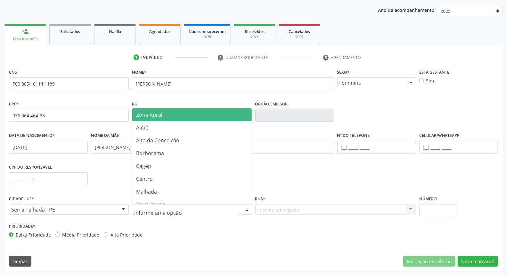
drag, startPoint x: 148, startPoint y: 116, endPoint x: 199, endPoint y: 176, distance: 78.6
click at [148, 119] on span "Zona Rural" at bounding box center [191, 114] width 119 height 13
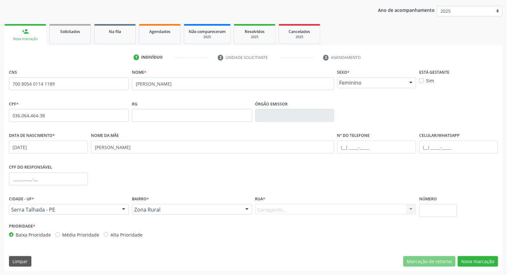
click at [274, 209] on div "Carregando... Nenhum resultado encontrado para: " " Nenhuma opção encontrada. D…" at bounding box center [335, 209] width 161 height 11
click at [272, 217] on div "Rua * Informe uma opção Faz. Cachoeira II Faz. Granja Faz. Salgadinho Faz. Alde…" at bounding box center [336, 207] width 164 height 27
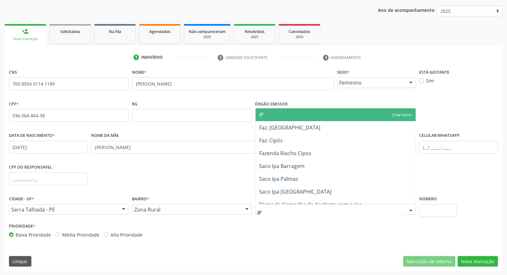
type input "IPA"
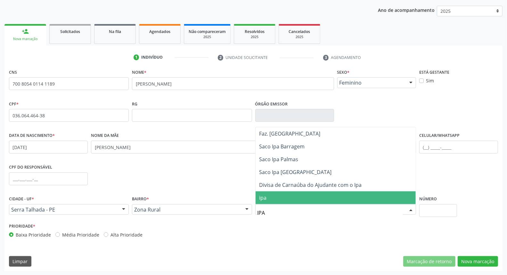
click at [284, 196] on span "ipa" at bounding box center [336, 197] width 160 height 13
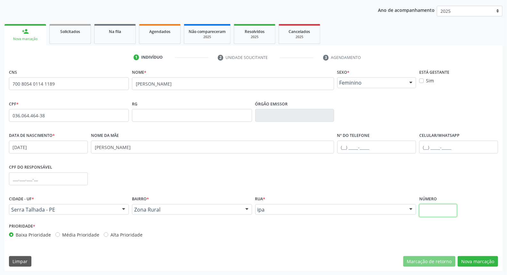
click at [440, 211] on input "text" at bounding box center [438, 210] width 38 height 13
type input "SN"
click at [485, 261] on button "Nova marcação" at bounding box center [478, 261] width 40 height 11
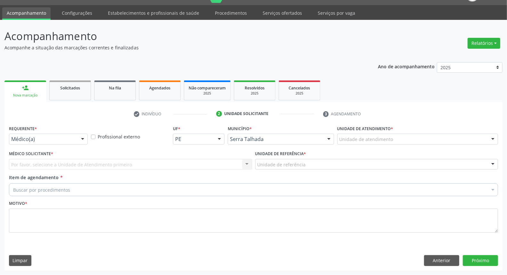
scroll to position [15, 0]
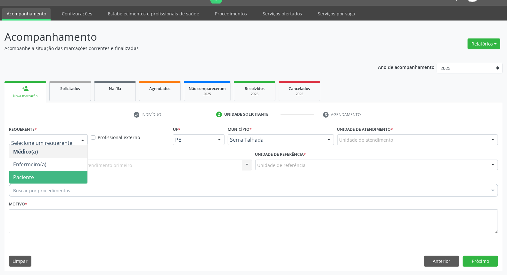
click at [51, 171] on span "Paciente" at bounding box center [48, 177] width 78 height 13
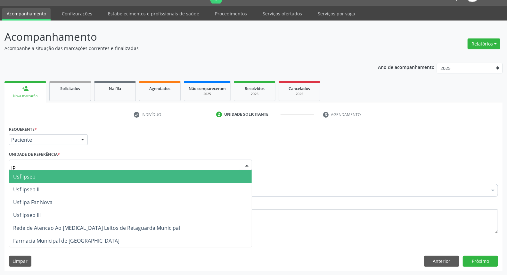
type input "IPA"
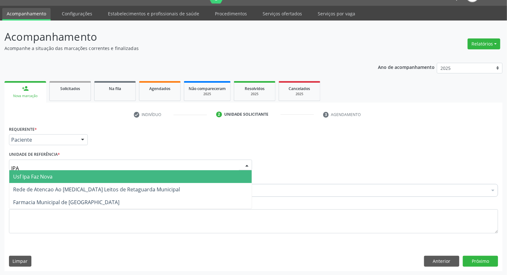
click at [54, 177] on span "Usf Ipa Faz Nova" at bounding box center [130, 176] width 242 height 13
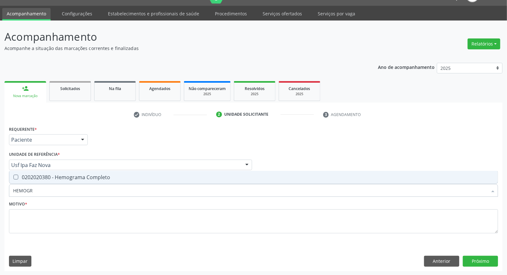
type input "HEMOGRA"
drag, startPoint x: 63, startPoint y: 177, endPoint x: 63, endPoint y: 184, distance: 6.7
click at [63, 179] on div "0202020380 - Hemograma Completo" at bounding box center [253, 177] width 481 height 5
checkbox Completo "true"
drag, startPoint x: 63, startPoint y: 194, endPoint x: 0, endPoint y: 196, distance: 63.1
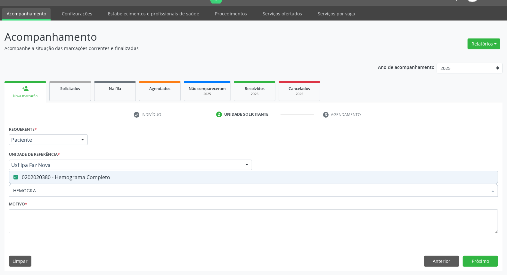
click at [0, 196] on div "Acompanhamento Acompanhe a situação das marcações correntes e finalizadas Relat…" at bounding box center [253, 148] width 507 height 255
type input "G"
checkbox Completo "false"
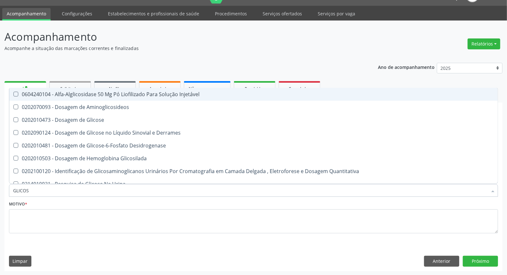
type input "GLICOSE"
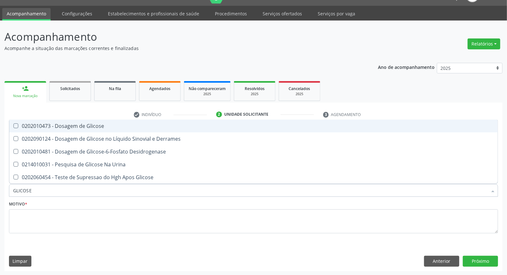
drag, startPoint x: 71, startPoint y: 124, endPoint x: 71, endPoint y: 138, distance: 13.5
click at [71, 126] on div "0202010473 - Dosagem de Glicose" at bounding box center [253, 125] width 481 height 5
checkbox Glicose "true"
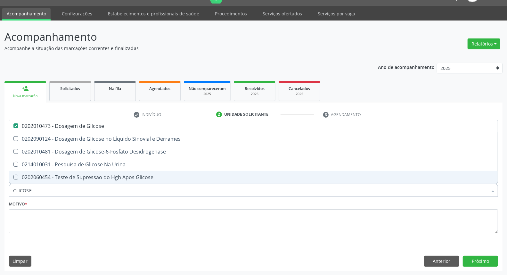
checkbox Derrames "true"
checkbox Desidrogenase "true"
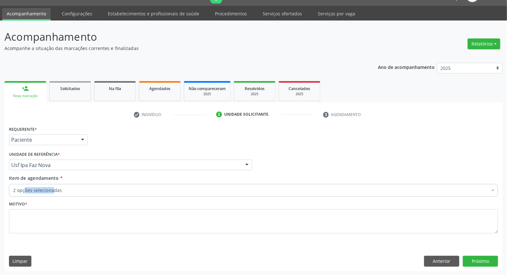
drag, startPoint x: 42, startPoint y: 197, endPoint x: 1, endPoint y: 188, distance: 42.6
click at [0, 189] on div "Acompanhamento Acompanhe a situação das marcações correntes e finalizadas Relat…" at bounding box center [253, 148] width 507 height 255
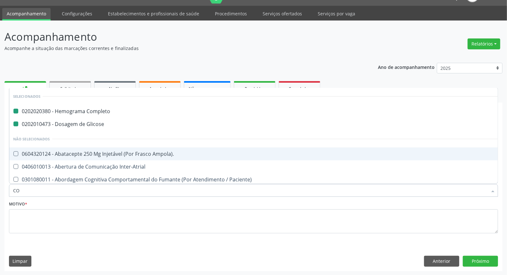
type input "COL"
checkbox Completo "false"
checkbox Glicose "false"
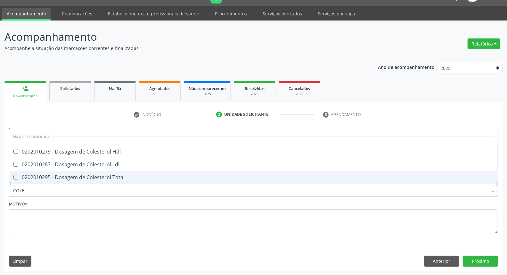
type input "COLES"
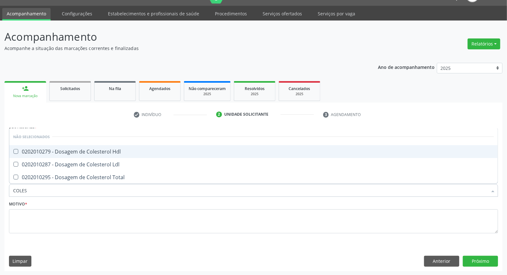
drag, startPoint x: 69, startPoint y: 147, endPoint x: 65, endPoint y: 164, distance: 17.8
click at [69, 149] on span "0202010279 - Dosagem de Colesterol Hdl" at bounding box center [253, 151] width 489 height 13
checkbox Hdl "true"
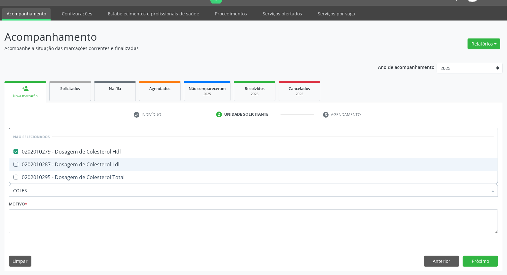
click at [64, 166] on div "0202010287 - Dosagem de Colesterol Ldl" at bounding box center [253, 164] width 481 height 5
checkbox Ldl "true"
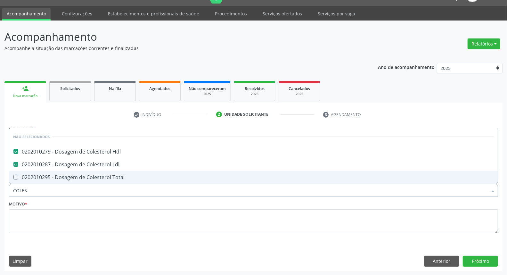
drag, startPoint x: 62, startPoint y: 175, endPoint x: 61, endPoint y: 180, distance: 5.3
click at [62, 176] on div "0202010295 - Dosagem de Colesterol Total" at bounding box center [253, 177] width 481 height 5
checkbox Total "true"
drag, startPoint x: 44, startPoint y: 190, endPoint x: 0, endPoint y: 177, distance: 45.7
click at [0, 178] on div "Acompanhamento Acompanhe a situação das marcações correntes e finalizadas Relat…" at bounding box center [253, 148] width 507 height 255
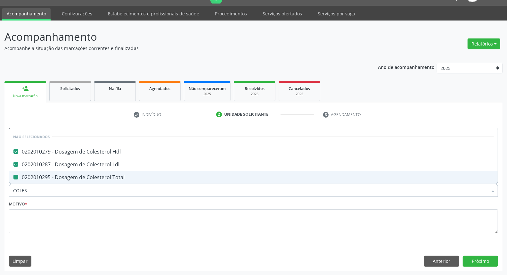
type input "T"
checkbox Total "false"
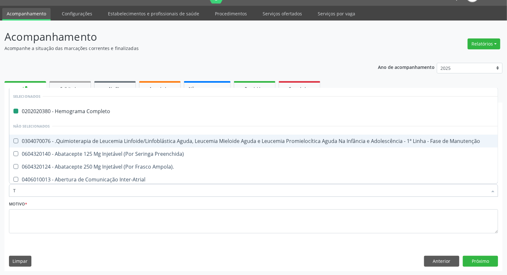
type input "TR"
checkbox Completo "false"
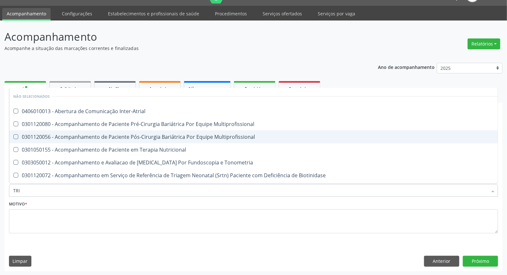
type input "TRIG"
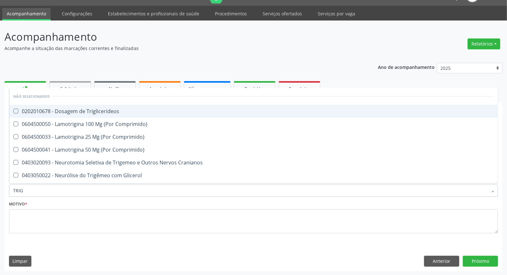
drag, startPoint x: 82, startPoint y: 113, endPoint x: 65, endPoint y: 151, distance: 42.0
click at [81, 116] on span "0202010678 - Dosagem de Triglicerideos" at bounding box center [253, 111] width 489 height 13
checkbox Triglicerideos "true"
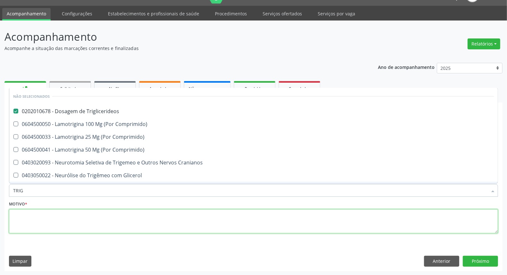
click at [49, 223] on textarea at bounding box center [253, 221] width 489 height 24
checkbox Comprimido\) "true"
checkbox Cranianos "true"
checkbox Glicerol "true"
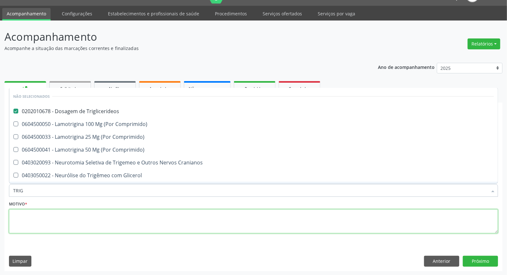
checkbox Comprimido\) "true"
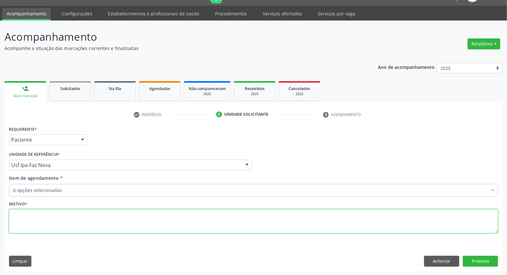
scroll to position [28, 0]
type textarea "*"
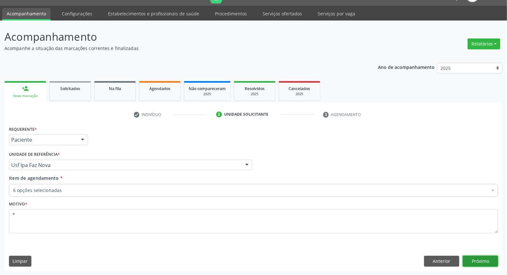
click at [488, 257] on button "Próximo" at bounding box center [480, 261] width 35 height 11
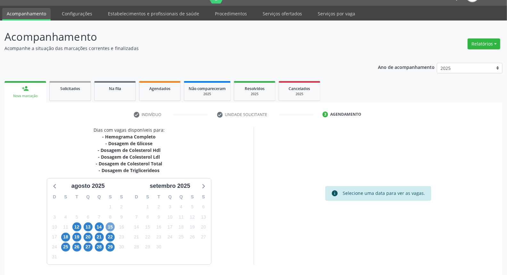
click at [111, 226] on span "15" at bounding box center [110, 226] width 9 height 9
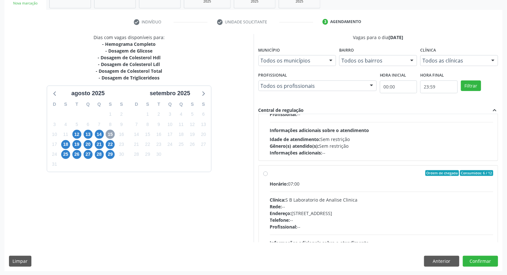
scroll to position [213, 0]
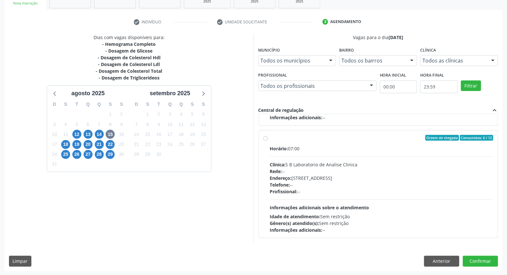
click at [266, 175] on div "Ordem de chegada Consumidos: 6 / 12 Horário: 07:00 Clínica: S B Laboratorio de …" at bounding box center [378, 184] width 230 height 98
radio input "true"
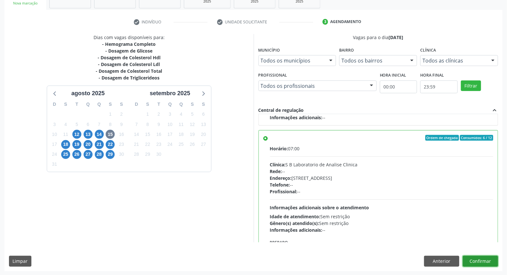
click at [475, 261] on button "Confirmar" at bounding box center [480, 261] width 35 height 11
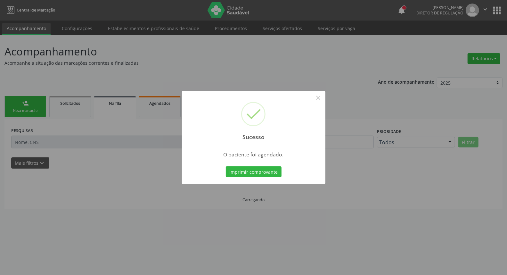
scroll to position [0, 0]
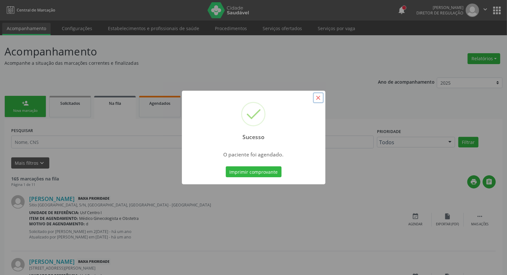
click at [318, 96] on button "×" at bounding box center [318, 97] width 11 height 11
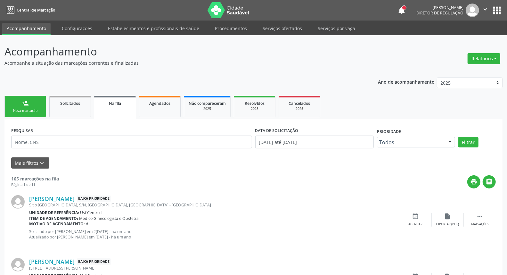
drag, startPoint x: 35, startPoint y: 106, endPoint x: 33, endPoint y: 102, distance: 4.3
click at [34, 105] on link "person_add Nova marcação" at bounding box center [25, 106] width 42 height 21
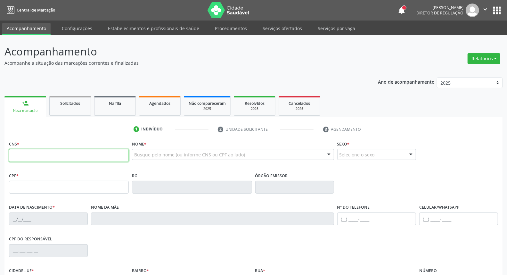
click at [43, 157] on input "text" at bounding box center [69, 155] width 120 height 13
type input "066 5995 3426"
drag, startPoint x: 49, startPoint y: 154, endPoint x: 0, endPoint y: 164, distance: 50.0
click at [0, 164] on div "Acompanhamento Acompanhe a situação das marcações correntes e finalizadas Relat…" at bounding box center [253, 191] width 507 height 312
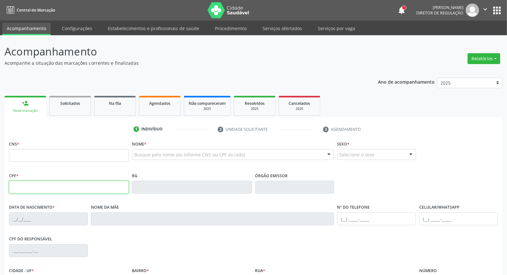
click at [35, 187] on input "text" at bounding box center [69, 187] width 120 height 13
paste input "066.599.534-26"
type input "066.599.534-26"
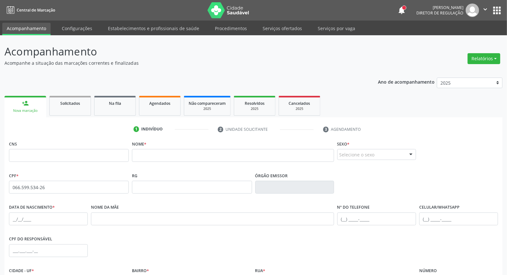
click at [93, 165] on fieldset "CNS" at bounding box center [69, 152] width 120 height 27
click at [90, 159] on input "text" at bounding box center [69, 155] width 120 height 13
type input "7"
paste input "707 6032 9811 0392"
type input "707 6032 9811 0392"
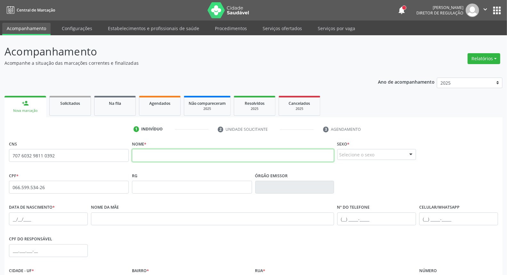
click at [147, 159] on input "text" at bounding box center [233, 155] width 202 height 13
paste input "Dorivânia de Souza Oliveira"
type input "Dorivânia de Souza Oliveira"
click at [358, 154] on div "Selecione o sexo" at bounding box center [376, 154] width 79 height 11
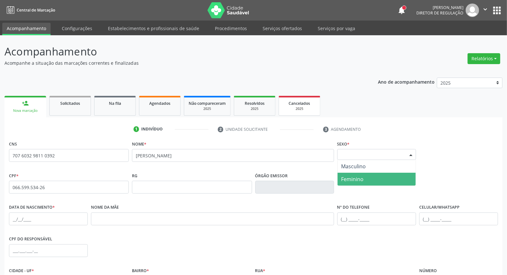
drag, startPoint x: 351, startPoint y: 176, endPoint x: 295, endPoint y: 108, distance: 89.0
click at [350, 175] on span "Feminino" at bounding box center [377, 179] width 78 height 13
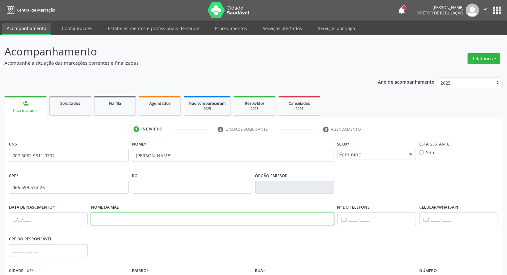
click at [155, 221] on input "text" at bounding box center [212, 218] width 243 height 13
paste input "Maria da Penha de Souza Oliveira"
type input "Maria da Penha de Souza Oliveira"
click at [12, 219] on input "text" at bounding box center [48, 218] width 79 height 13
paste input "23/05/1988"
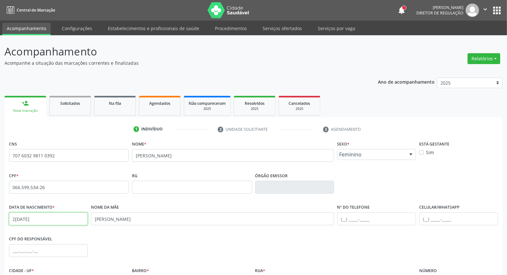
scroll to position [72, 0]
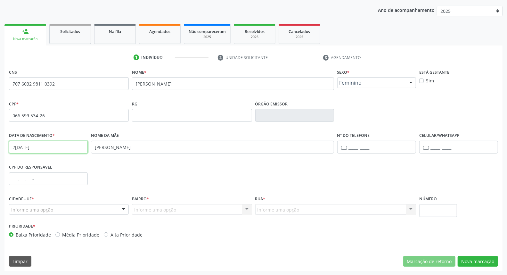
type input "23/05/1988"
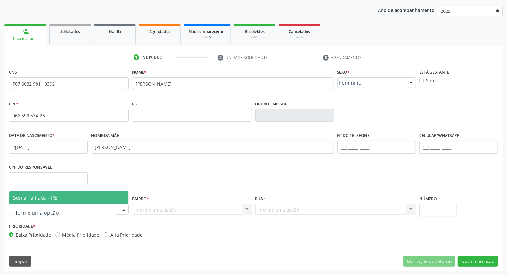
click at [111, 206] on div at bounding box center [69, 209] width 120 height 11
click at [116, 193] on span "Serra Talhada - PE" at bounding box center [68, 197] width 119 height 13
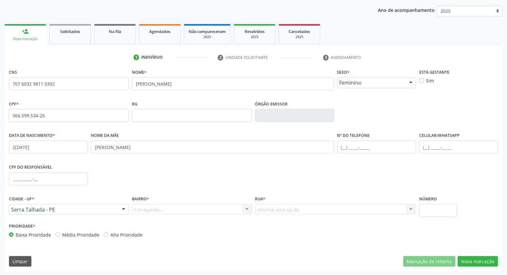
click at [194, 209] on div "Carregando... Nenhum resultado encontrado para: " " Nenhuma opção encontrada. D…" at bounding box center [192, 209] width 120 height 11
click at [194, 212] on div "Informe uma opção" at bounding box center [192, 209] width 120 height 11
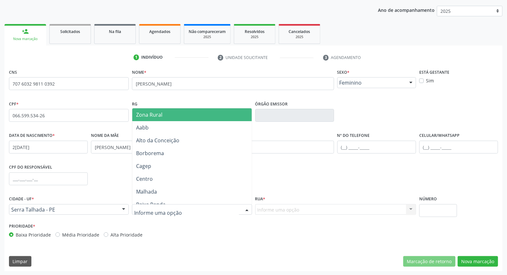
drag, startPoint x: 189, startPoint y: 118, endPoint x: 298, endPoint y: 193, distance: 132.8
click at [189, 120] on span "Zona Rural" at bounding box center [191, 114] width 119 height 13
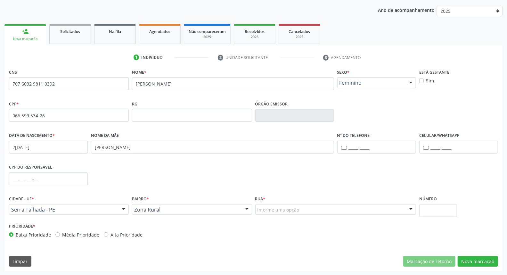
click at [311, 211] on div "Informe uma opção" at bounding box center [335, 209] width 161 height 11
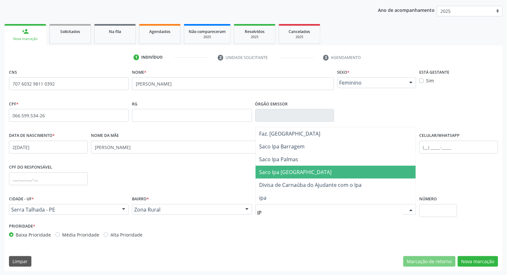
type input "IPA"
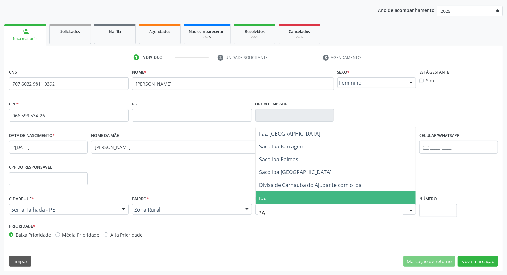
click at [310, 199] on span "ipa" at bounding box center [336, 197] width 160 height 13
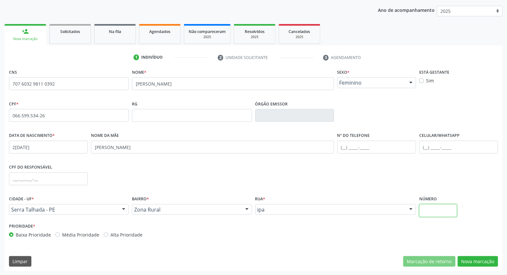
click at [430, 212] on input "text" at bounding box center [438, 210] width 38 height 13
type input "SN"
click at [481, 260] on button "Nova marcação" at bounding box center [478, 261] width 40 height 11
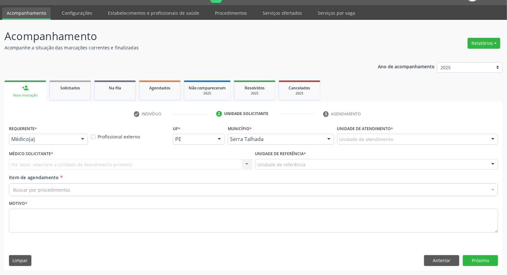
scroll to position [15, 0]
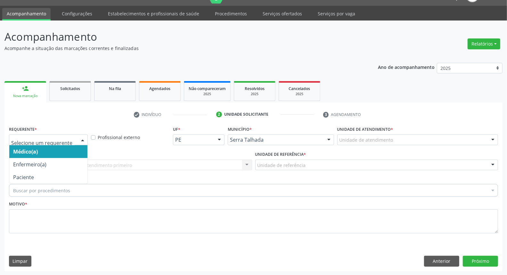
click at [23, 143] on div at bounding box center [48, 139] width 79 height 11
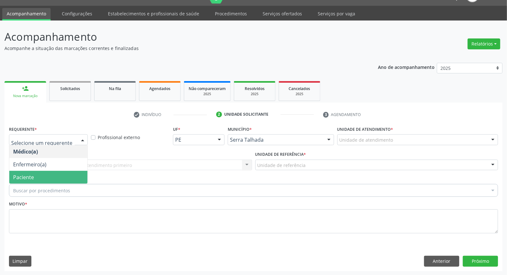
click at [25, 178] on span "Paciente" at bounding box center [23, 177] width 21 height 7
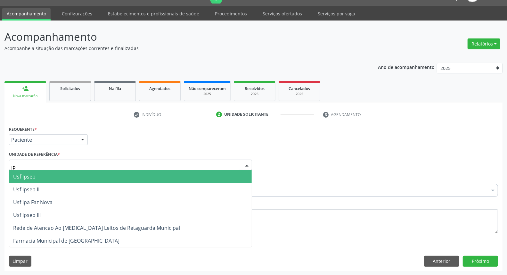
type input "IPA"
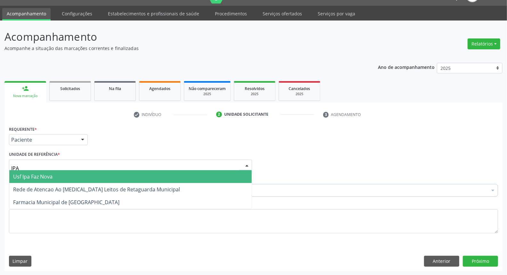
click at [30, 177] on span "Usf Ipa Faz Nova" at bounding box center [32, 176] width 39 height 7
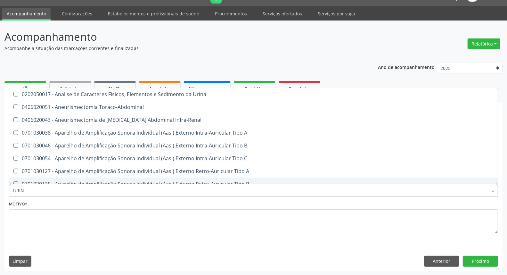
type input "URINA"
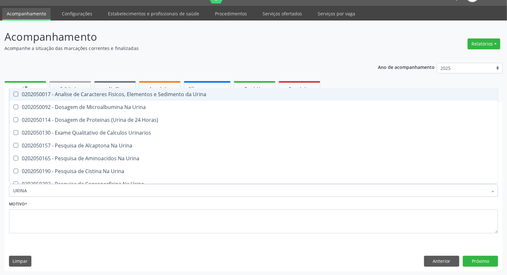
drag, startPoint x: 93, startPoint y: 92, endPoint x: 93, endPoint y: 103, distance: 10.6
click at [93, 96] on div "0202050017 - Analise de Caracteres Fisicos, Elementos e Sedimento da Urina" at bounding box center [253, 94] width 481 height 5
checkbox Urina "true"
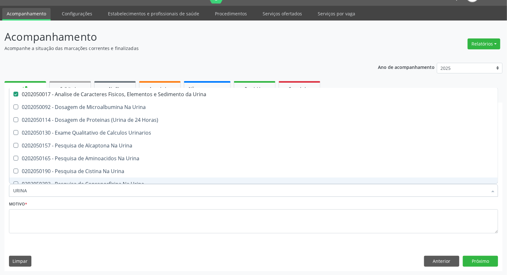
drag, startPoint x: 34, startPoint y: 190, endPoint x: 0, endPoint y: 186, distance: 33.8
click at [0, 188] on div "Acompanhamento Acompanhe a situação das marcações correntes e finalizadas Relat…" at bounding box center [253, 148] width 507 height 255
type input "C"
checkbox Urina "false"
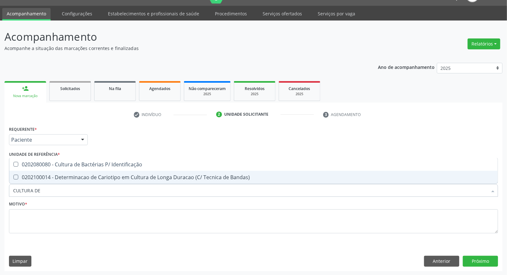
type input "CULTURA DE B"
click at [100, 175] on div "0202080080 - Cultura de Bactérias P/ Identificação" at bounding box center [253, 177] width 481 height 5
checkbox Identificação "true"
drag, startPoint x: 63, startPoint y: 187, endPoint x: 0, endPoint y: 187, distance: 62.8
click at [0, 187] on div "Acompanhamento Acompanhe a situação das marcações correntes e finalizadas Relat…" at bounding box center [253, 148] width 507 height 255
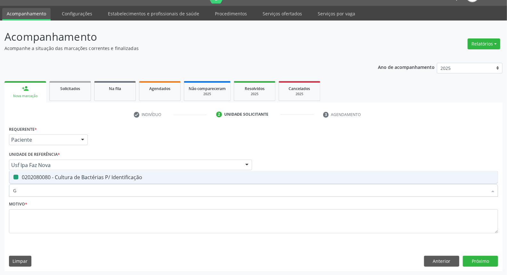
type input "GL"
checkbox Identificação "false"
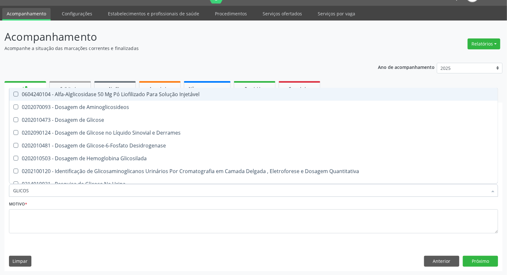
type input "GLICOSE"
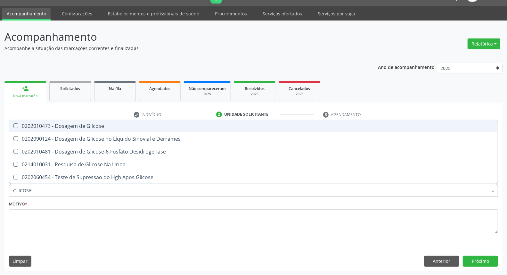
drag, startPoint x: 48, startPoint y: 126, endPoint x: 48, endPoint y: 136, distance: 9.9
click at [48, 127] on div "0202010473 - Dosagem de Glicose" at bounding box center [253, 125] width 481 height 5
checkbox Glicose "true"
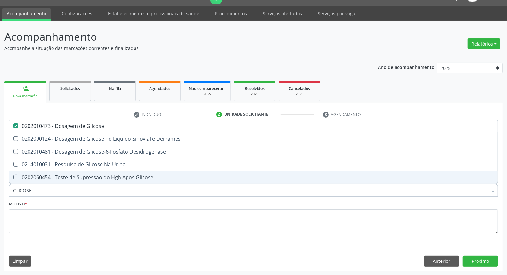
drag, startPoint x: 34, startPoint y: 188, endPoint x: 6, endPoint y: 188, distance: 27.9
click at [7, 188] on div "Item de agendamento * GLICOSE Desfazer seleção 0202010473 - Dosagem de Glicose …" at bounding box center [253, 187] width 492 height 25
type input "CO"
checkbox Glicose "false"
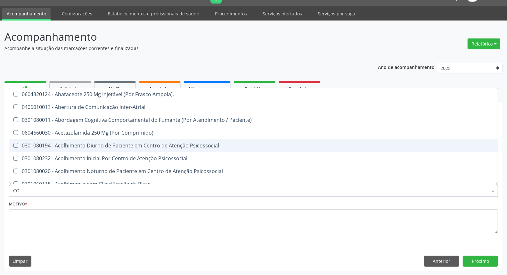
type input "COL"
checkbox Urina "false"
type input "COLES"
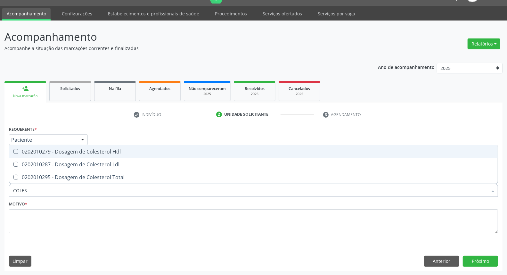
drag, startPoint x: 25, startPoint y: 151, endPoint x: 25, endPoint y: 162, distance: 11.2
click at [25, 154] on span "0202010279 - Dosagem de Colesterol Hdl" at bounding box center [253, 151] width 489 height 13
checkbox Hdl "true"
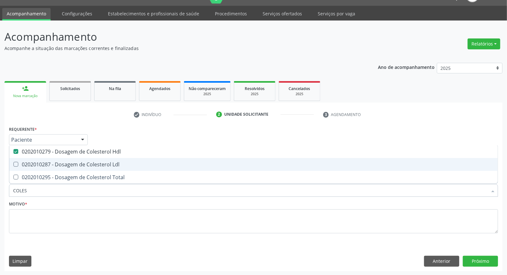
click at [25, 164] on div "0202010287 - Dosagem de Colesterol Ldl" at bounding box center [253, 164] width 481 height 5
checkbox Ldl "true"
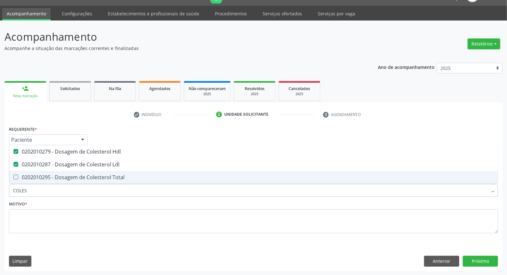
click at [26, 177] on div "0202010295 - Dosagem de Colesterol Total" at bounding box center [253, 177] width 481 height 5
checkbox Total "true"
click at [4, 191] on div "Acompanhamento Acompanhe a situação das marcações correntes e finalizadas Relat…" at bounding box center [253, 148] width 507 height 255
type input "T"
checkbox Hdl "false"
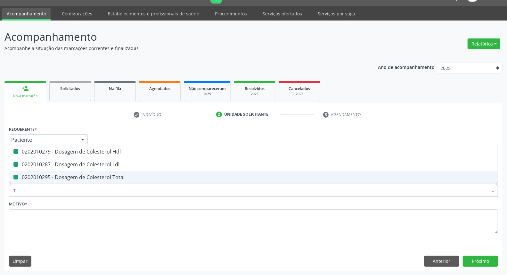
checkbox Ldl "false"
checkbox Total "false"
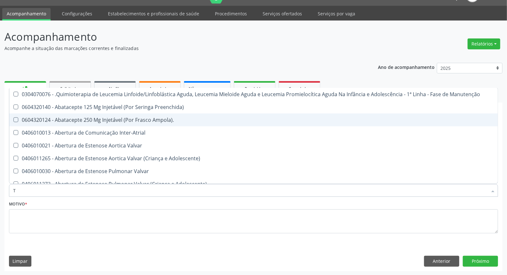
type input "TR"
checkbox Urina "false"
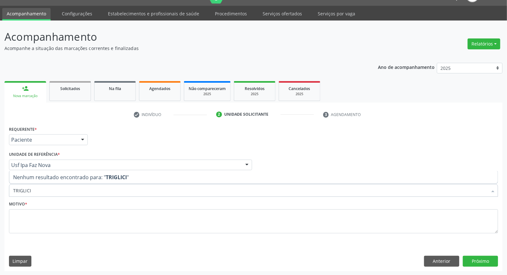
type input "TRIGLIC"
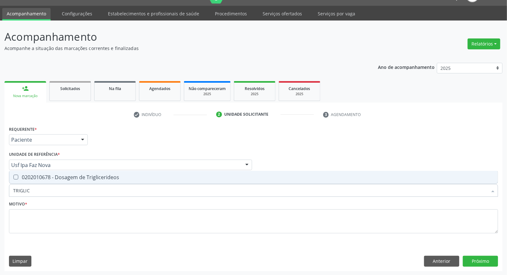
click at [62, 178] on div "0202010678 - Dosagem de Triglicerideos" at bounding box center [253, 177] width 481 height 5
checkbox Triglicerideos "true"
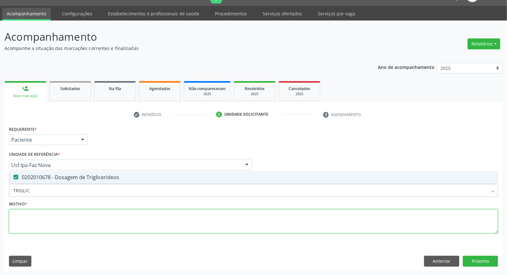
drag, startPoint x: 52, startPoint y: 220, endPoint x: 53, endPoint y: 205, distance: 14.8
click at [52, 219] on textarea at bounding box center [253, 221] width 489 height 24
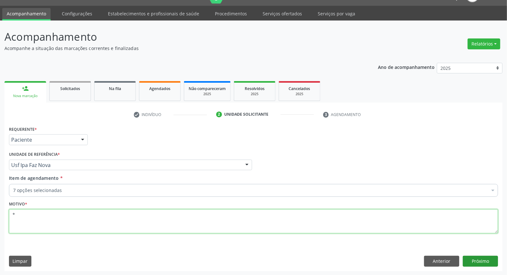
type textarea "*"
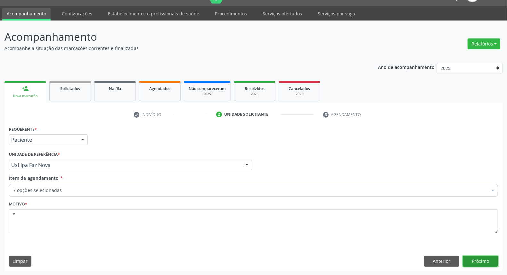
click at [488, 260] on button "Próximo" at bounding box center [480, 261] width 35 height 11
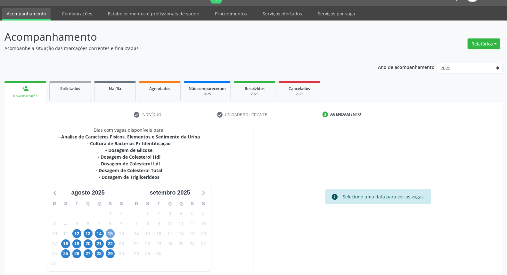
click at [110, 232] on span "15" at bounding box center [110, 233] width 9 height 9
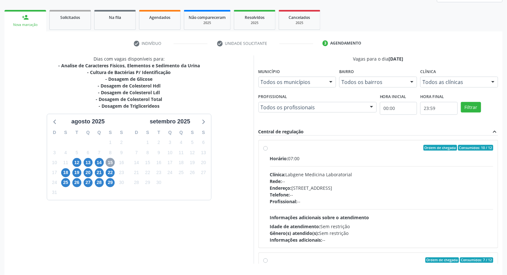
scroll to position [71, 0]
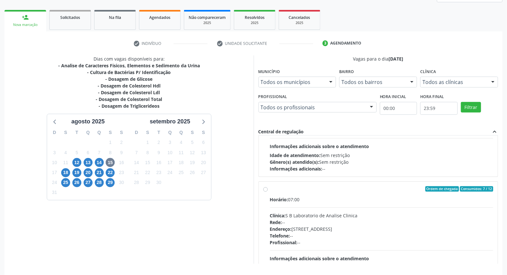
drag, startPoint x: 265, startPoint y: 189, endPoint x: 269, endPoint y: 185, distance: 6.1
click at [270, 188] on label "Ordem de chegada Consumidos: 7 / 12 Horário: 07:00 Clínica: S B Laboratorio de …" at bounding box center [382, 235] width 224 height 98
click at [267, 188] on input "Ordem de chegada Consumidos: 7 / 12 Horário: 07:00 Clínica: S B Laboratorio de …" at bounding box center [265, 189] width 4 height 6
radio input "true"
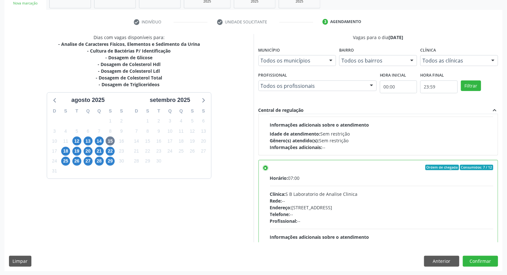
scroll to position [107, 0]
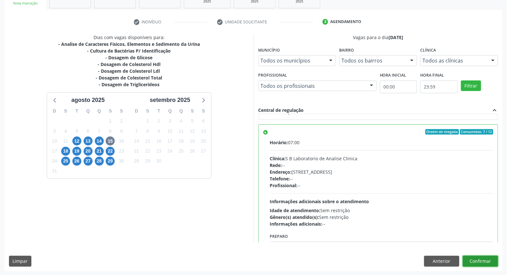
click at [475, 262] on button "Confirmar" at bounding box center [480, 261] width 35 height 11
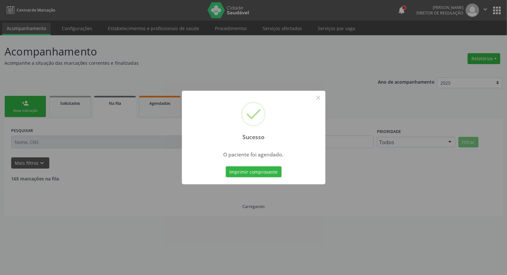
scroll to position [0, 0]
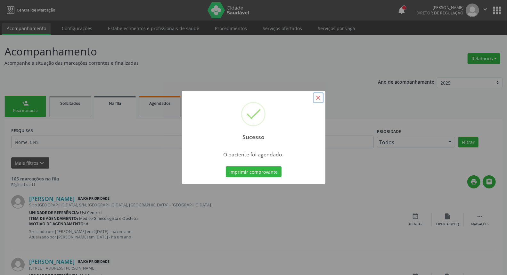
click at [316, 99] on button "×" at bounding box center [318, 97] width 11 height 11
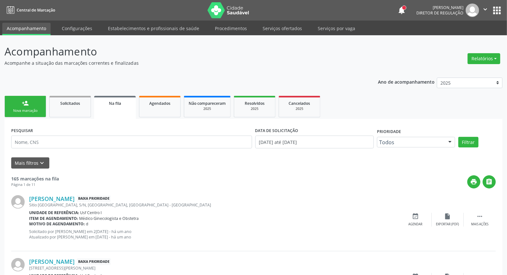
click at [22, 106] on div "person_add" at bounding box center [25, 103] width 7 height 7
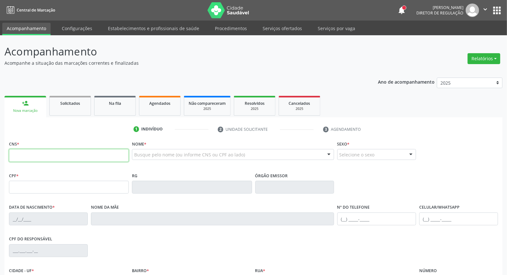
click at [36, 153] on input "text" at bounding box center [69, 155] width 120 height 13
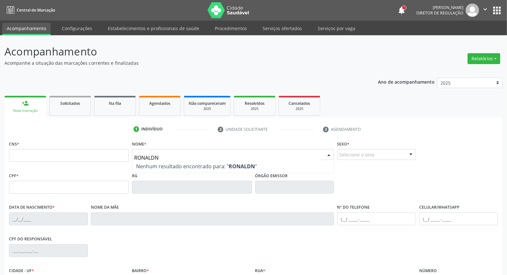
type input "RONALDNY"
drag, startPoint x: 164, startPoint y: 156, endPoint x: 0, endPoint y: 151, distance: 164.1
click at [0, 156] on div "Acompanhamento Acompanhe a situação das marcações correntes e finalizadas Relat…" at bounding box center [253, 191] width 507 height 312
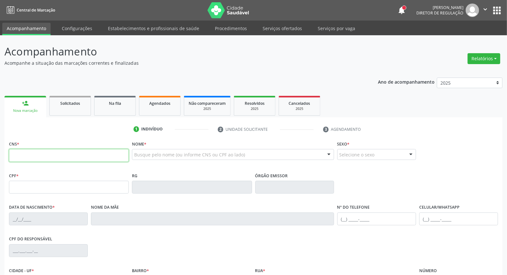
drag, startPoint x: 26, startPoint y: 154, endPoint x: 29, endPoint y: 149, distance: 6.3
click at [26, 154] on input "text" at bounding box center [69, 155] width 120 height 13
type input "708 4092 2999 3065"
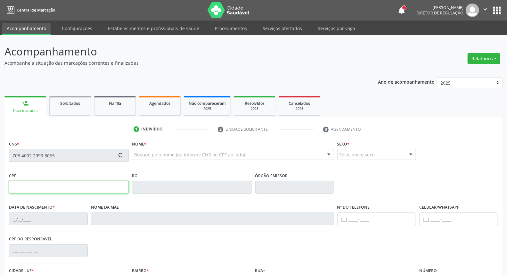
click at [43, 184] on input "text" at bounding box center [69, 187] width 120 height 13
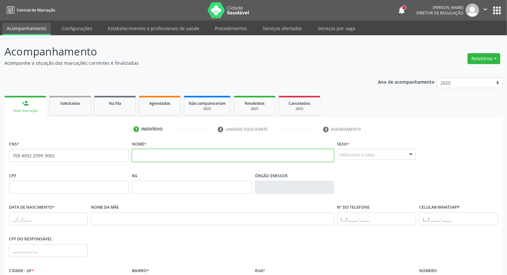
click at [183, 154] on input "text" at bounding box center [233, 155] width 202 height 13
type input "RONALDY MANOEL DOS SANTOS"
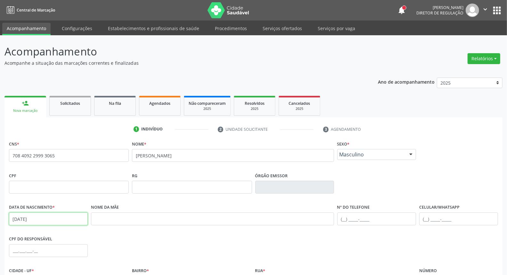
type input "14/11/2012"
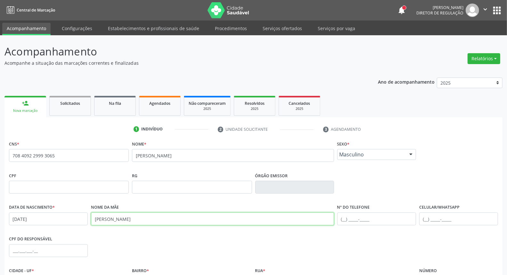
scroll to position [71, 0]
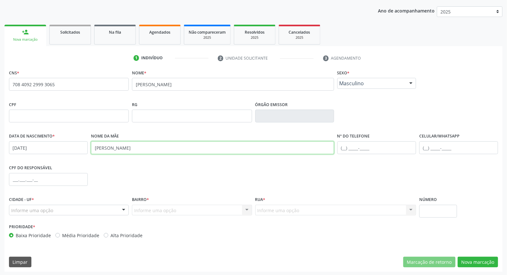
type input "GICELIA PEREIRA DOS SANTOS GOMES"
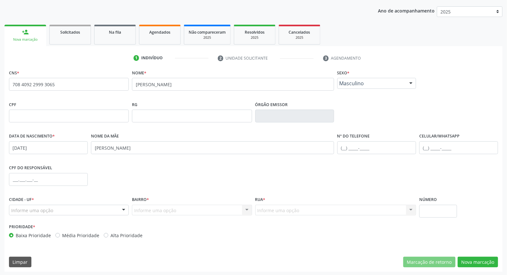
click at [46, 205] on div "Informe uma opção Serra Talhada - PE Nenhum resultado encontrado para: " " Nenh…" at bounding box center [69, 210] width 120 height 11
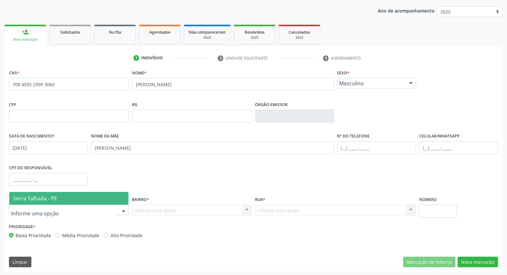
drag, startPoint x: 51, startPoint y: 196, endPoint x: 102, endPoint y: 201, distance: 50.5
click at [53, 196] on span "Serra Talhada - PE" at bounding box center [35, 198] width 44 height 7
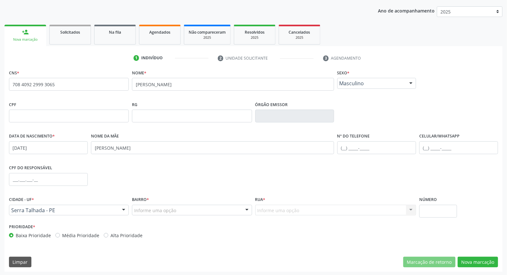
click at [153, 216] on div "Bairro * Informe uma opção Zona Rural Aabb Alto da Conceição Borborema Cagep Ce…" at bounding box center [191, 208] width 123 height 27
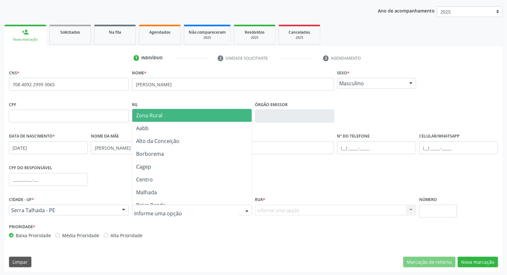
drag, startPoint x: 154, startPoint y: 117, endPoint x: 192, endPoint y: 154, distance: 53.0
click at [155, 120] on span "Zona Rural" at bounding box center [191, 115] width 119 height 13
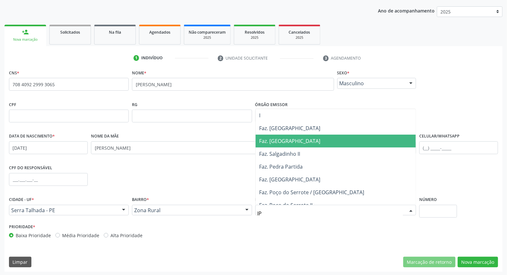
type input "IPA"
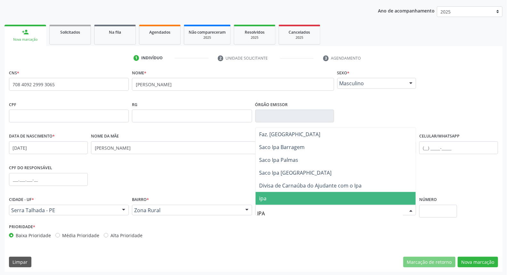
click at [285, 201] on span "ipa" at bounding box center [336, 198] width 160 height 13
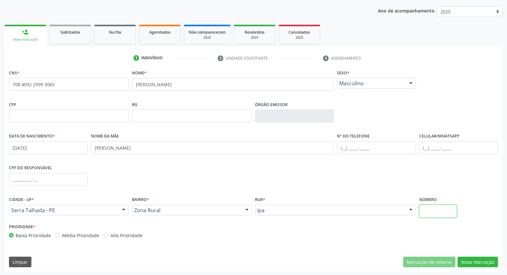
click at [430, 212] on input "text" at bounding box center [438, 211] width 38 height 13
type input "SN"
click at [473, 261] on button "Nova marcação" at bounding box center [478, 262] width 40 height 11
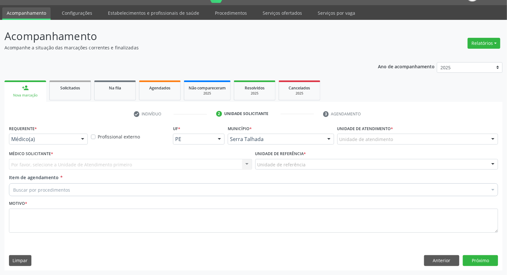
scroll to position [15, 0]
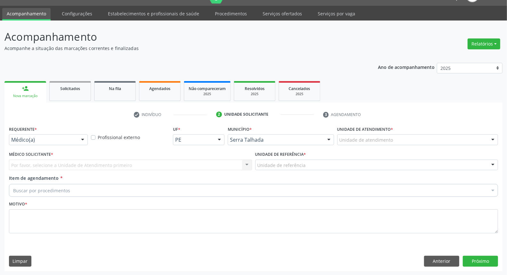
click at [76, 138] on div "Médico(a)" at bounding box center [48, 139] width 79 height 11
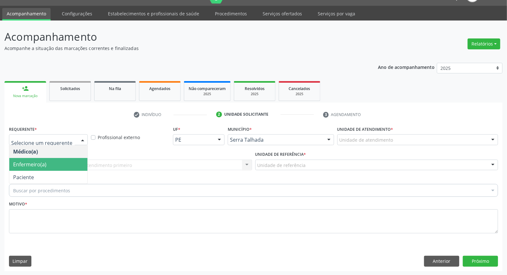
click at [71, 168] on span "Enfermeiro(a)" at bounding box center [48, 164] width 78 height 13
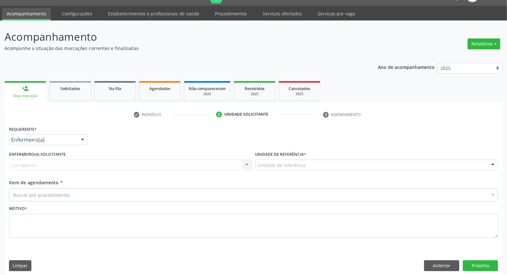
click at [76, 139] on div "Enfermeiro(a) Médico(a) Enfermeiro(a) Paciente Nenhum resultado encontrado para…" at bounding box center [48, 139] width 79 height 11
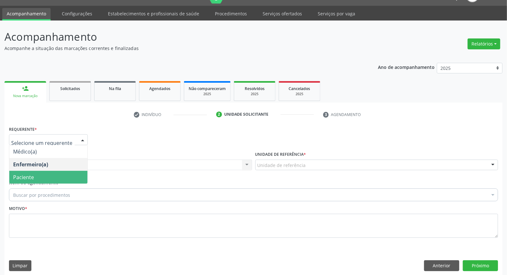
click at [62, 175] on span "Paciente" at bounding box center [48, 177] width 78 height 13
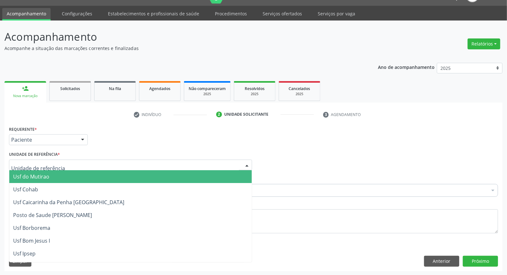
click at [65, 162] on div at bounding box center [130, 165] width 243 height 11
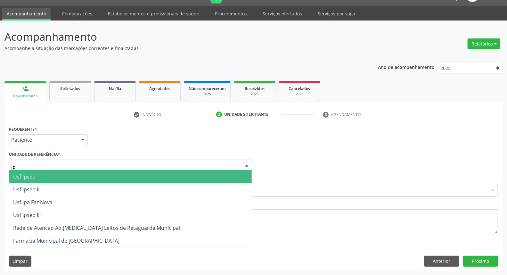
type input "IPA"
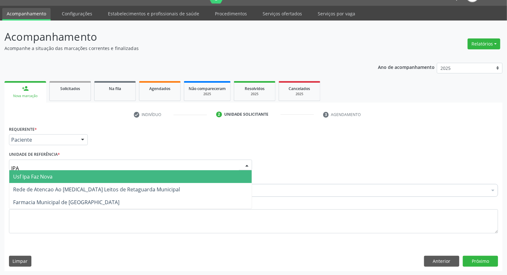
click at [107, 176] on span "Usf Ipa Faz Nova" at bounding box center [130, 176] width 242 height 13
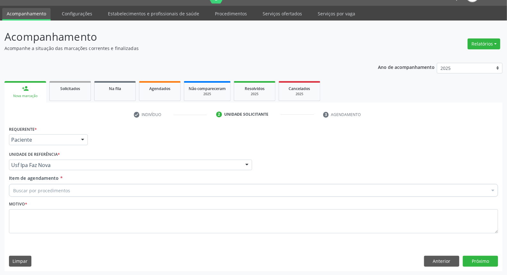
click at [88, 192] on div "Buscar por procedimentos" at bounding box center [253, 190] width 489 height 13
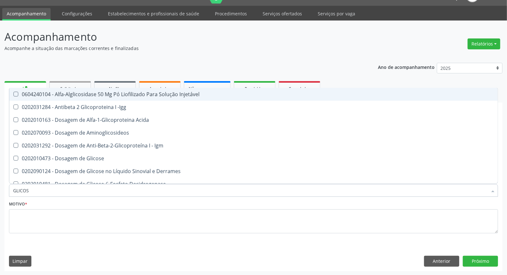
type input "GLICOSE"
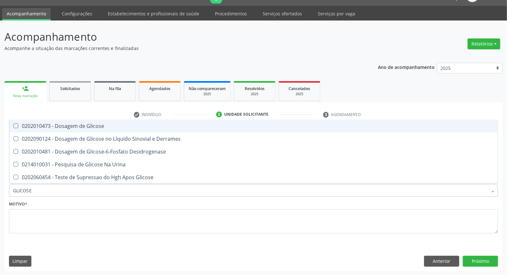
click at [84, 124] on div "0202010473 - Dosagem de Glicose" at bounding box center [253, 125] width 481 height 5
checkbox Glicose "true"
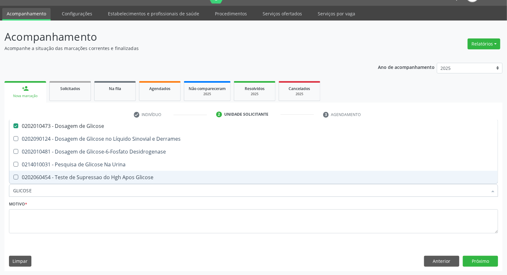
drag, startPoint x: 0, startPoint y: 182, endPoint x: 0, endPoint y: 173, distance: 8.3
click at [0, 173] on div "Acompanhamento Acompanhe a situação das marcações correntes e finalizadas Relat…" at bounding box center [253, 148] width 507 height 255
type input "HE"
checkbox Glicose "false"
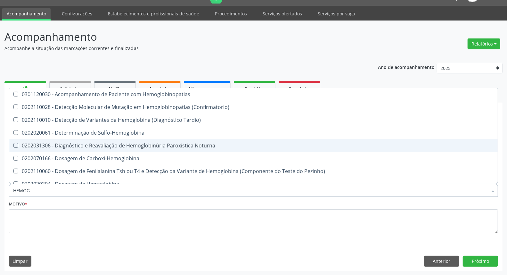
type input "HEMOGR"
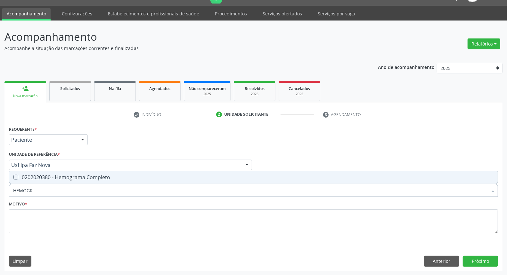
drag, startPoint x: 19, startPoint y: 177, endPoint x: 81, endPoint y: 198, distance: 64.8
click at [20, 177] on div "0202020380 - Hemograma Completo" at bounding box center [253, 177] width 481 height 5
checkbox Completo "true"
type input "HEMOGR"
click at [60, 191] on div "Item de agendamento * HEMOGR Desfazer seleção 0202020380 - Hemograma Completo N…" at bounding box center [253, 187] width 492 height 25
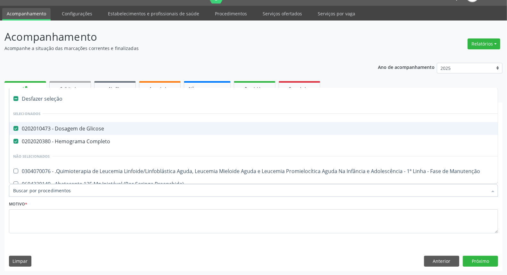
drag, startPoint x: 59, startPoint y: 191, endPoint x: 30, endPoint y: 186, distance: 28.9
click at [32, 187] on input "Item de agendamento *" at bounding box center [250, 190] width 474 height 13
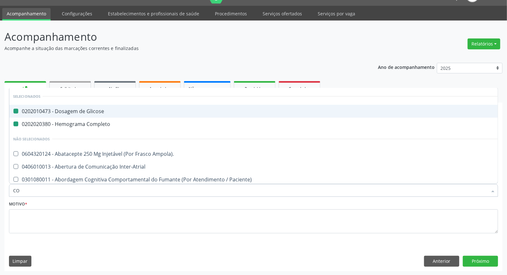
type input "COL"
checkbox Glicose "false"
checkbox Completo "false"
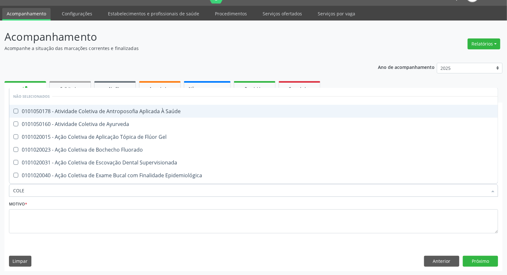
type input "COLES"
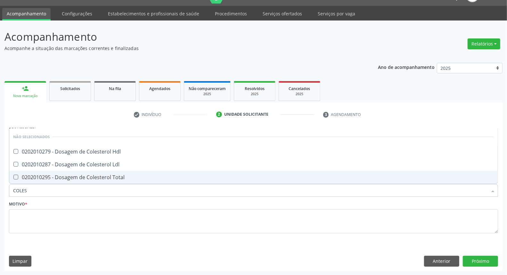
drag, startPoint x: 22, startPoint y: 178, endPoint x: 31, endPoint y: 165, distance: 15.6
click at [23, 178] on div "0202010295 - Dosagem de Colesterol Total" at bounding box center [253, 177] width 481 height 5
checkbox Total "true"
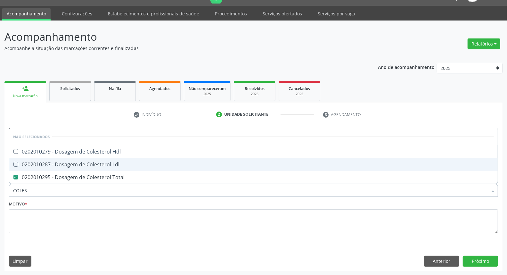
click at [33, 162] on div "0202010287 - Dosagem de Colesterol Ldl" at bounding box center [253, 164] width 481 height 5
checkbox Ldl "true"
click at [35, 149] on div "0202010279 - Dosagem de Colesterol Hdl" at bounding box center [253, 151] width 481 height 5
checkbox Hdl "true"
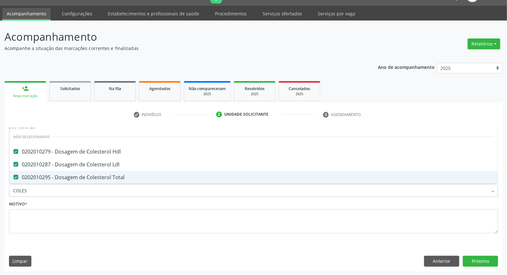
drag, startPoint x: 29, startPoint y: 187, endPoint x: 0, endPoint y: 184, distance: 29.7
click at [0, 184] on div "Acompanhamento Acompanhe a situação das marcações correntes e finalizadas Relat…" at bounding box center [253, 148] width 507 height 255
type input "TR"
checkbox Hdl "false"
checkbox Total "false"
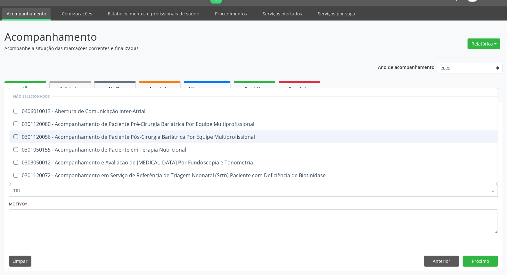
type input "TRIG"
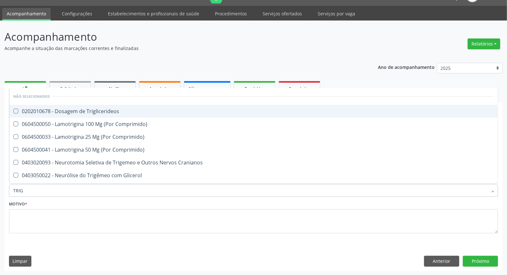
click at [78, 115] on span "0202010678 - Dosagem de Triglicerideos" at bounding box center [253, 111] width 489 height 13
checkbox Triglicerideos "true"
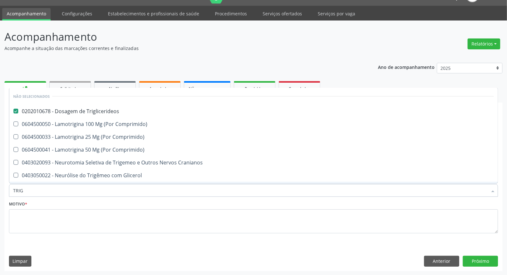
drag, startPoint x: 40, startPoint y: 190, endPoint x: 0, endPoint y: 179, distance: 41.5
click at [0, 180] on div "Acompanhamento Acompanhe a situação das marcações correntes e finalizadas Relat…" at bounding box center [253, 148] width 507 height 255
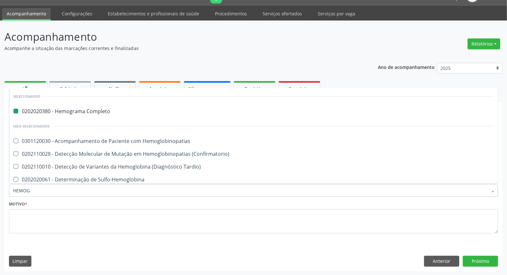
type input "HEMOGL"
checkbox Completo "false"
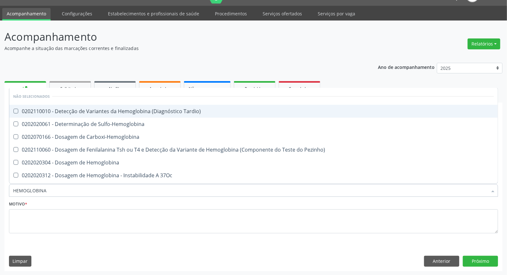
type input "HEMOGLOBINA G"
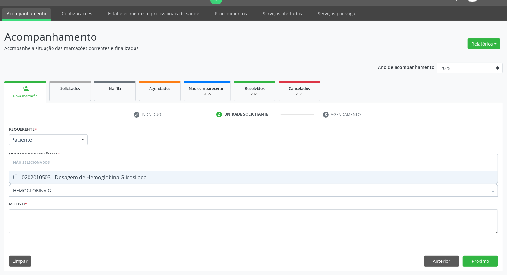
drag, startPoint x: 24, startPoint y: 175, endPoint x: 28, endPoint y: 176, distance: 4.8
click at [24, 175] on div "0202010503 - Dosagem de Hemoglobina Glicosilada" at bounding box center [253, 177] width 481 height 5
checkbox Glicosilada "true"
drag, startPoint x: 56, startPoint y: 189, endPoint x: 0, endPoint y: 193, distance: 56.2
click at [0, 193] on div "Acompanhamento Acompanhe a situação das marcações correntes e finalizadas Relat…" at bounding box center [253, 148] width 507 height 255
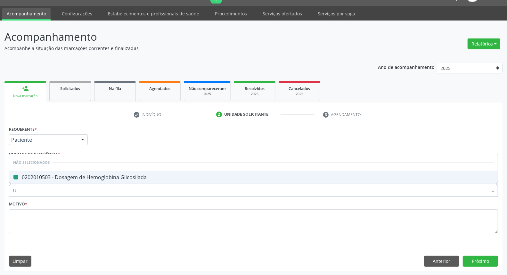
type input "UR"
checkbox Glicosilada "false"
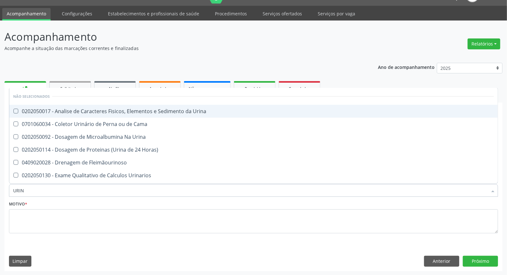
type input "URINA"
click at [37, 111] on div "0202050017 - Analise de Caracteres Fisicos, Elementos e Sedimento da Urina" at bounding box center [253, 111] width 481 height 5
checkbox Urina "true"
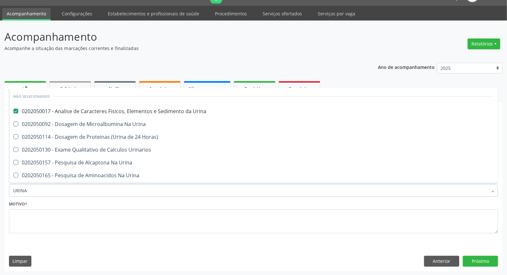
click at [0, 180] on div "Acompanhamento Acompanhe a situação das marcações correntes e finalizadas Relat…" at bounding box center [253, 148] width 507 height 255
type input "PA"
checkbox Urina "false"
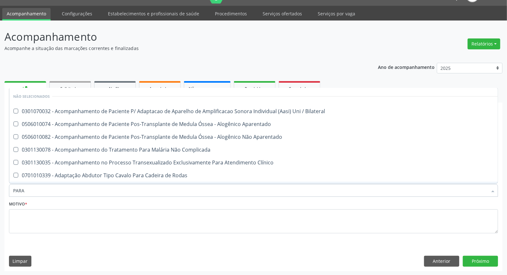
type input "PARAS"
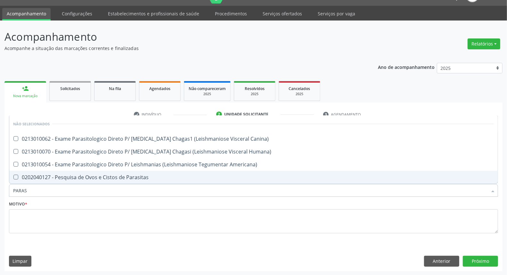
drag, startPoint x: 55, startPoint y: 175, endPoint x: 46, endPoint y: 185, distance: 13.4
click at [55, 176] on div "0202040127 - Pesquisa de Ovos e Cistos de Parasitas" at bounding box center [253, 177] width 481 height 5
checkbox Parasitas "true"
drag, startPoint x: 31, startPoint y: 196, endPoint x: 0, endPoint y: 190, distance: 31.7
click at [0, 190] on div "Acompanhamento Acompanhe a situação das marcações correntes e finalizadas Relat…" at bounding box center [253, 148] width 507 height 255
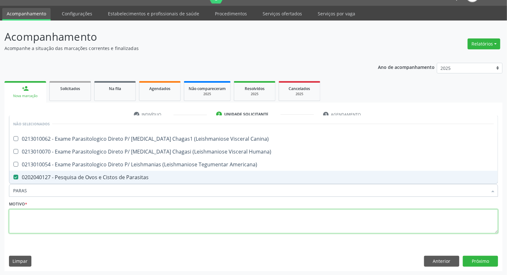
click at [31, 215] on textarea at bounding box center [253, 221] width 489 height 24
checkbox Canina\) "true"
checkbox Americana\) "true"
checkbox Humana\) "true"
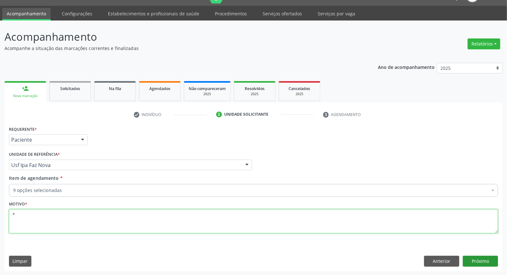
type textarea "*"
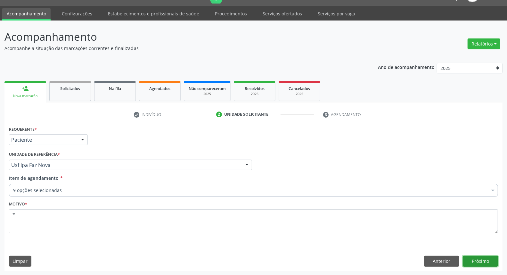
click at [470, 258] on button "Próximo" at bounding box center [480, 261] width 35 height 11
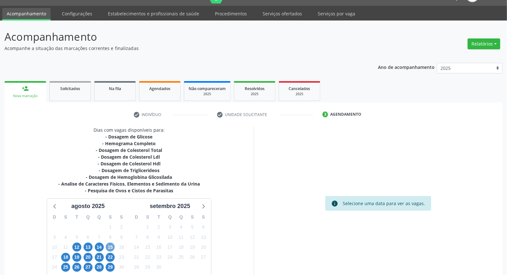
click at [112, 247] on span "15" at bounding box center [110, 246] width 9 height 9
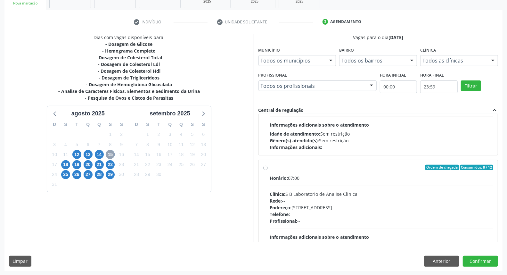
scroll to position [101, 0]
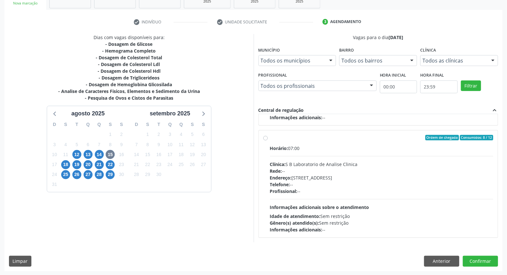
drag, startPoint x: 267, startPoint y: 167, endPoint x: 359, endPoint y: 135, distance: 98.1
click at [266, 166] on div "Ordem de chegada Consumidos: 8 / 12 Horário: 07:00 Clínica: S B Laboratorio de …" at bounding box center [378, 184] width 230 height 98
radio input "true"
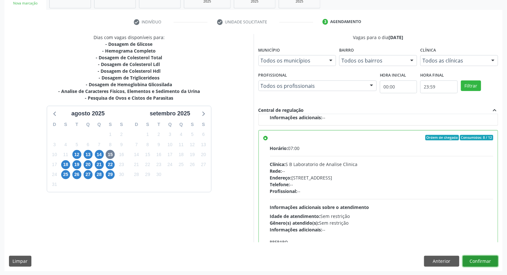
click at [468, 258] on button "Confirmar" at bounding box center [480, 261] width 35 height 11
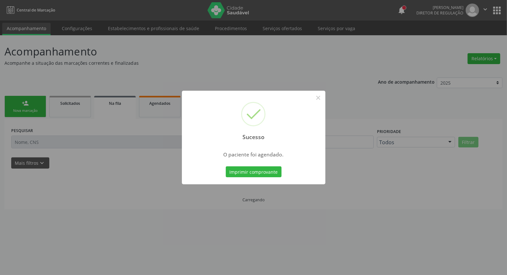
scroll to position [0, 0]
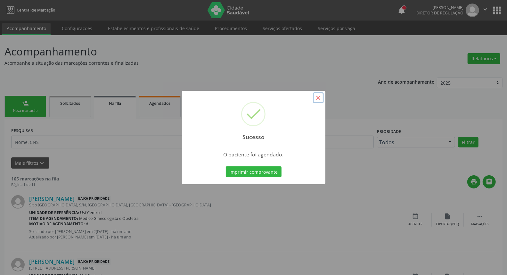
drag, startPoint x: 320, startPoint y: 100, endPoint x: 308, endPoint y: 117, distance: 21.1
click at [320, 100] on button "×" at bounding box center [318, 97] width 11 height 11
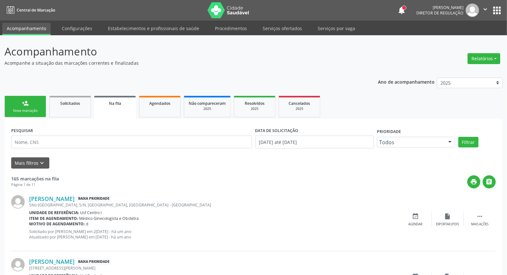
click at [17, 107] on link "person_add Nova marcação" at bounding box center [25, 106] width 42 height 21
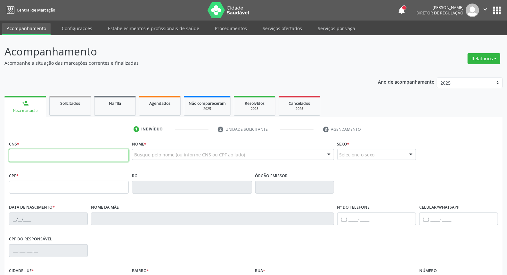
click at [49, 155] on input "text" at bounding box center [69, 155] width 120 height 13
type input "898 0014 7117 8937"
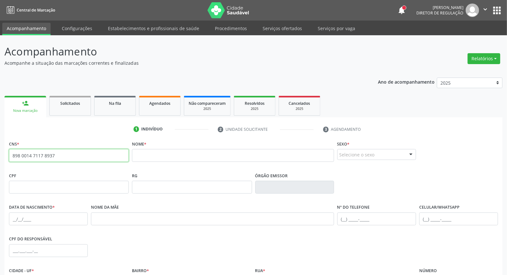
click at [0, 156] on div "Acompanhamento Acompanhe a situação das marcações correntes e finalizadas Relat…" at bounding box center [253, 191] width 507 height 312
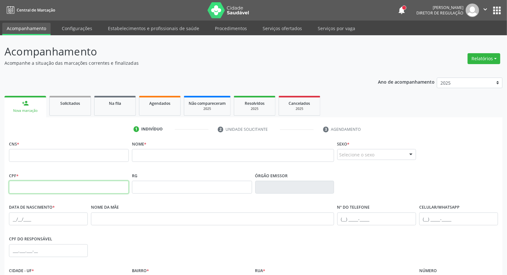
click at [40, 185] on input "text" at bounding box center [69, 187] width 120 height 13
type input "091.962.494-47"
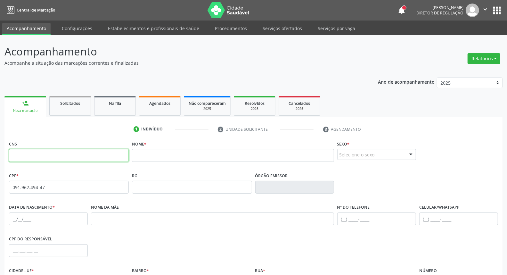
click at [67, 156] on input "text" at bounding box center [69, 155] width 120 height 13
paste input "898 0014 7117 8937"
type input "898 0014 7117 8937"
click at [157, 153] on input "text" at bounding box center [233, 155] width 202 height 13
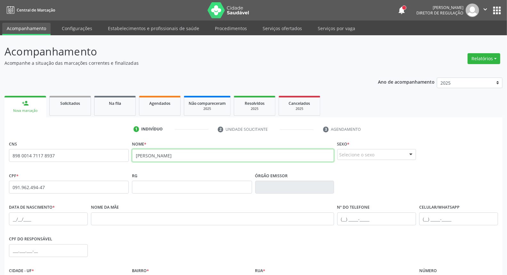
type input "[PERSON_NAME]"
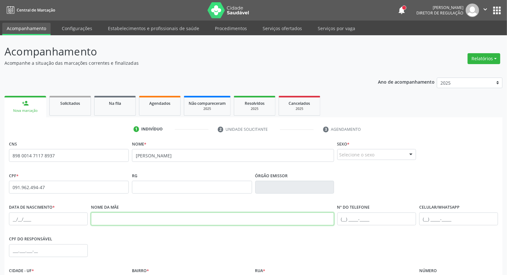
click at [130, 220] on input "text" at bounding box center [212, 218] width 243 height 13
type input "[PERSON_NAME]"
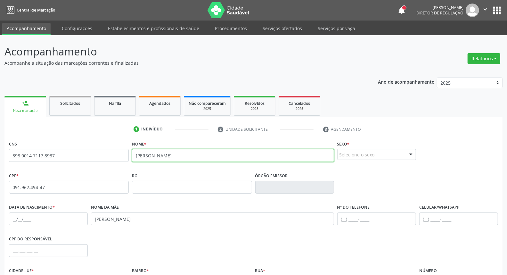
click at [174, 155] on input "[PERSON_NAME]" at bounding box center [233, 155] width 202 height 13
type input "[PERSON_NAME]"
drag, startPoint x: 364, startPoint y: 156, endPoint x: 360, endPoint y: 162, distance: 7.5
click at [363, 156] on div "Selecione o sexo" at bounding box center [376, 154] width 79 height 11
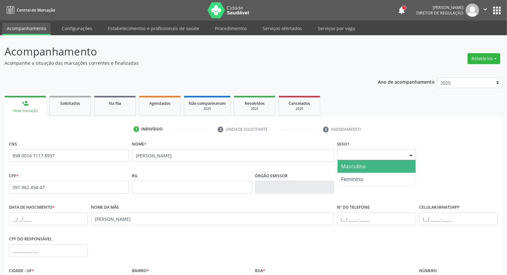
click at [355, 163] on span "Masculino" at bounding box center [353, 166] width 25 height 7
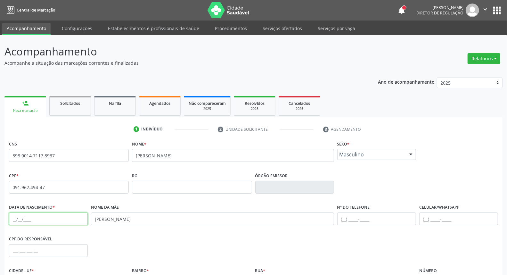
click at [13, 216] on input "text" at bounding box center [48, 218] width 79 height 13
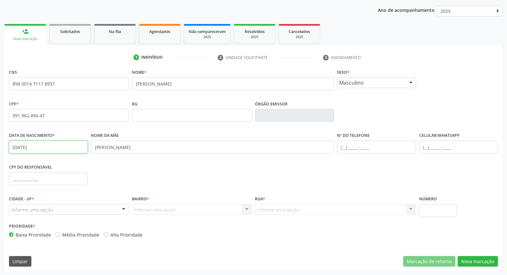
type input "[DATE]"
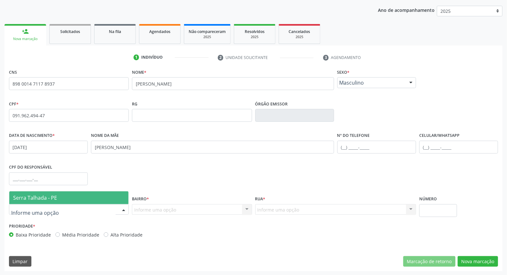
click at [53, 213] on div at bounding box center [69, 209] width 120 height 11
click at [66, 194] on span "Serra Talhada - PE" at bounding box center [68, 197] width 119 height 13
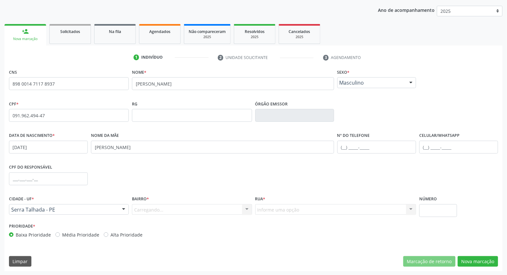
click at [154, 209] on div "Carregando... Nenhum resultado encontrado para: " " Nenhuma opção encontrada. D…" at bounding box center [192, 209] width 120 height 11
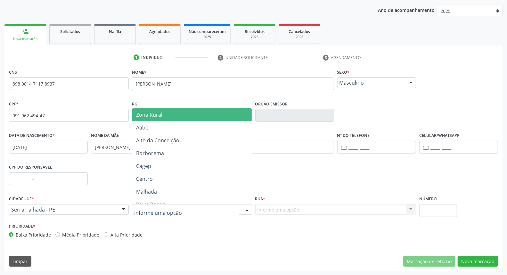
drag, startPoint x: 176, startPoint y: 113, endPoint x: 235, endPoint y: 158, distance: 75.2
click at [177, 116] on span "Zona Rural" at bounding box center [191, 114] width 119 height 13
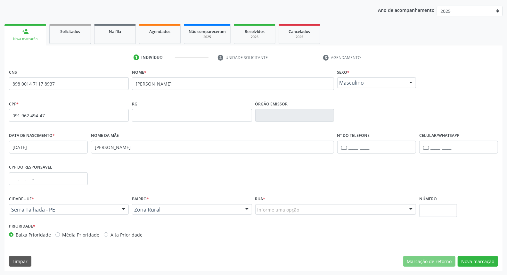
drag, startPoint x: 270, startPoint y: 210, endPoint x: 268, endPoint y: 202, distance: 8.1
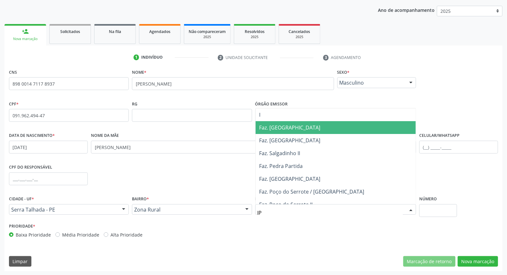
type input "IPA"
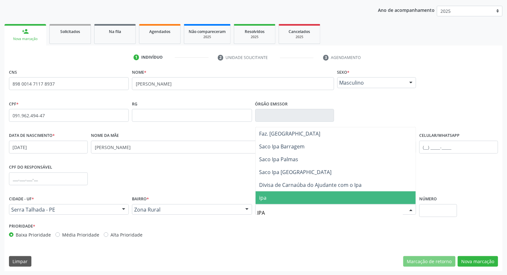
click at [356, 196] on span "ipa" at bounding box center [336, 197] width 160 height 13
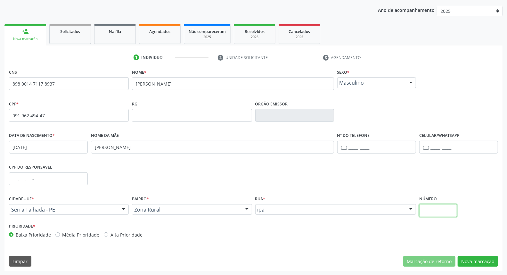
click at [437, 211] on input "text" at bounding box center [438, 210] width 38 height 13
type input "SN"
click at [474, 258] on button "Nova marcação" at bounding box center [478, 261] width 40 height 11
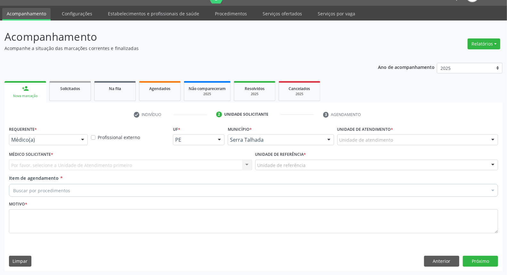
drag, startPoint x: 57, startPoint y: 138, endPoint x: 55, endPoint y: 149, distance: 11.0
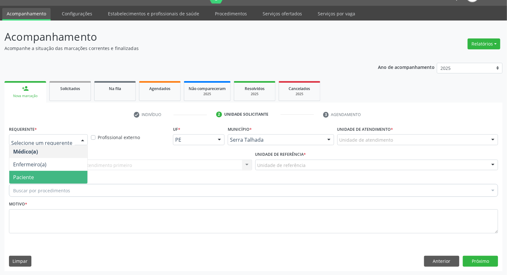
click at [51, 172] on span "Paciente" at bounding box center [48, 177] width 78 height 13
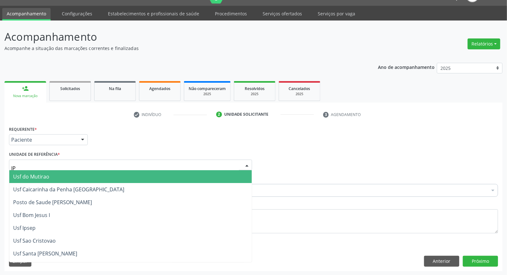
type input "IPA"
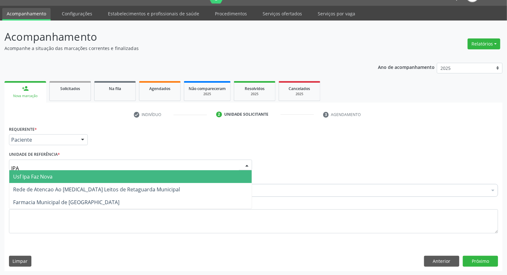
click at [87, 171] on span "Usf Ipa Faz Nova" at bounding box center [130, 176] width 242 height 13
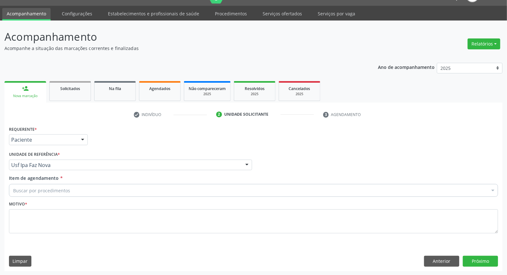
click at [88, 192] on div "Buscar por procedimentos" at bounding box center [253, 190] width 489 height 13
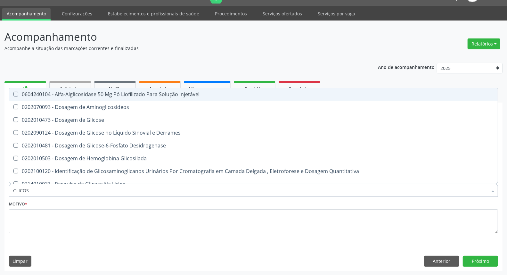
type input "GLICOSE"
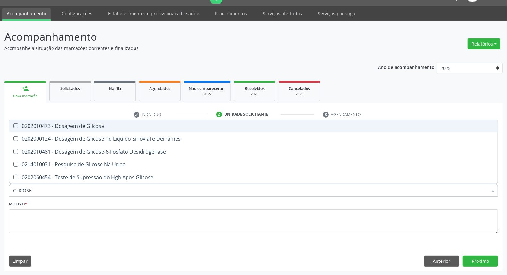
drag, startPoint x: 92, startPoint y: 124, endPoint x: 91, endPoint y: 129, distance: 5.3
click at [91, 127] on div "0202010473 - Dosagem de Glicose" at bounding box center [253, 125] width 481 height 5
checkbox Glicose "true"
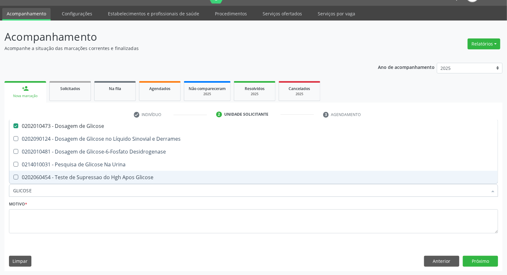
drag, startPoint x: 46, startPoint y: 190, endPoint x: 0, endPoint y: 191, distance: 46.5
click at [0, 194] on div "Acompanhamento Acompanhe a situação das marcações correntes e finalizadas Relat…" at bounding box center [253, 148] width 507 height 255
type input "AC"
checkbox Glicose "false"
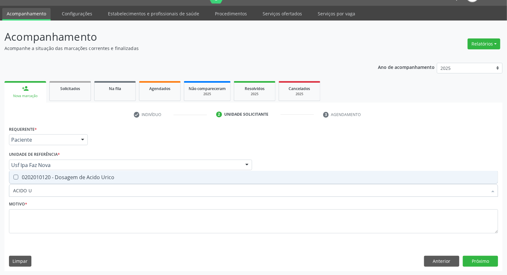
type input "ACIDO U"
click at [38, 177] on div "0202010120 - Dosagem de Acido Urico" at bounding box center [253, 177] width 481 height 5
checkbox Urico "true"
drag, startPoint x: 40, startPoint y: 188, endPoint x: 0, endPoint y: 197, distance: 41.5
click at [0, 197] on div "Acompanhamento Acompanhe a situação das marcações correntes e finalizadas Relat…" at bounding box center [253, 148] width 507 height 255
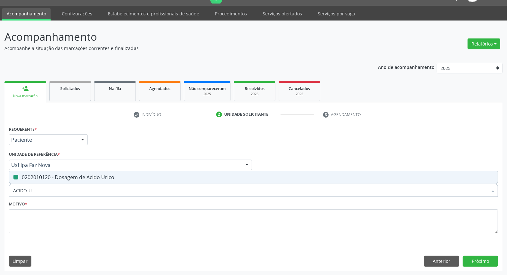
type input "C"
checkbox Urico "false"
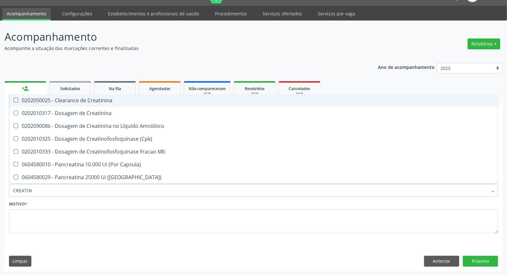
type input "CREATINI"
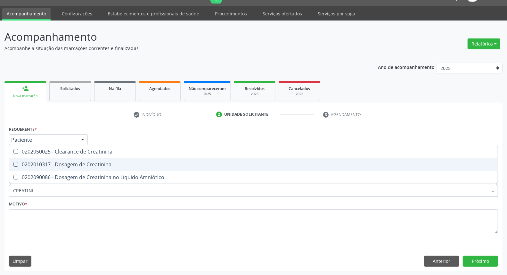
drag, startPoint x: 30, startPoint y: 162, endPoint x: 33, endPoint y: 164, distance: 3.9
click at [30, 163] on div "0202010317 - Dosagem de Creatinina" at bounding box center [253, 164] width 481 height 5
checkbox Creatinina "true"
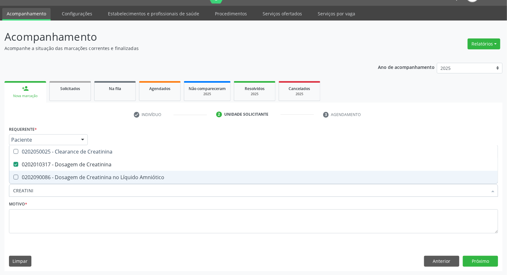
drag, startPoint x: 41, startPoint y: 186, endPoint x: 0, endPoint y: 193, distance: 41.6
click at [0, 193] on div "Acompanhamento Acompanhe a situação das marcações correntes e finalizadas Relat…" at bounding box center [253, 148] width 507 height 255
type input "UR"
checkbox Creatinina "false"
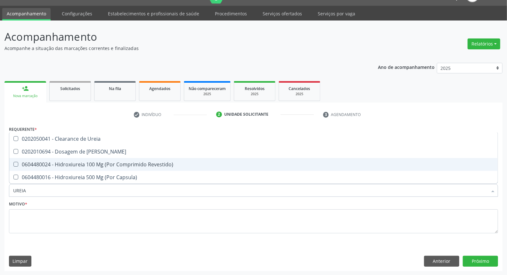
type input "UREIA"
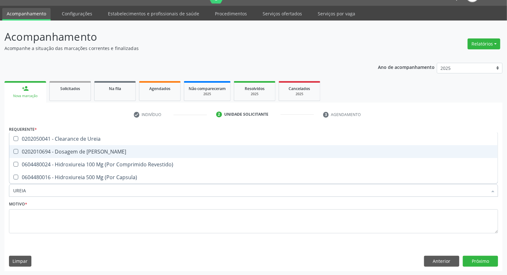
drag, startPoint x: 47, startPoint y: 149, endPoint x: 53, endPoint y: 181, distance: 32.9
click at [47, 149] on div "0202010694 - Dosagem de [PERSON_NAME]" at bounding box center [253, 151] width 481 height 5
checkbox Ureia "true"
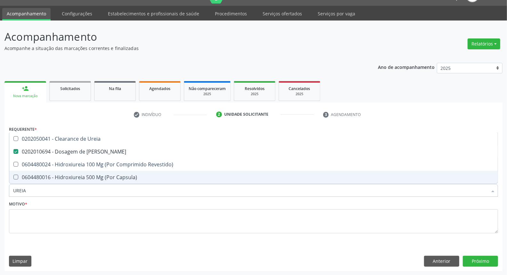
click at [0, 186] on div "Acompanhamento Acompanhe a situação das marcações correntes e finalizadas Relat…" at bounding box center [253, 148] width 507 height 255
type input "CO"
checkbox Ureia "false"
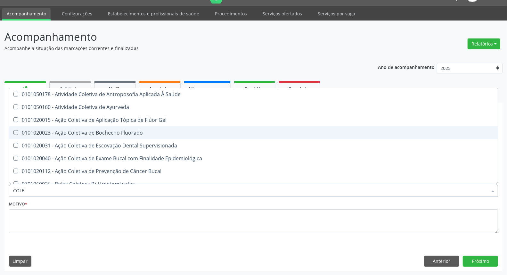
type input "COLES"
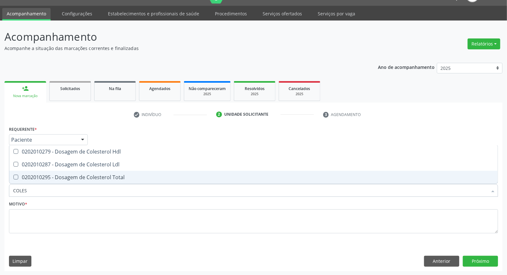
click at [20, 177] on div "0202010295 - Dosagem de Colesterol Total" at bounding box center [253, 177] width 481 height 5
checkbox Total "true"
click at [21, 165] on div "0202010287 - Dosagem de Colesterol Ldl" at bounding box center [253, 164] width 481 height 5
checkbox Ldl "true"
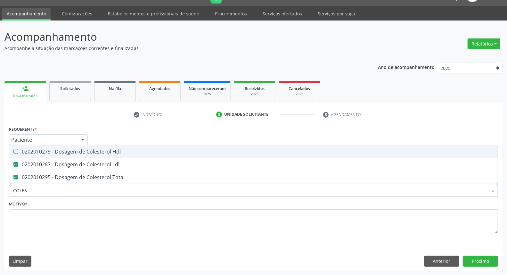
click at [21, 154] on div "0202010279 - Dosagem de Colesterol Hdl" at bounding box center [253, 151] width 481 height 5
checkbox Hdl "true"
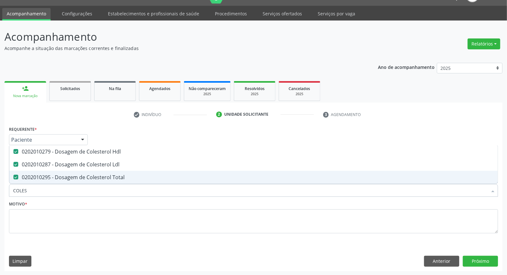
drag, startPoint x: 34, startPoint y: 190, endPoint x: 0, endPoint y: 191, distance: 33.7
click at [0, 190] on div "Acompanhamento Acompanhe a situação das marcações correntes e finalizadas Relat…" at bounding box center [253, 148] width 507 height 255
type input "B"
checkbox Hdl "false"
checkbox Ldl "false"
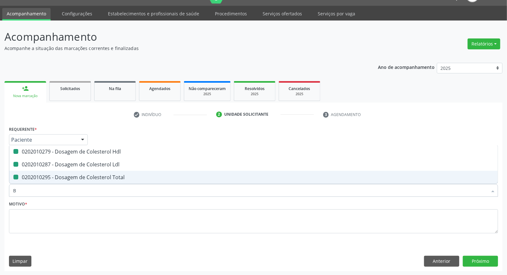
checkbox Total "false"
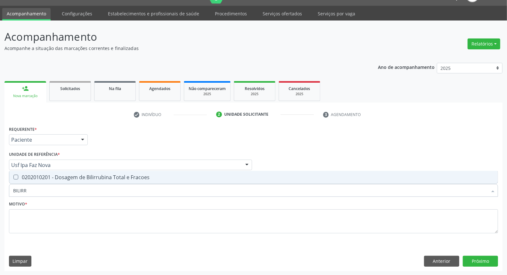
type input "BILIRRU"
drag, startPoint x: 28, startPoint y: 179, endPoint x: 34, endPoint y: 191, distance: 14.0
click at [27, 180] on span "0202010201 - Dosagem de Bilirrubina Total e Fracoes" at bounding box center [253, 177] width 489 height 13
checkbox Fracoes "true"
click at [0, 192] on div "Acompanhamento Acompanhe a situação das marcações correntes e finalizadas Relat…" at bounding box center [253, 148] width 507 height 255
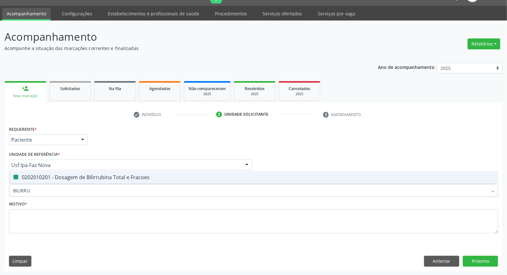
type input "T"
checkbox Fracoes "false"
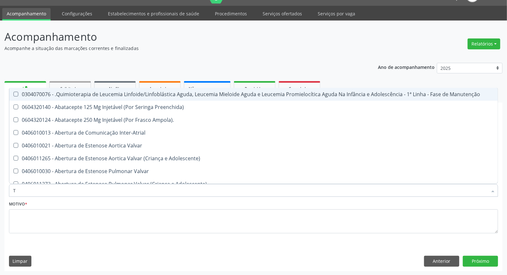
type input "TG"
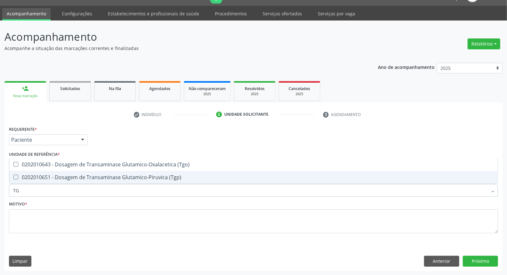
drag, startPoint x: 27, startPoint y: 175, endPoint x: 31, endPoint y: 162, distance: 14.1
click at [29, 171] on span "0202010651 - Dosagem de Transaminase Glutamico-Piruvica (Tgp)" at bounding box center [253, 177] width 489 height 13
checkbox \(Tgp\) "true"
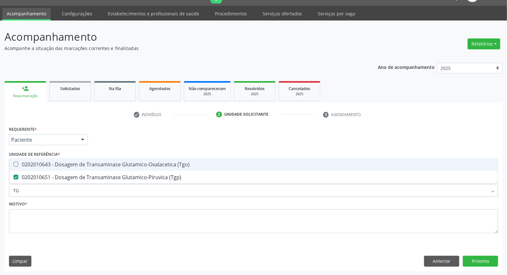
drag, startPoint x: 31, startPoint y: 161, endPoint x: 30, endPoint y: 173, distance: 12.2
click at [31, 162] on div "0202010643 - Dosagem de Transaminase Glutamico-Oxalacetica (Tgo)" at bounding box center [253, 164] width 481 height 5
checkbox \(Tgo\) "true"
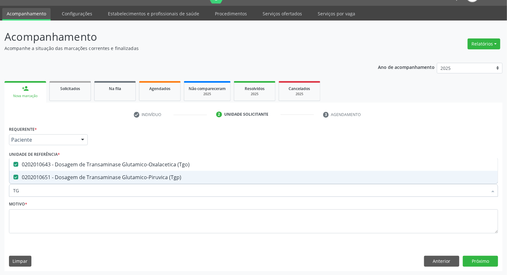
drag, startPoint x: 29, startPoint y: 188, endPoint x: 0, endPoint y: 190, distance: 28.9
click at [0, 189] on div "Acompanhamento Acompanhe a situação das marcações correntes e finalizadas Relat…" at bounding box center [253, 148] width 507 height 255
type input "HE"
checkbox \(Tgo\) "false"
checkbox \(Tgp\) "false"
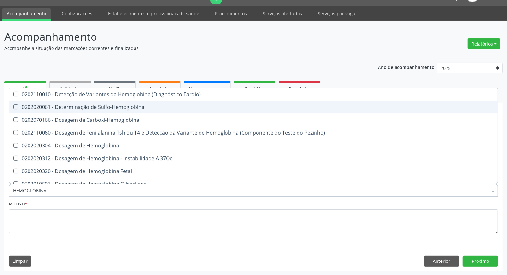
type input "HEMOGLOBINA G"
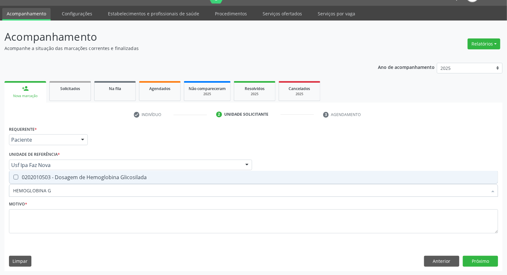
drag, startPoint x: 91, startPoint y: 178, endPoint x: 85, endPoint y: 186, distance: 10.1
click at [91, 178] on div "0202010503 - Dosagem de Hemoglobina Glicosilada" at bounding box center [253, 177] width 481 height 5
checkbox Glicosilada "true"
drag, startPoint x: 81, startPoint y: 187, endPoint x: 0, endPoint y: 197, distance: 81.6
click at [0, 196] on div "Acompanhamento Acompanhe a situação das marcações correntes e finalizadas Relat…" at bounding box center [253, 148] width 507 height 255
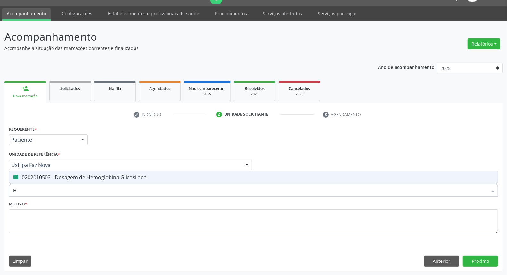
type input "HE"
checkbox Glicosilada "false"
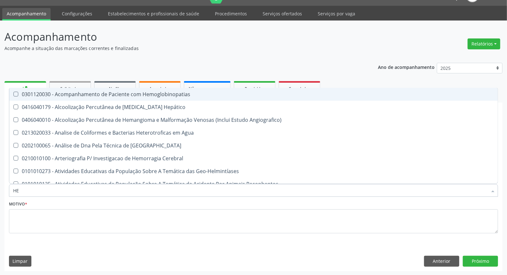
type input "HEM"
checkbox \(Qualitativo\) "true"
checkbox Glicosilada "false"
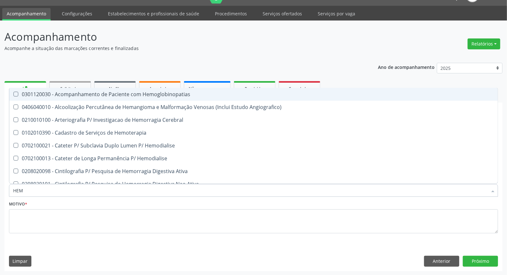
type input "HEMO"
checkbox Hemacias "true"
checkbox Glicosilada "false"
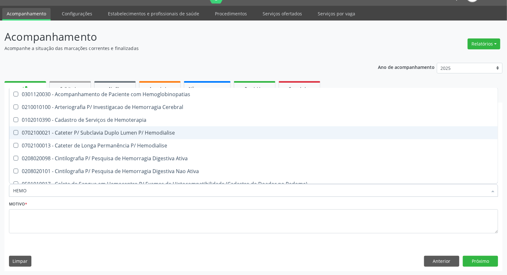
type input "HEMOG"
checkbox Tardio\) "true"
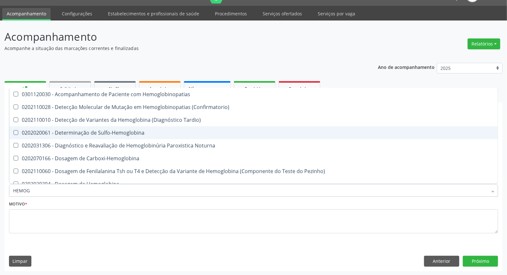
type input "HEMOGR"
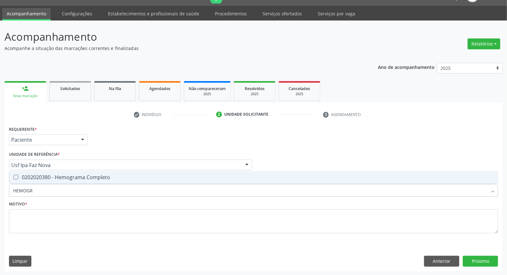
click at [100, 178] on div "0202020380 - Hemograma Completo" at bounding box center [253, 177] width 481 height 5
checkbox Completo "true"
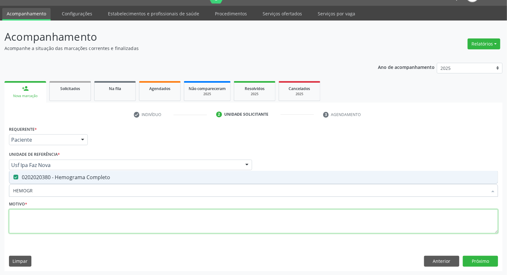
click at [99, 222] on textarea at bounding box center [253, 221] width 489 height 24
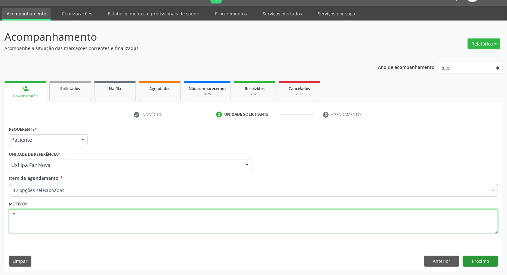
type textarea "*"
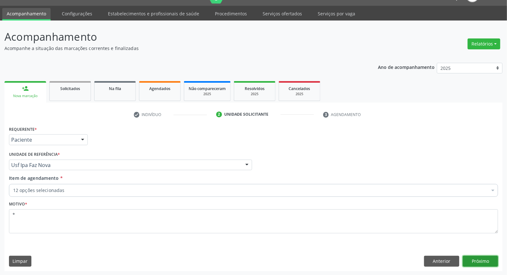
click at [473, 258] on button "Próximo" at bounding box center [480, 261] width 35 height 11
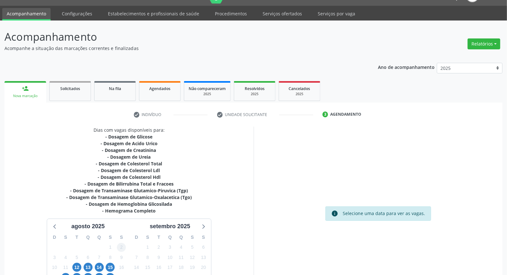
scroll to position [50, 0]
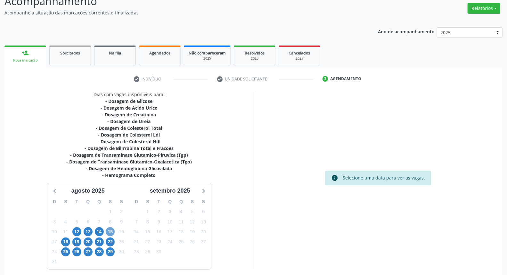
drag, startPoint x: 107, startPoint y: 232, endPoint x: 130, endPoint y: 219, distance: 26.5
click at [107, 231] on span "15" at bounding box center [110, 231] width 9 height 9
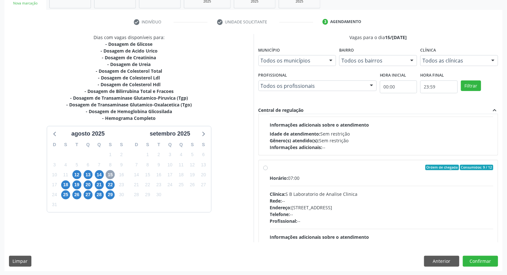
scroll to position [101, 0]
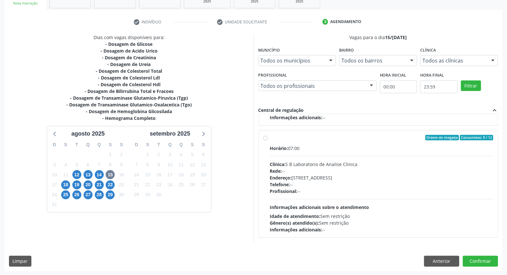
click at [266, 169] on div "Ordem de chegada Consumidos: 9 / 12 Horário: 07:00 Clínica: S B Laboratorio de …" at bounding box center [378, 184] width 230 height 98
radio input "true"
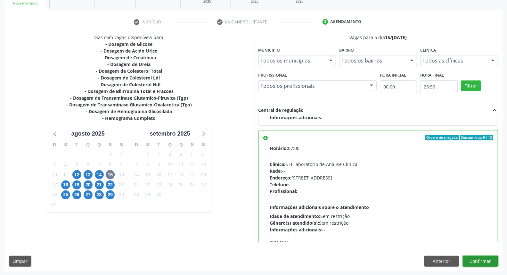
click at [476, 261] on button "Confirmar" at bounding box center [480, 261] width 35 height 11
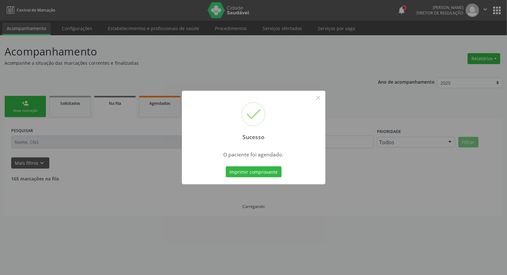
scroll to position [0, 0]
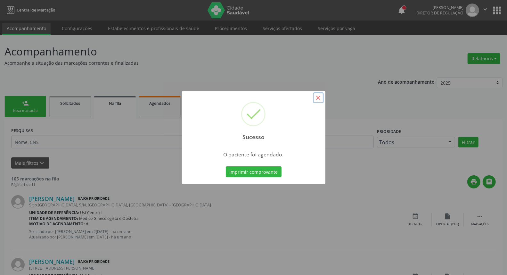
click at [318, 97] on button "×" at bounding box center [318, 97] width 11 height 11
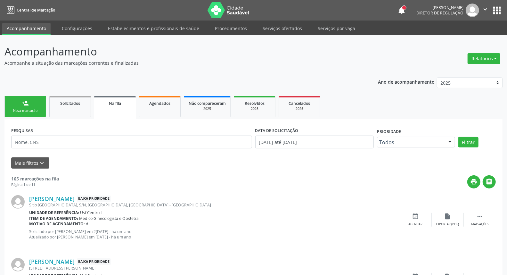
click at [37, 102] on link "person_add Nova marcação" at bounding box center [25, 106] width 42 height 21
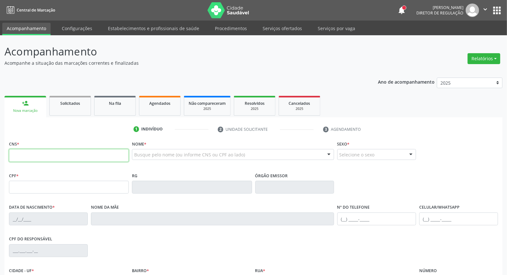
click at [71, 152] on input "text" at bounding box center [69, 155] width 120 height 13
type input "702 4060 5129 5027"
type input "075.671.968-24"
type input "28[DATE]"
type input "[PERSON_NAME]"
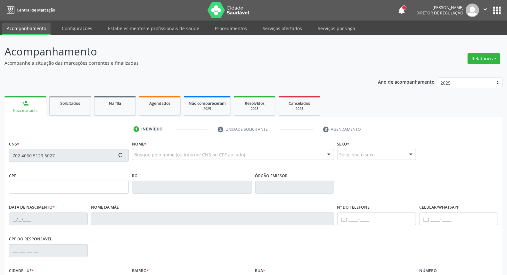
type input "[PHONE_NUMBER]"
type input "901.542.664-34"
type input "S/N"
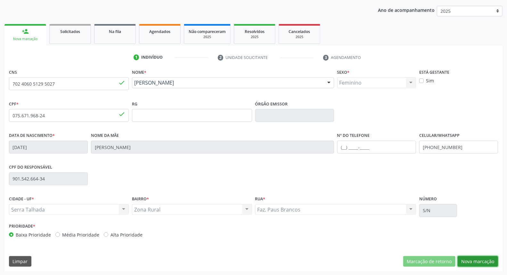
drag, startPoint x: 471, startPoint y: 260, endPoint x: 464, endPoint y: 258, distance: 7.8
click at [468, 260] on button "Nova marcação" at bounding box center [478, 261] width 40 height 11
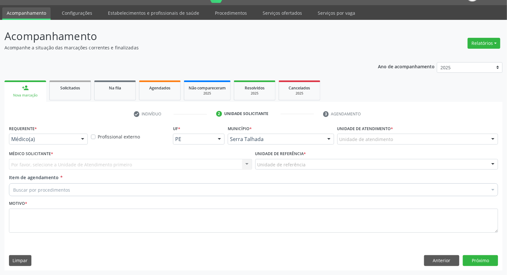
scroll to position [15, 0]
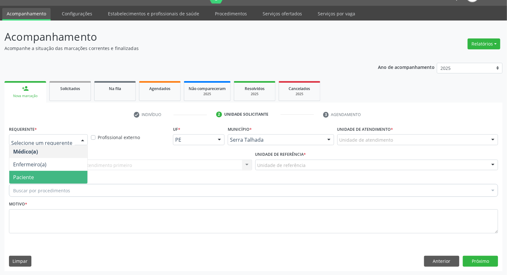
drag, startPoint x: 46, startPoint y: 176, endPoint x: 60, endPoint y: 166, distance: 16.8
click at [46, 175] on span "Paciente" at bounding box center [48, 177] width 78 height 13
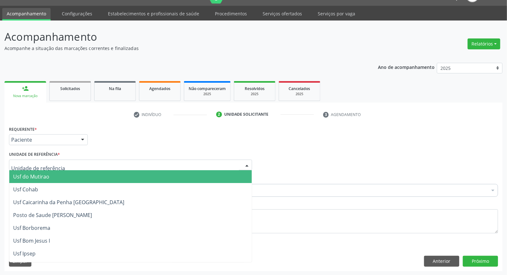
drag, startPoint x: 60, startPoint y: 165, endPoint x: 56, endPoint y: 163, distance: 4.9
click at [59, 165] on div at bounding box center [130, 165] width 243 height 11
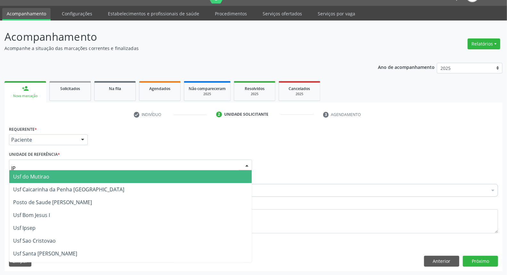
type input "IPA"
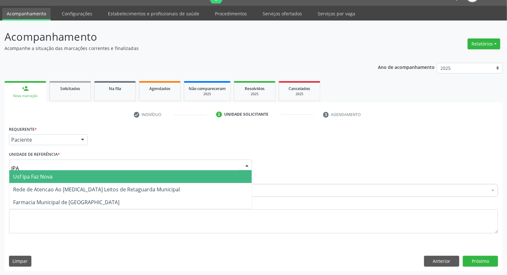
click at [72, 174] on span "Usf Ipa Faz Nova" at bounding box center [130, 176] width 242 height 13
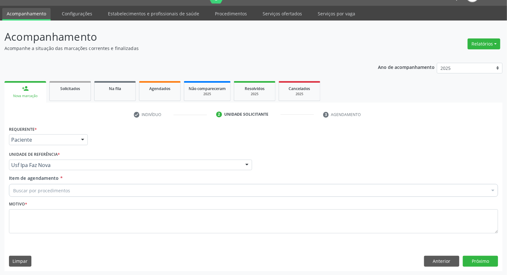
drag, startPoint x: 57, startPoint y: 192, endPoint x: 62, endPoint y: 189, distance: 5.6
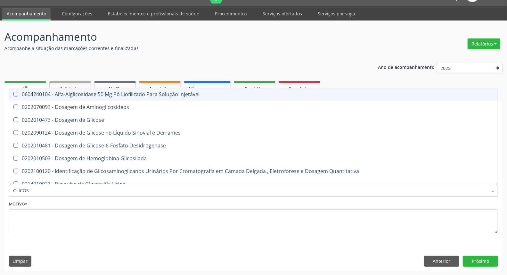
type input "GLICOSE"
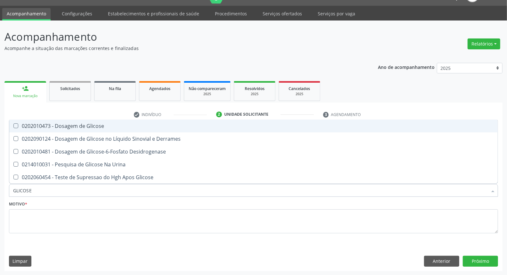
drag, startPoint x: 76, startPoint y: 127, endPoint x: 58, endPoint y: 170, distance: 46.5
click at [76, 127] on div "0202010473 - Dosagem de Glicose" at bounding box center [253, 125] width 481 height 5
checkbox Glicose "true"
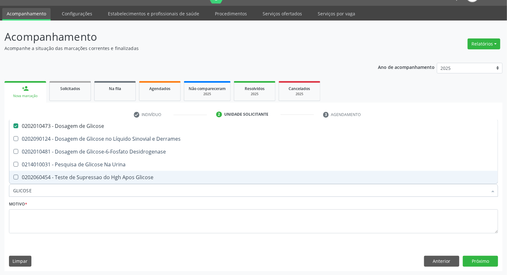
click at [0, 188] on div "Acompanhamento Acompanhe a situação das marcações correntes e finalizadas Relat…" at bounding box center [253, 148] width 507 height 255
type input "AC"
checkbox Glicose "false"
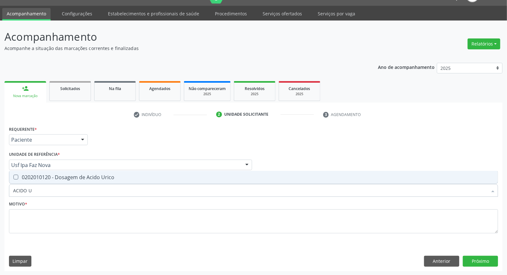
type input "ACIDO UR"
click at [31, 178] on div "0202010120 - Dosagem de Acido Urico" at bounding box center [253, 177] width 481 height 5
checkbox Urico "true"
drag, startPoint x: 34, startPoint y: 192, endPoint x: 0, endPoint y: 193, distance: 34.3
click at [0, 193] on div "Acompanhamento Acompanhe a situação das marcações correntes e finalizadas Relat…" at bounding box center [253, 148] width 507 height 255
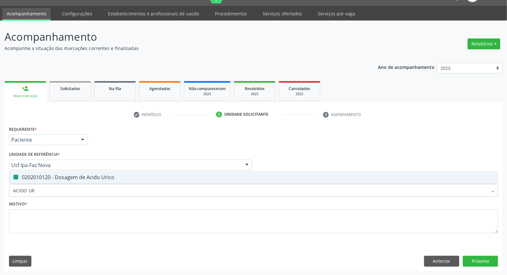
type input "C"
checkbox Urico "false"
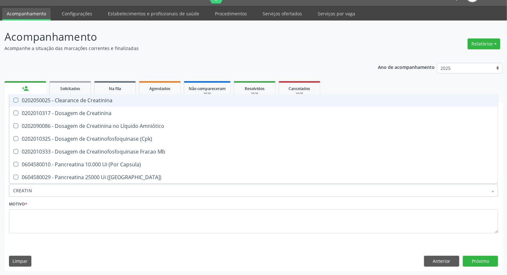
type input "CREATINI"
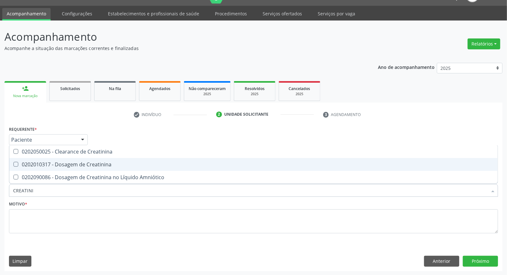
drag, startPoint x: 27, startPoint y: 167, endPoint x: 52, endPoint y: 197, distance: 39.1
click at [27, 168] on span "0202010317 - Dosagem de Creatinina" at bounding box center [253, 164] width 489 height 13
checkbox Creatinina "true"
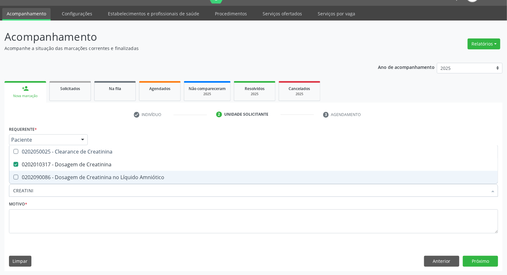
click at [0, 191] on div "Acompanhamento Acompanhe a situação das marcações correntes e finalizadas Relat…" at bounding box center [253, 148] width 507 height 255
type input "UR"
checkbox Creatinina "false"
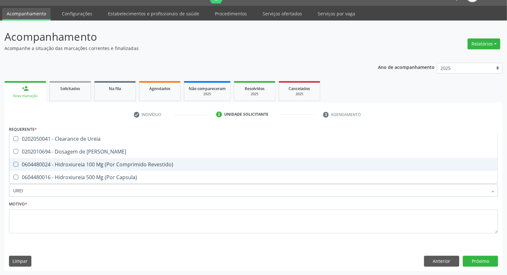
type input "UREIA"
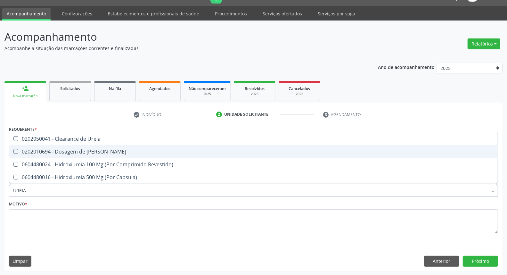
click at [21, 152] on div "0202010694 - Dosagem de [PERSON_NAME]" at bounding box center [253, 151] width 481 height 5
checkbox Ureia "true"
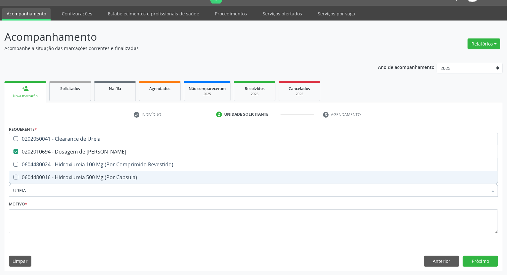
click at [35, 183] on span "0604480016 - Hidroxiureia 500 Mg (Por Capsula)" at bounding box center [253, 177] width 489 height 13
drag, startPoint x: 33, startPoint y: 192, endPoint x: 22, endPoint y: 189, distance: 11.1
click at [21, 192] on input "UREIA" at bounding box center [250, 190] width 474 height 13
click at [33, 176] on div "0604480016 - Hidroxiureia 500 Mg (Por Capsula)" at bounding box center [253, 177] width 481 height 5
checkbox Capsula\) "false"
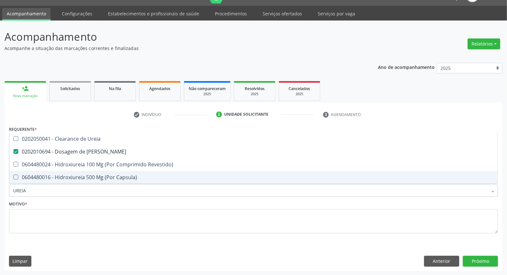
click at [34, 191] on input "UREIA" at bounding box center [250, 190] width 474 height 13
type input "C"
checkbox Ureia "false"
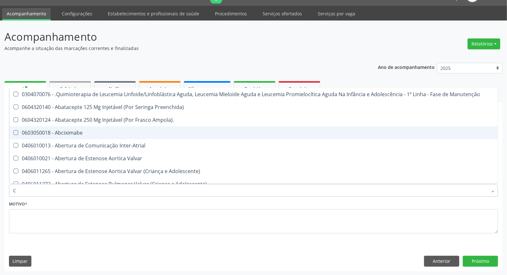
type input "CO"
checkbox Único "true"
checkbox Creatinina "true"
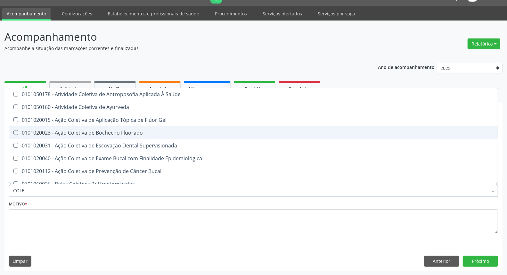
type input "COLES"
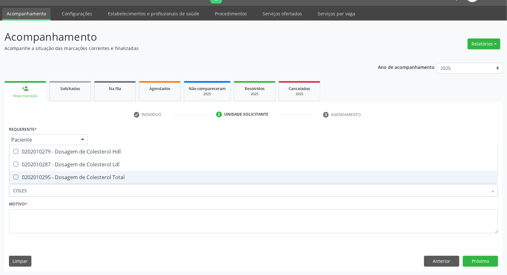
drag, startPoint x: 47, startPoint y: 177, endPoint x: 48, endPoint y: 174, distance: 3.3
click at [48, 175] on div "0202010295 - Dosagem de Colesterol Total" at bounding box center [253, 177] width 481 height 5
checkbox Total "true"
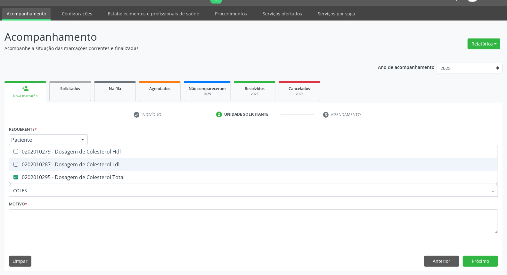
drag, startPoint x: 49, startPoint y: 163, endPoint x: 49, endPoint y: 153, distance: 9.9
click at [49, 162] on div "0202010287 - Dosagem de Colesterol Ldl" at bounding box center [253, 164] width 481 height 5
checkbox Ldl "true"
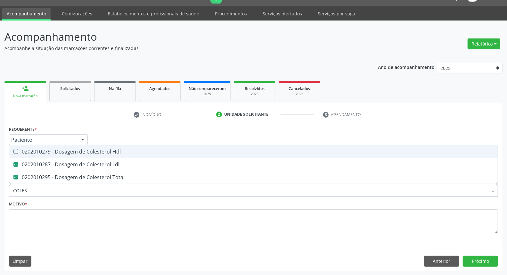
drag, startPoint x: 49, startPoint y: 153, endPoint x: 49, endPoint y: 177, distance: 23.7
click at [49, 155] on span "0202010279 - Dosagem de Colesterol Hdl" at bounding box center [253, 151] width 489 height 13
checkbox Hdl "true"
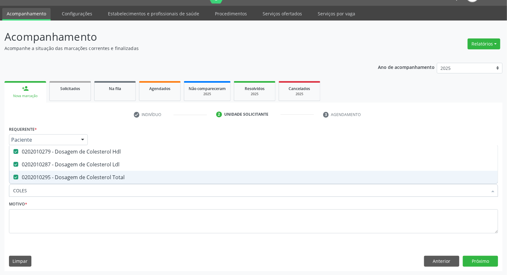
drag, startPoint x: 46, startPoint y: 185, endPoint x: 0, endPoint y: 195, distance: 47.3
click at [0, 195] on div "Acompanhamento Acompanhe a situação das marcações correntes e finalizadas Relat…" at bounding box center [253, 148] width 507 height 255
type input "B"
checkbox Hdl "false"
checkbox Ldl "false"
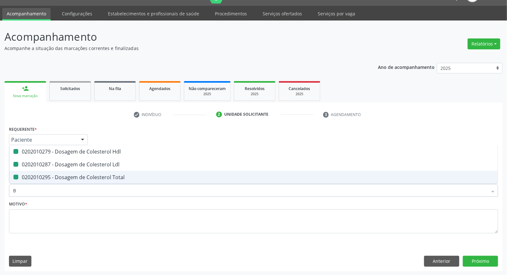
checkbox Total "false"
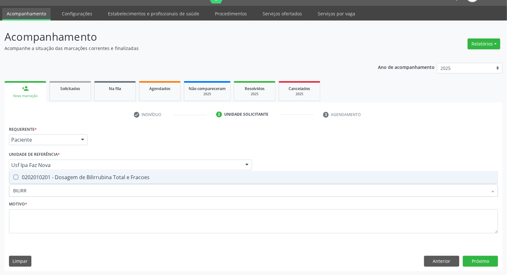
type input "BILIRRU"
drag, startPoint x: 26, startPoint y: 177, endPoint x: 31, endPoint y: 190, distance: 13.7
click at [26, 179] on div "0202010201 - Dosagem de Bilirrubina Total e Fracoes" at bounding box center [253, 177] width 481 height 5
checkbox Fracoes "true"
drag, startPoint x: 28, startPoint y: 191, endPoint x: 0, endPoint y: 188, distance: 28.3
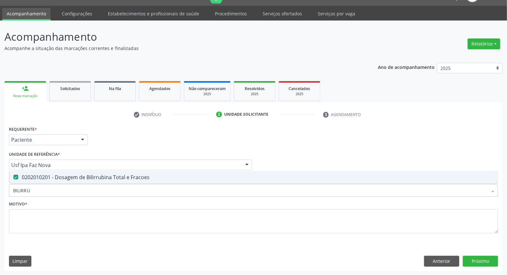
click at [0, 188] on div "Acompanhamento Acompanhe a situação das marcações correntes e finalizadas Relat…" at bounding box center [253, 148] width 507 height 255
type input "TG"
checkbox Fracoes "false"
click at [42, 175] on div "0202010651 - Dosagem de Transaminase Glutamico-Piruvica (Tgp)" at bounding box center [253, 177] width 481 height 5
checkbox \(Tgp\) "true"
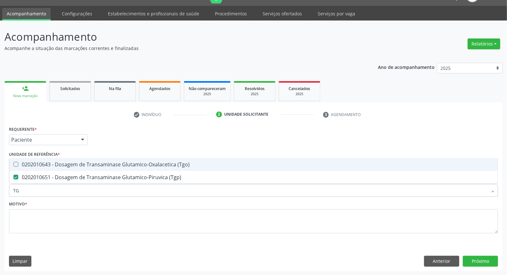
drag, startPoint x: 44, startPoint y: 164, endPoint x: 37, endPoint y: 181, distance: 18.3
click at [43, 166] on div "0202010643 - Dosagem de Transaminase Glutamico-Oxalacetica (Tgo)" at bounding box center [253, 164] width 481 height 5
checkbox \(Tgo\) "true"
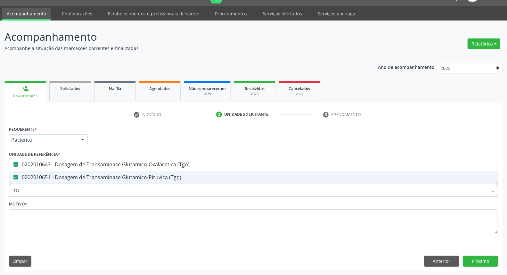
click at [0, 190] on div "Acompanhamento Acompanhe a situação das marcações correntes e finalizadas Relat…" at bounding box center [253, 148] width 507 height 255
type input "TRI"
checkbox \(Tgo\) "false"
checkbox \(Tgp\) "false"
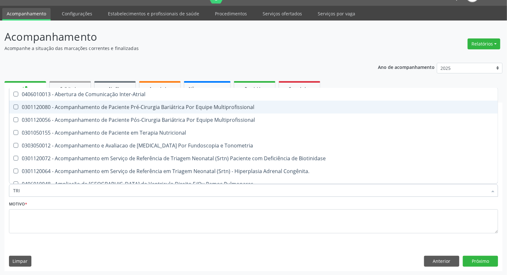
type input "TRIG"
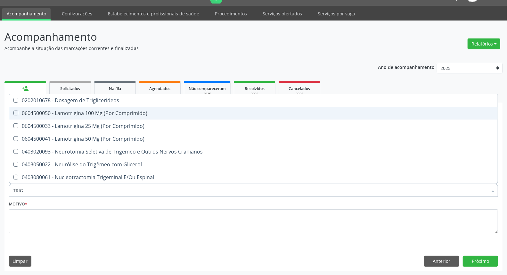
click at [58, 107] on span "0604500050 - Lamotrigina 100 Mg (Por Comprimido)" at bounding box center [253, 113] width 489 height 13
drag, startPoint x: 57, startPoint y: 109, endPoint x: 57, endPoint y: 103, distance: 6.7
click at [57, 108] on span "0604500050 - Lamotrigina 100 Mg (Por Comprimido)" at bounding box center [253, 113] width 489 height 13
checkbox Comprimido\) "false"
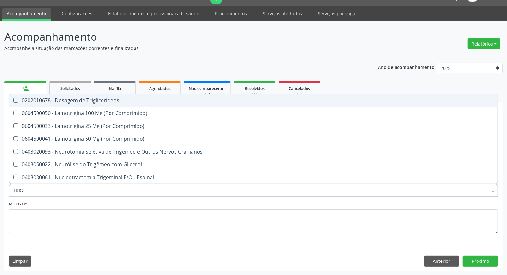
click at [56, 98] on div "0202010678 - Dosagem de Triglicerideos" at bounding box center [253, 100] width 481 height 5
checkbox Triglicerideos "true"
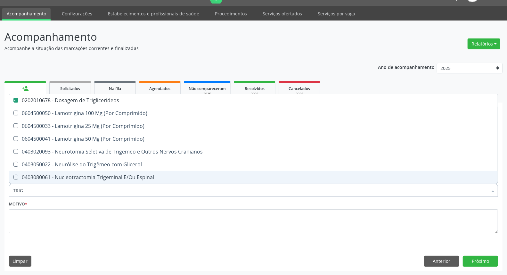
drag, startPoint x: 31, startPoint y: 189, endPoint x: 0, endPoint y: 190, distance: 31.4
click at [0, 190] on div "Acompanhamento Acompanhe a situação das marcações correntes e finalizadas Relat…" at bounding box center [253, 148] width 507 height 255
type input "H"
checkbox Triglicerideos "false"
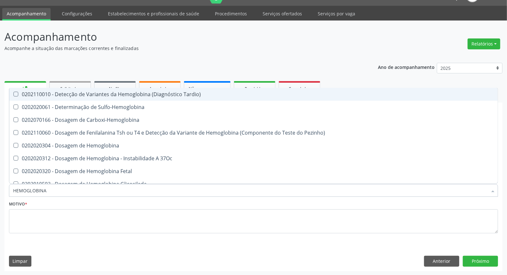
type input "HEMOGLOBINA G"
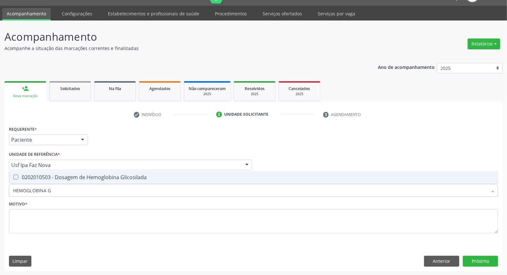
click at [31, 178] on div "0202010503 - Dosagem de Hemoglobina Glicosilada" at bounding box center [253, 177] width 481 height 5
checkbox Glicosilada "true"
drag, startPoint x: 52, startPoint y: 193, endPoint x: 0, endPoint y: 194, distance: 51.9
click at [0, 194] on div "Acompanhamento Acompanhe a situação das marcações correntes e finalizadas Relat…" at bounding box center [253, 148] width 507 height 255
type input "H"
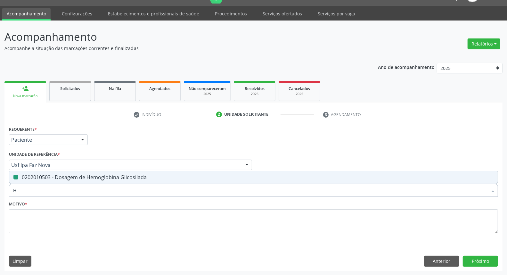
checkbox Glicosilada "false"
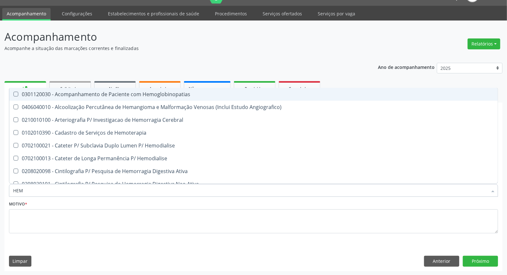
type input "HEMO"
checkbox Hemacias "true"
checkbox Glicosilada "false"
type input "HEMOR"
checkbox Hemacias "false"
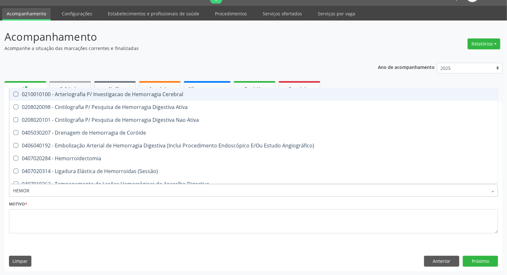
type input "HEMO"
checkbox Recem-Nascido "true"
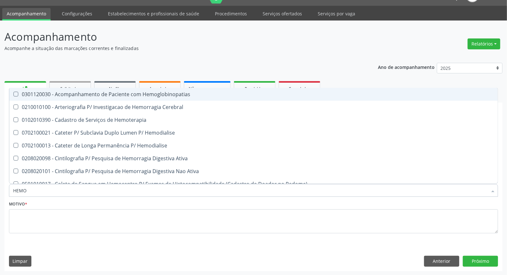
type input "HEMOG"
checkbox Tardio\) "true"
type input "HEMOGR"
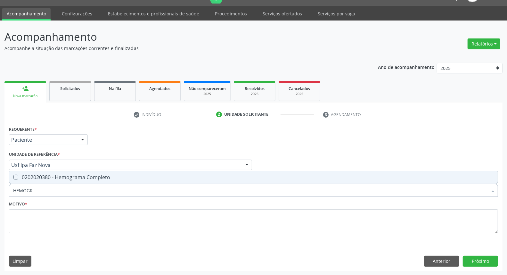
drag, startPoint x: 102, startPoint y: 181, endPoint x: 98, endPoint y: 184, distance: 4.2
click at [101, 181] on span "0202020380 - Hemograma Completo" at bounding box center [253, 177] width 489 height 13
checkbox Completo "true"
click at [93, 190] on input "HEMOGR" at bounding box center [250, 190] width 474 height 13
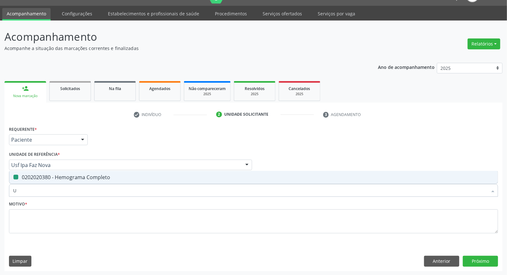
type input "UR"
checkbox Completo "false"
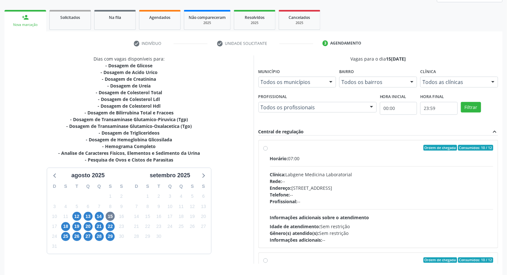
scroll to position [71, 0]
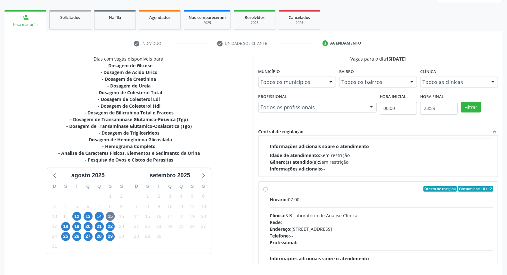
drag, startPoint x: 266, startPoint y: 189, endPoint x: 352, endPoint y: 168, distance: 88.8
click at [270, 190] on label "Ordem de chegada Consumidos: 10 / 12 Horário: 07:00 Clínica: S B Laboratorio de…" at bounding box center [382, 235] width 224 height 98
click at [266, 190] on input "Ordem de chegada Consumidos: 10 / 12 Horário: 07:00 Clínica: S B Laboratorio de…" at bounding box center [265, 189] width 4 height 6
radio input "true"
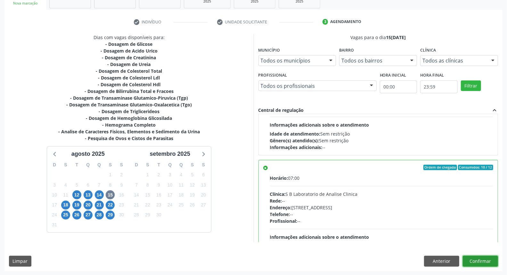
click at [488, 262] on button "Confirmar" at bounding box center [480, 261] width 35 height 11
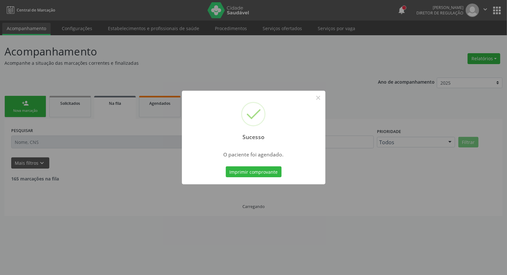
scroll to position [0, 0]
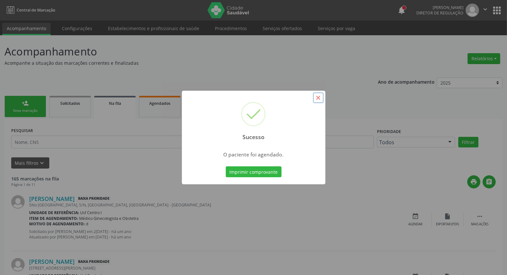
click at [318, 101] on button "×" at bounding box center [318, 97] width 11 height 11
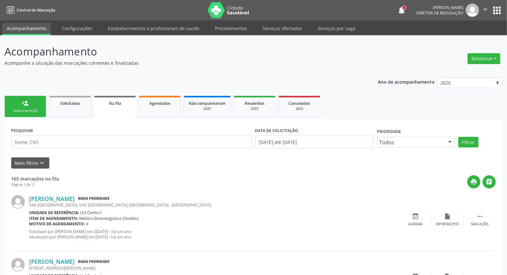
click at [33, 106] on link "person_add Nova marcação" at bounding box center [25, 106] width 42 height 21
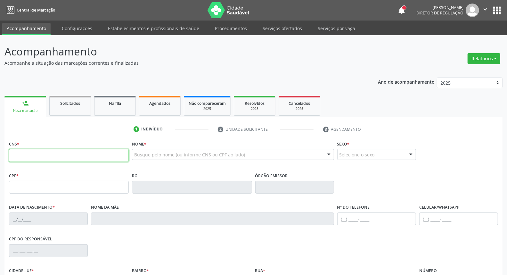
click at [32, 158] on input "text" at bounding box center [69, 155] width 120 height 13
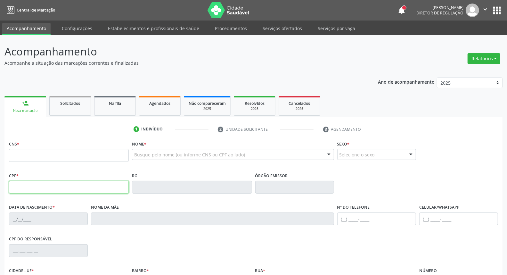
click at [12, 185] on input "text" at bounding box center [69, 187] width 120 height 13
type input "471.315.864-04"
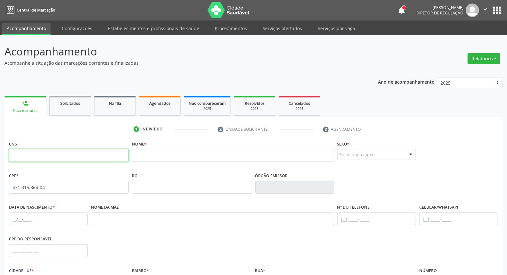
click at [31, 154] on input "text" at bounding box center [69, 155] width 120 height 13
type input "704 2022 4558 6188"
click at [11, 220] on input "text" at bounding box center [48, 218] width 79 height 13
type input "[DATE]"
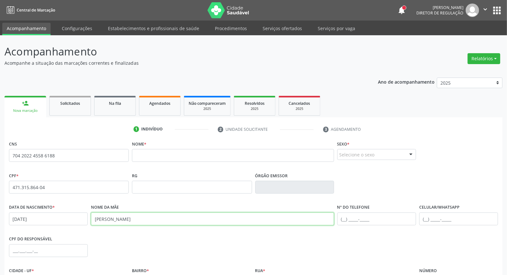
type input "[PERSON_NAME]"
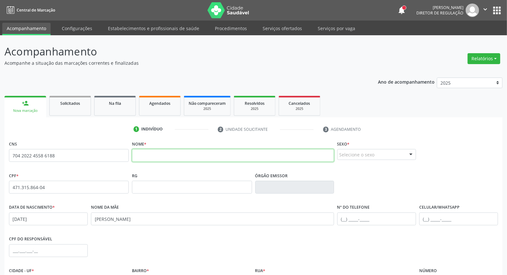
click at [168, 156] on input "text" at bounding box center [233, 155] width 202 height 13
type input "[PERSON_NAME]"
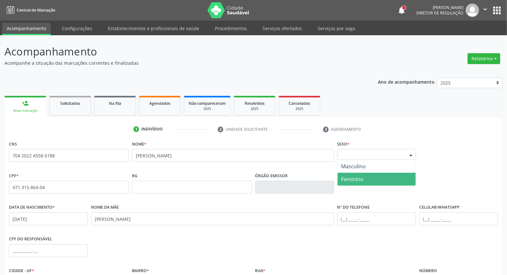
click at [393, 151] on div "Selecione o sexo" at bounding box center [376, 154] width 79 height 11
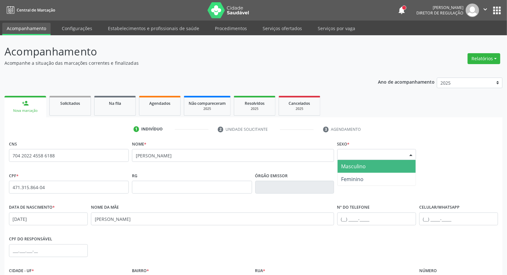
click at [363, 164] on span "Masculino" at bounding box center [353, 166] width 25 height 7
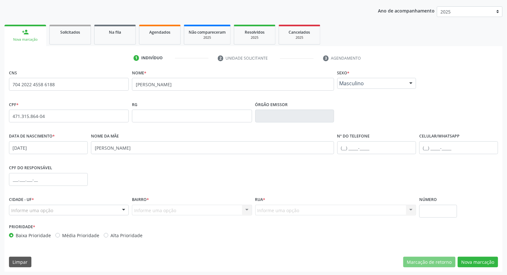
scroll to position [72, 0]
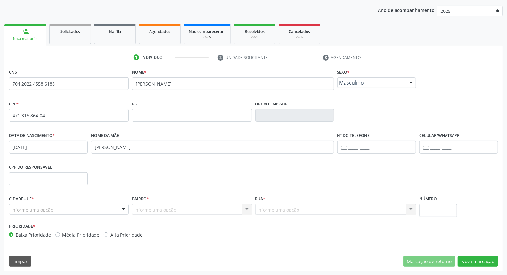
click at [71, 209] on div "Informe uma opção" at bounding box center [69, 209] width 120 height 11
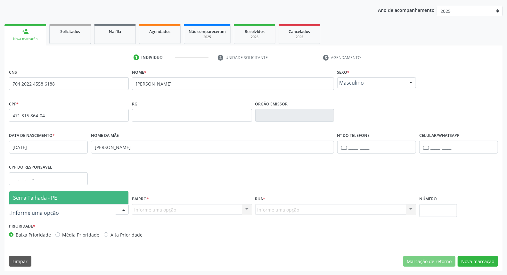
drag, startPoint x: 74, startPoint y: 196, endPoint x: 134, endPoint y: 209, distance: 61.6
click at [74, 197] on span "Serra Talhada - PE" at bounding box center [68, 197] width 119 height 13
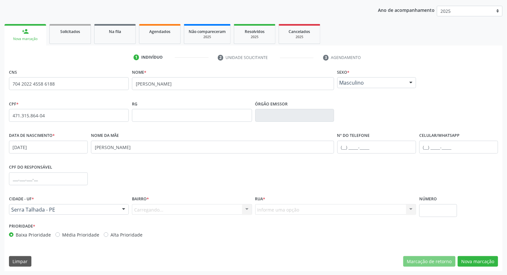
click at [142, 210] on div "Carregando... Nenhum resultado encontrado para: " " Nenhuma opção encontrada. D…" at bounding box center [192, 209] width 120 height 11
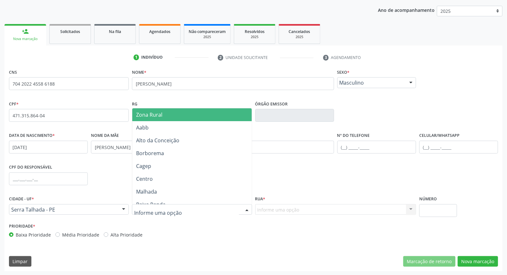
drag, startPoint x: 163, startPoint y: 114, endPoint x: 167, endPoint y: 130, distance: 15.8
click at [163, 119] on span "Zona Rural" at bounding box center [191, 114] width 119 height 13
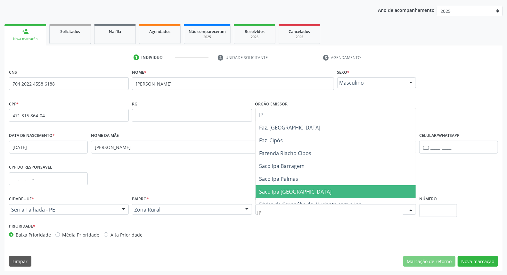
type input "IPA"
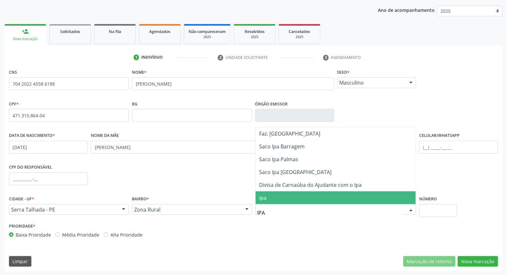
click at [279, 196] on span "ipa" at bounding box center [336, 197] width 160 height 13
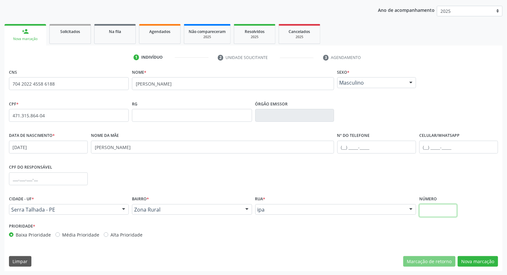
click at [439, 211] on input "text" at bounding box center [438, 210] width 38 height 13
type input "SN"
click at [477, 261] on button "Nova marcação" at bounding box center [478, 261] width 40 height 11
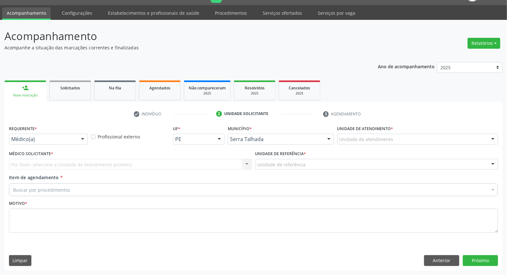
scroll to position [15, 0]
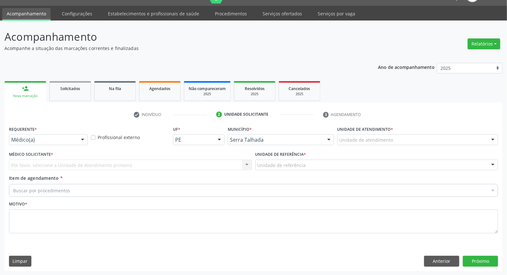
click at [68, 135] on div "Requerente * Médico(a) Médico(a) Enfermeiro(a) Paciente Nenhum resultado encont…" at bounding box center [48, 134] width 79 height 21
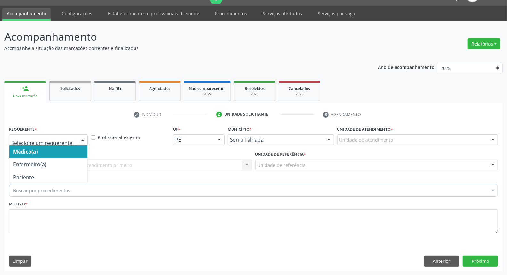
click at [68, 136] on div at bounding box center [48, 139] width 79 height 11
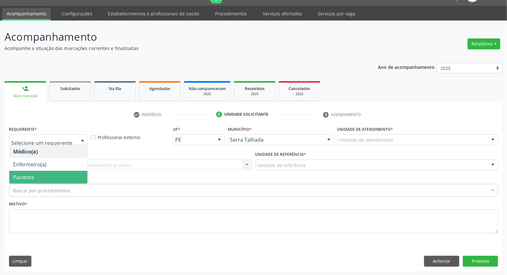
drag, startPoint x: 51, startPoint y: 177, endPoint x: 55, endPoint y: 171, distance: 7.0
click at [52, 177] on span "Paciente" at bounding box center [48, 177] width 78 height 13
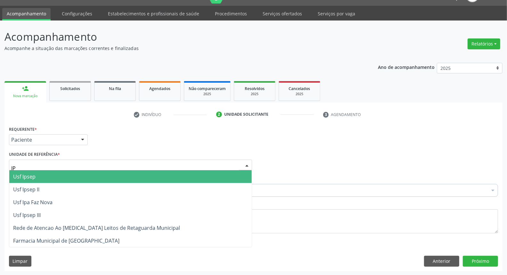
type input "IPA"
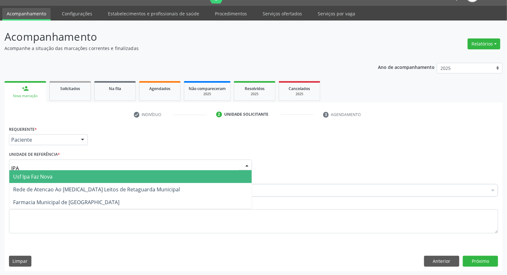
click at [74, 172] on span "Usf Ipa Faz Nova" at bounding box center [130, 176] width 242 height 13
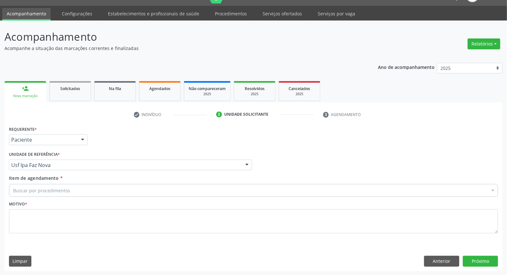
click at [71, 191] on div "Buscar por procedimentos" at bounding box center [253, 190] width 489 height 13
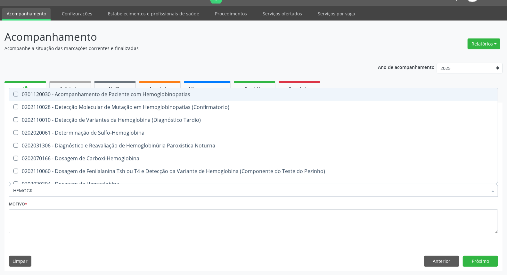
type input "HEMOGRA"
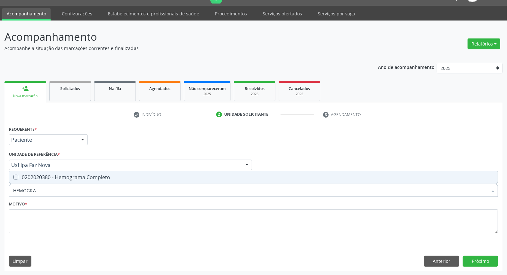
click at [43, 177] on div "0202020380 - Hemograma Completo" at bounding box center [253, 177] width 481 height 5
checkbox Completo "true"
click at [0, 192] on div "Acompanhamento Acompanhe a situação das marcações correntes e finalizadas Relat…" at bounding box center [253, 148] width 507 height 255
type input "T"
checkbox Completo "false"
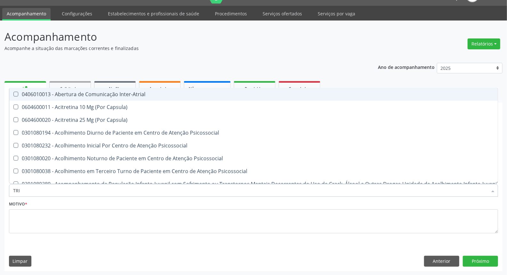
type input "TRIG"
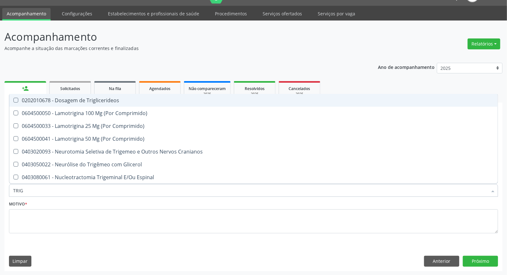
click at [100, 102] on div "0202010678 - Dosagem de Triglicerideos" at bounding box center [253, 100] width 481 height 5
checkbox Triglicerideos "true"
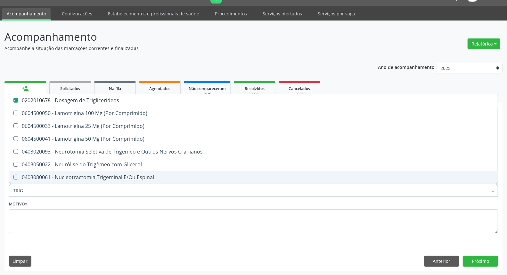
drag, startPoint x: 28, startPoint y: 186, endPoint x: 0, endPoint y: 191, distance: 28.6
click at [0, 191] on div "Acompanhamento Acompanhe a situação das marcações correntes e finalizadas Relat…" at bounding box center [253, 148] width 507 height 255
type input "C"
checkbox Triglicerideos "false"
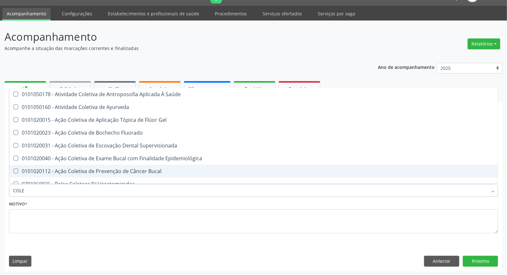
type input "COLES"
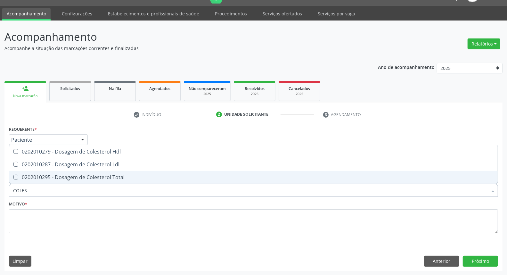
drag, startPoint x: 50, startPoint y: 176, endPoint x: 51, endPoint y: 166, distance: 10.0
click at [51, 175] on div "0202010295 - Dosagem de Colesterol Total" at bounding box center [253, 177] width 481 height 5
checkbox Total "true"
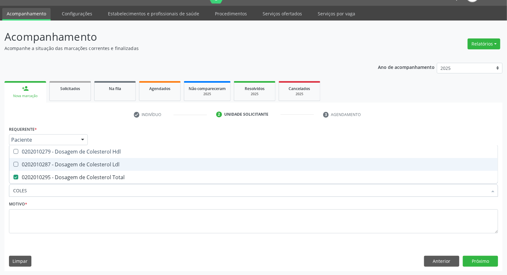
click at [51, 164] on div "0202010287 - Dosagem de Colesterol Ldl" at bounding box center [253, 164] width 481 height 5
checkbox Ldl "true"
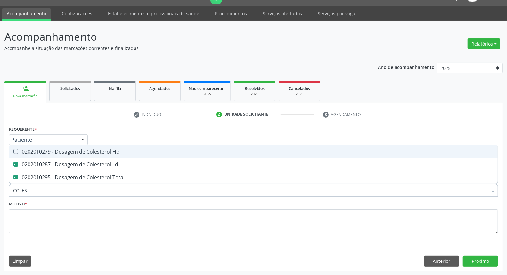
click at [50, 151] on div "0202010279 - Dosagem de Colesterol Hdl" at bounding box center [253, 151] width 481 height 5
checkbox Hdl "true"
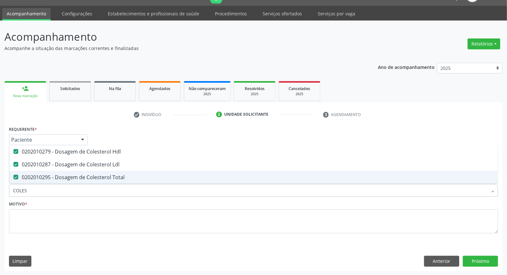
drag, startPoint x: 29, startPoint y: 187, endPoint x: 0, endPoint y: 191, distance: 29.5
click at [0, 191] on div "Acompanhamento Acompanhe a situação das marcações correntes e finalizadas Relat…" at bounding box center [253, 148] width 507 height 255
type input "GL"
checkbox Hdl "false"
checkbox Ldl "false"
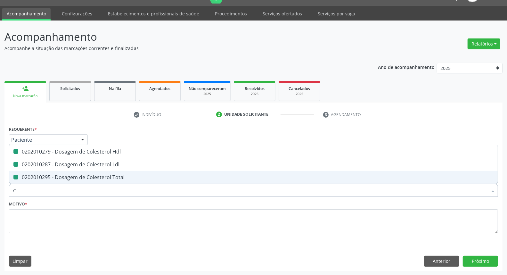
checkbox Total "false"
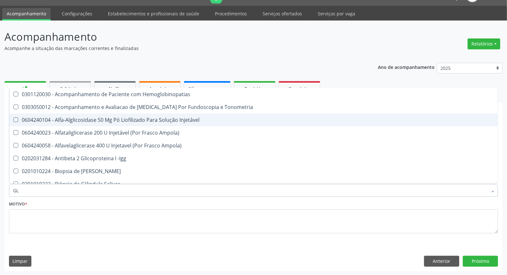
type input "GLI"
checkbox Glomerular "true"
type input "GLIC"
checkbox Tardio\) "true"
checkbox Glomerular "false"
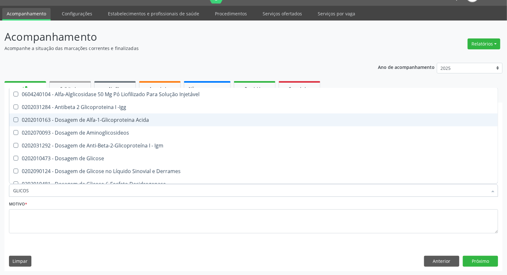
type input "GLICOSE"
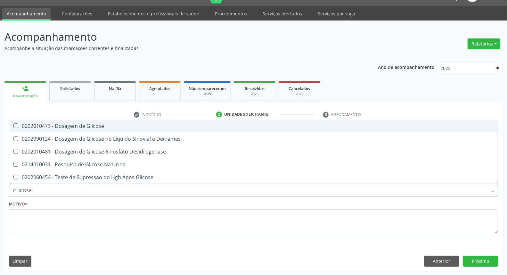
click at [57, 126] on div "0202010473 - Dosagem de Glicose" at bounding box center [253, 125] width 481 height 5
checkbox Glicose "true"
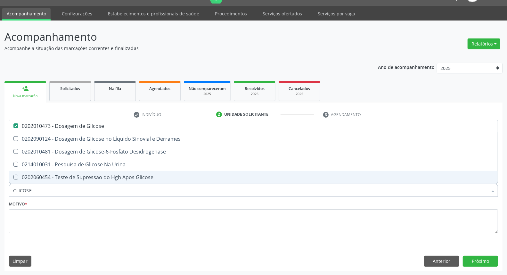
drag, startPoint x: 35, startPoint y: 190, endPoint x: 7, endPoint y: 187, distance: 27.3
click at [8, 187] on div "Item de agendamento * GLICOSE Desfazer seleção 0202010473 - Dosagem de Glicose …" at bounding box center [253, 187] width 492 height 25
type input "HE"
checkbox Glicose "false"
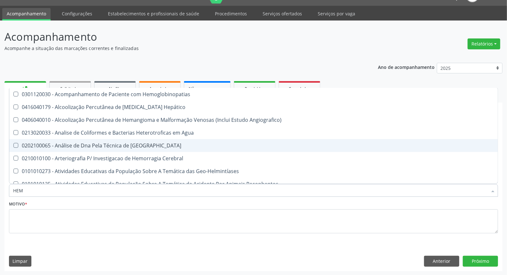
type input "HEMO"
checkbox Hemácias "true"
checkbox II "false"
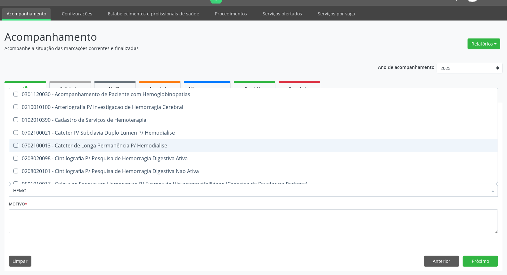
type input "HEMOG"
checkbox Carboxi-Hemoglobina "true"
type input "HEMOGR"
checkbox Hemoglobinopatias "true"
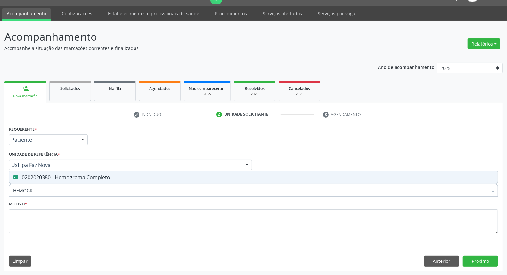
type input "HEMOG"
checkbox Completo "false"
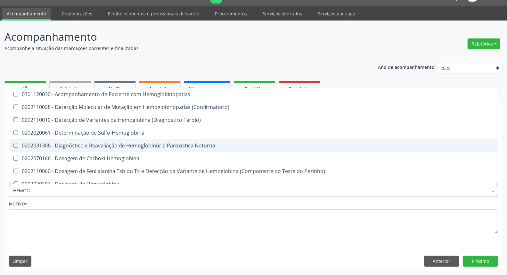
type input "HEMOGL"
checkbox Completo "false"
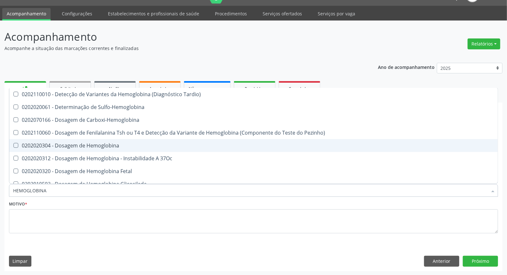
type input "HEMOGLOBINA G"
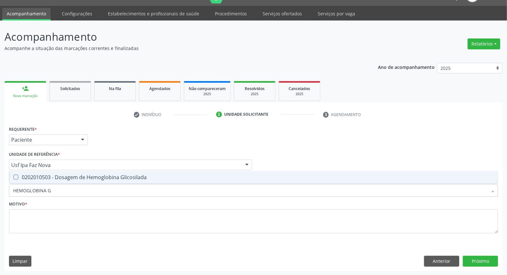
drag, startPoint x: 116, startPoint y: 171, endPoint x: 100, endPoint y: 190, distance: 25.4
click at [116, 171] on span "0202010503 - Dosagem de Hemoglobina Glicosilada" at bounding box center [253, 177] width 489 height 13
checkbox Glicosilada "true"
click at [96, 194] on input "HEMOGLOBINA G" at bounding box center [250, 190] width 474 height 13
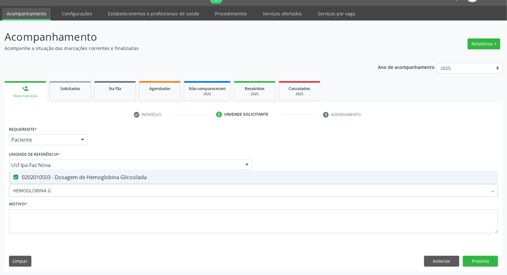
click at [96, 194] on input "HEMOGLOBINA G" at bounding box center [250, 190] width 474 height 13
type input "UR"
checkbox Glicosilada "false"
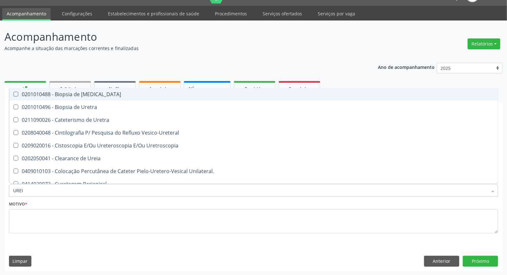
type input "UREIA"
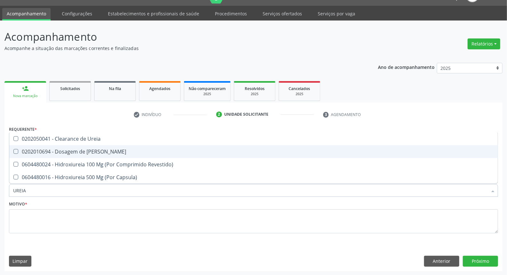
drag, startPoint x: 98, startPoint y: 152, endPoint x: 94, endPoint y: 183, distance: 30.7
click at [98, 152] on div "0202010694 - Dosagem de [PERSON_NAME]" at bounding box center [253, 151] width 481 height 5
checkbox Ureia "true"
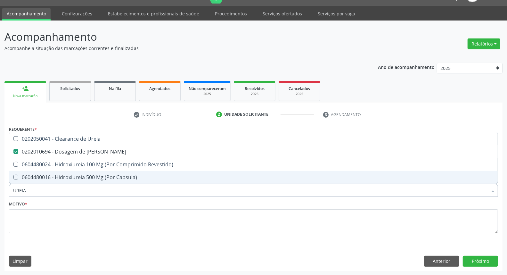
click at [87, 190] on input "UREIA" at bounding box center [250, 190] width 474 height 13
type input "CR"
checkbox Ureia "false"
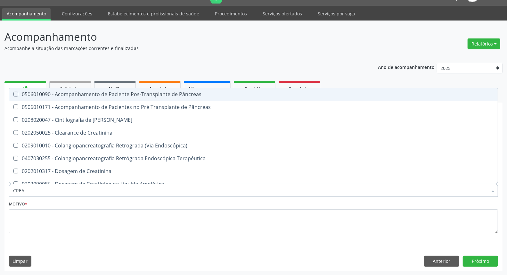
type input "CREAT"
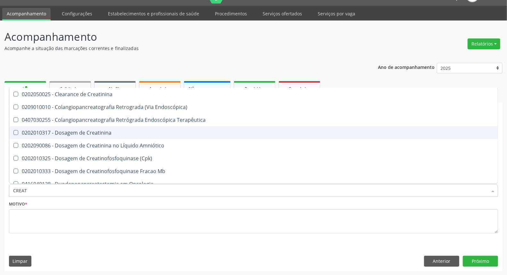
drag, startPoint x: 102, startPoint y: 132, endPoint x: 101, endPoint y: 168, distance: 35.9
click at [102, 133] on div "0202010317 - Dosagem de Creatinina" at bounding box center [253, 132] width 481 height 5
checkbox Creatinina "true"
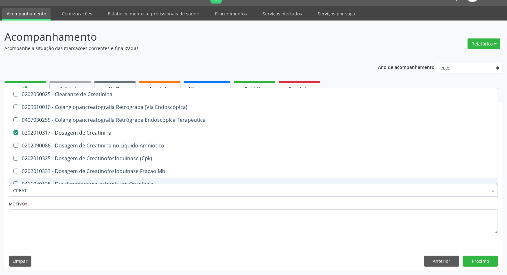
click at [92, 186] on input "CREAT" at bounding box center [250, 190] width 474 height 13
type input "A"
checkbox Creatinina "false"
type input "ACIDO U"
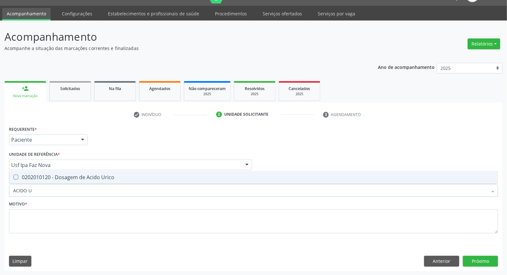
drag, startPoint x: 98, startPoint y: 177, endPoint x: 95, endPoint y: 188, distance: 11.6
click at [98, 183] on span "0202010120 - Dosagem de Acido Urico" at bounding box center [253, 177] width 489 height 13
checkbox Urico "true"
click at [94, 191] on input "ACIDO U" at bounding box center [250, 190] width 474 height 13
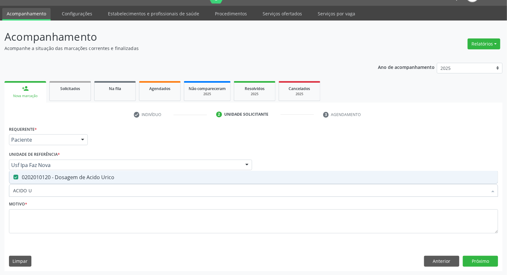
click at [90, 191] on input "ACIDO U" at bounding box center [250, 190] width 474 height 13
type input "PS"
checkbox Urico "false"
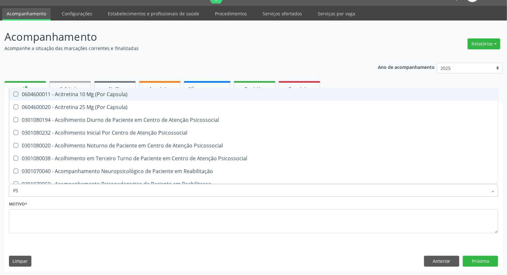
type input "PSA"
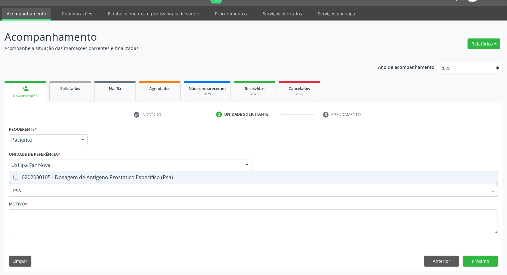
drag, startPoint x: 101, startPoint y: 180, endPoint x: 97, endPoint y: 194, distance: 13.9
click at [101, 186] on div "PSA Desfazer seleção 0202030105 - Dosagem de Antigeno Prostatico Especifico (Ps…" at bounding box center [253, 189] width 489 height 11
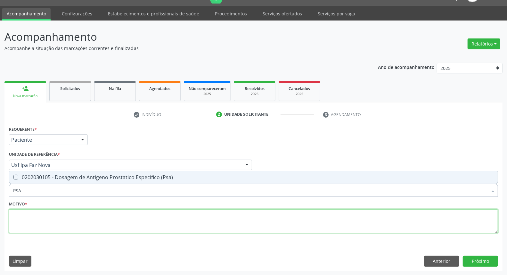
click at [87, 219] on textarea at bounding box center [253, 221] width 489 height 24
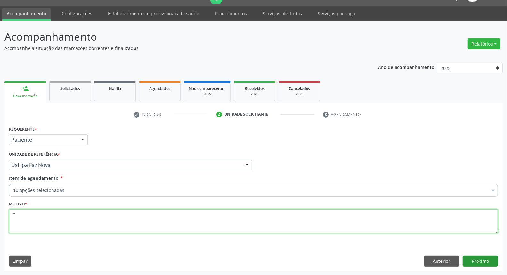
type textarea "*"
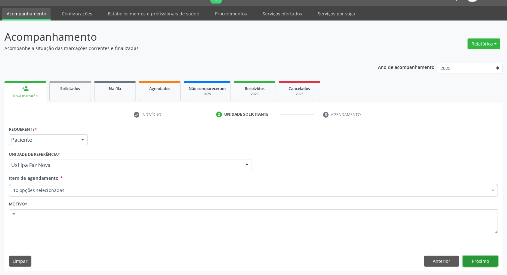
click at [473, 258] on button "Próximo" at bounding box center [480, 261] width 35 height 11
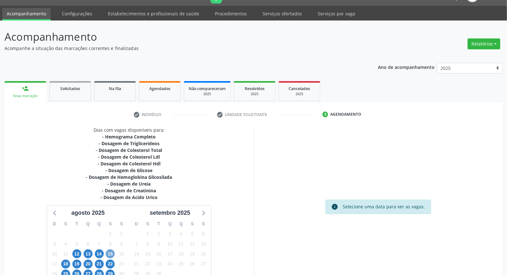
drag, startPoint x: 111, startPoint y: 251, endPoint x: 141, endPoint y: 232, distance: 35.5
click at [111, 251] on span "15" at bounding box center [110, 253] width 9 height 9
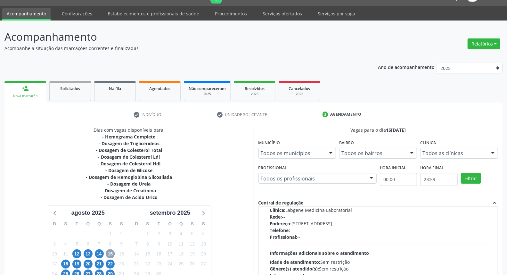
scroll to position [101, 0]
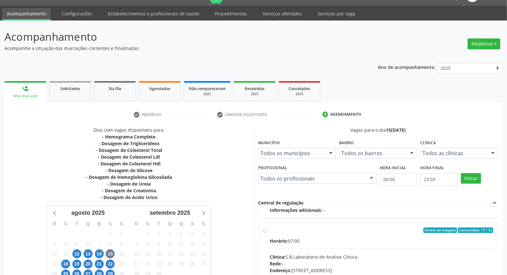
click at [270, 231] on label "Ordem de chegada Consumidos: 11 / 12 Horário: 07:00 Clínica: S B Laboratorio de…" at bounding box center [382, 276] width 224 height 98
click at [265, 231] on input "Ordem de chegada Consumidos: 11 / 12 Horário: 07:00 Clínica: S B Laboratorio de…" at bounding box center [265, 230] width 4 height 6
radio input "true"
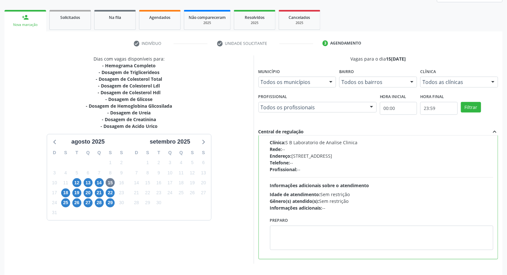
scroll to position [107, 0]
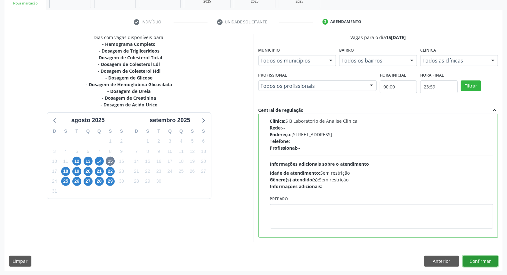
click at [489, 259] on button "Confirmar" at bounding box center [480, 261] width 35 height 11
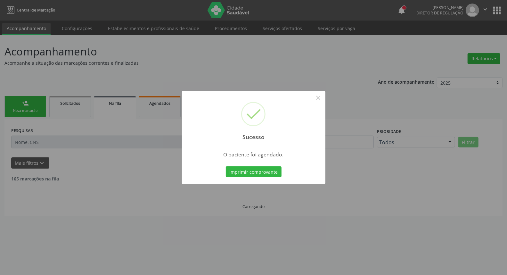
scroll to position [0, 0]
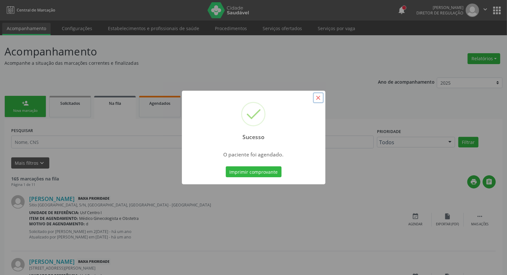
click at [319, 99] on button "×" at bounding box center [318, 97] width 11 height 11
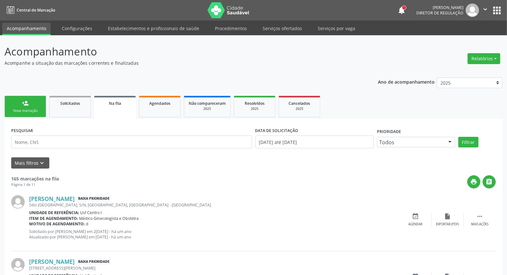
click at [39, 105] on link "person_add Nova marcação" at bounding box center [25, 106] width 42 height 21
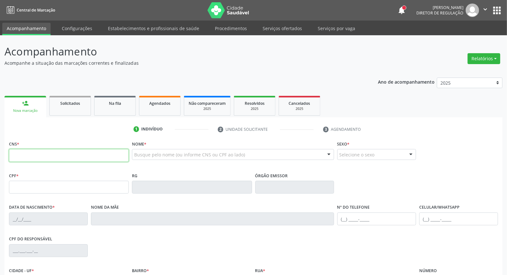
click at [51, 152] on input "text" at bounding box center [69, 155] width 120 height 13
type input "898 0063 7642 0348"
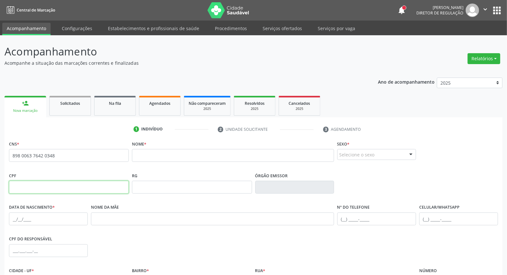
click at [46, 188] on input "text" at bounding box center [69, 187] width 120 height 13
type input "003.814.344-51"
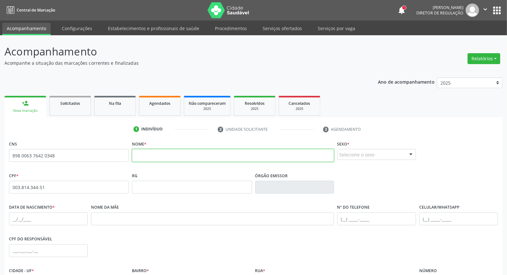
click at [145, 152] on input "text" at bounding box center [233, 155] width 202 height 13
click at [12, 215] on input "text" at bounding box center [48, 218] width 79 height 13
type input "[DATE]"
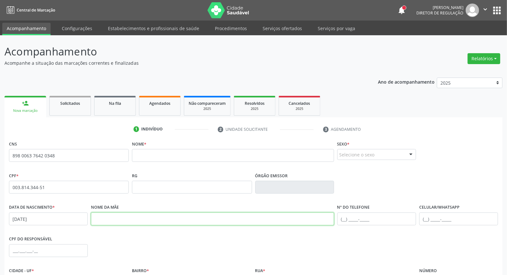
drag, startPoint x: 103, startPoint y: 216, endPoint x: 103, endPoint y: 212, distance: 3.3
click at [103, 214] on input "text" at bounding box center [212, 218] width 243 height 13
type input "[PERSON_NAME]"
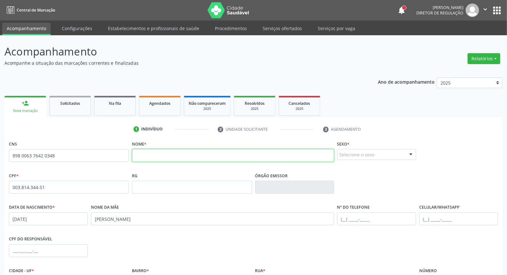
click at [167, 154] on input "text" at bounding box center [233, 155] width 202 height 13
type input "[PERSON_NAME]"
click at [377, 151] on div "Selecione o sexo" at bounding box center [376, 154] width 79 height 11
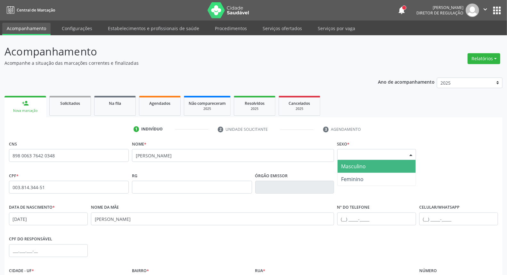
click at [361, 168] on span "Masculino" at bounding box center [353, 166] width 25 height 7
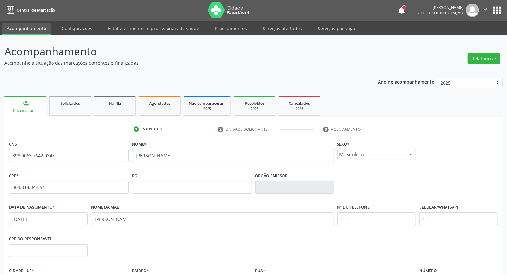
click at [372, 154] on span "Masculino" at bounding box center [371, 154] width 63 height 6
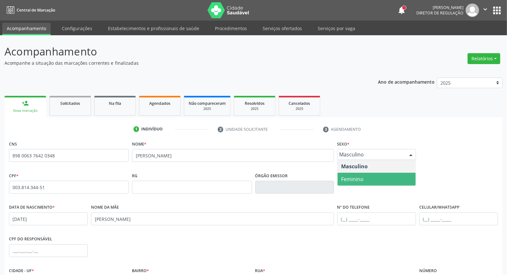
click at [361, 177] on span "Feminino" at bounding box center [352, 179] width 22 height 7
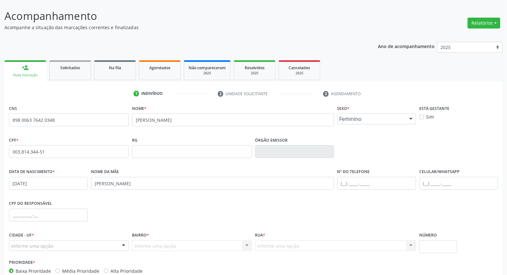
scroll to position [72, 0]
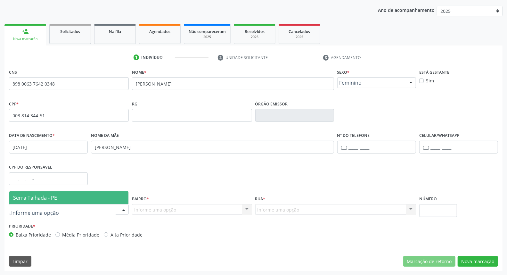
drag, startPoint x: 49, startPoint y: 194, endPoint x: 74, endPoint y: 193, distance: 24.7
click at [50, 194] on span "Serra Talhada - PE" at bounding box center [35, 197] width 44 height 7
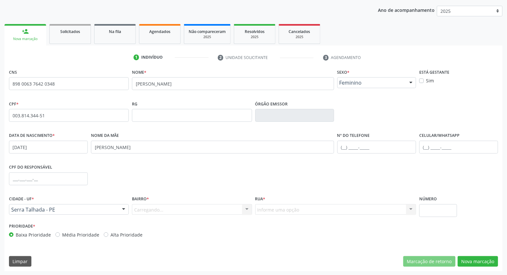
click at [152, 210] on div "Carregando... Nenhum resultado encontrado para: " " Nenhuma opção encontrada. D…" at bounding box center [192, 209] width 120 height 11
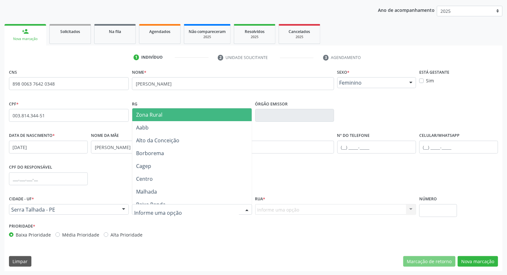
click at [152, 204] on div at bounding box center [192, 209] width 120 height 11
drag, startPoint x: 175, startPoint y: 110, endPoint x: 248, endPoint y: 170, distance: 94.7
click at [176, 112] on span "Zona Rural" at bounding box center [191, 114] width 119 height 13
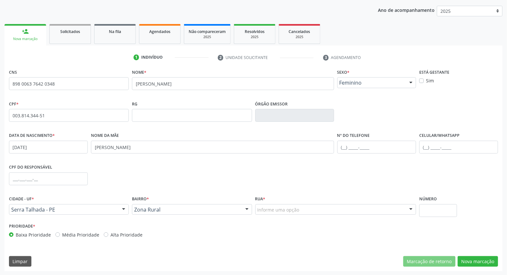
click at [284, 214] on div "Informe uma opção" at bounding box center [335, 209] width 161 height 11
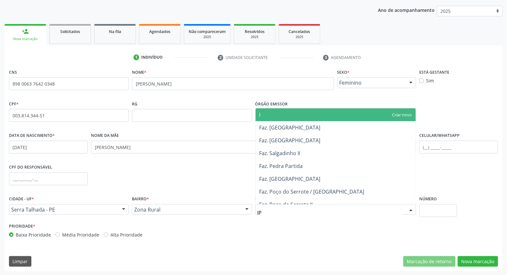
type input "IPA"
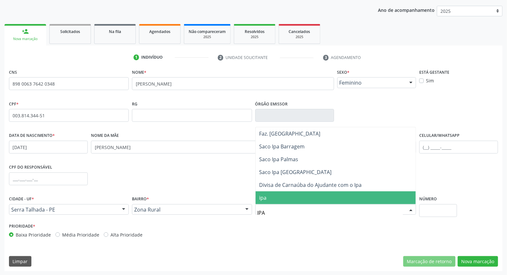
click at [282, 196] on span "ipa" at bounding box center [336, 197] width 160 height 13
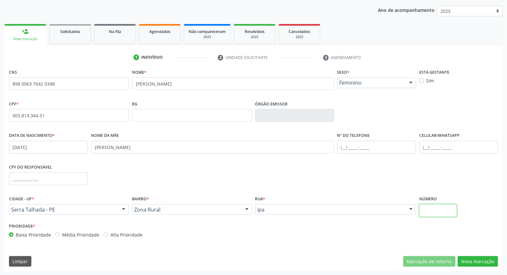
click at [444, 216] on input "text" at bounding box center [438, 210] width 38 height 13
type input "0"
click at [463, 257] on button "Nova marcação" at bounding box center [478, 261] width 40 height 11
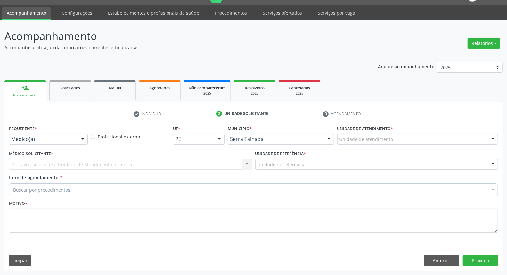
scroll to position [15, 0]
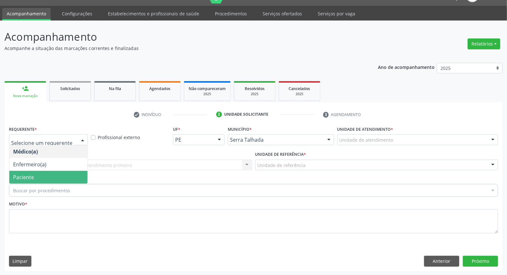
click at [58, 181] on span "Paciente" at bounding box center [48, 177] width 78 height 13
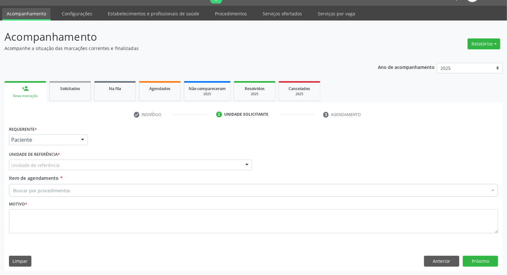
click at [60, 164] on div "Unidade de referência" at bounding box center [130, 165] width 243 height 11
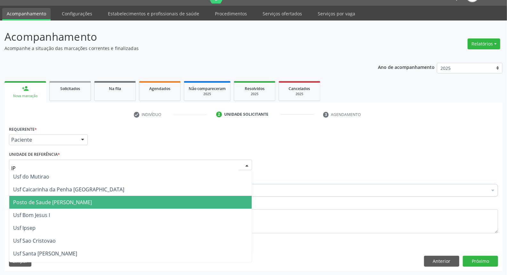
type input "IPA"
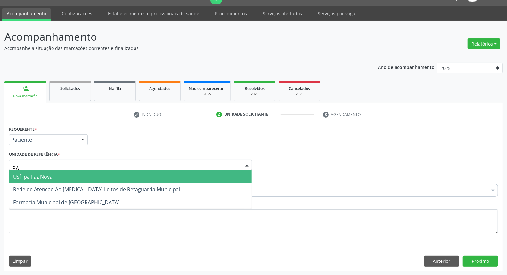
click at [21, 175] on span "Usf Ipa Faz Nova" at bounding box center [32, 176] width 39 height 7
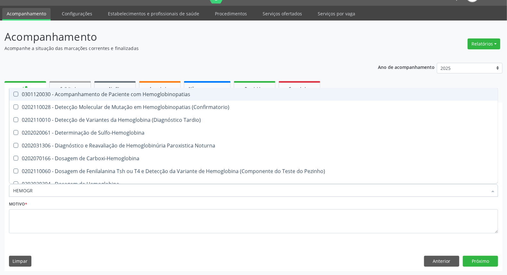
type input "HEMOGRA"
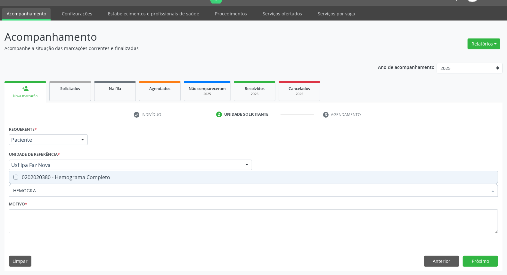
drag, startPoint x: 30, startPoint y: 177, endPoint x: 39, endPoint y: 191, distance: 16.1
click at [30, 178] on div "0202020380 - Hemograma Completo" at bounding box center [253, 177] width 481 height 5
checkbox Completo "true"
drag, startPoint x: 40, startPoint y: 191, endPoint x: 0, endPoint y: 191, distance: 40.4
click at [0, 191] on div "Acompanhamento Acompanhe a situação das marcações correntes e finalizadas Relat…" at bounding box center [253, 148] width 507 height 255
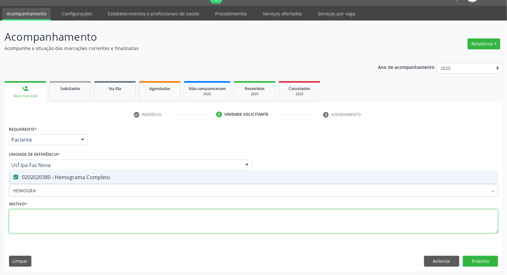
click at [36, 217] on textarea at bounding box center [253, 221] width 489 height 24
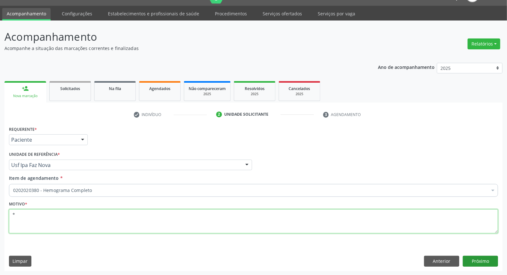
type textarea "*"
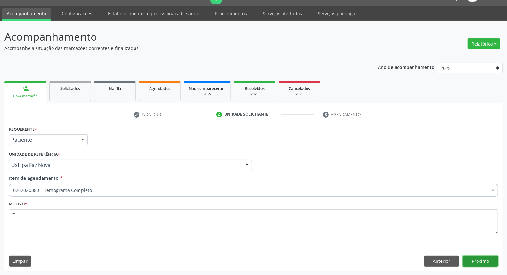
click at [473, 259] on button "Próximo" at bounding box center [480, 261] width 35 height 11
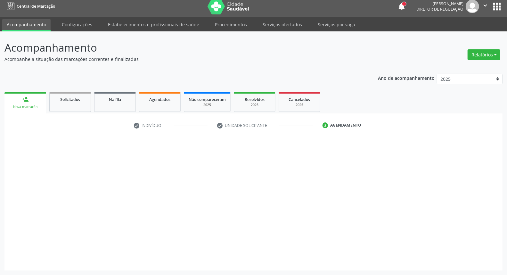
scroll to position [4, 0]
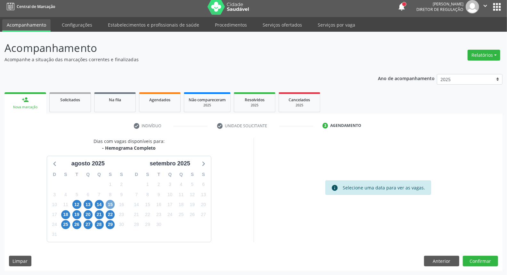
click at [111, 203] on span "15" at bounding box center [110, 204] width 9 height 9
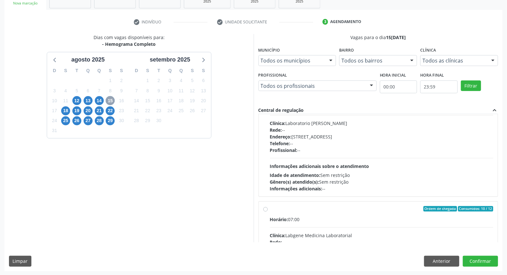
scroll to position [0, 0]
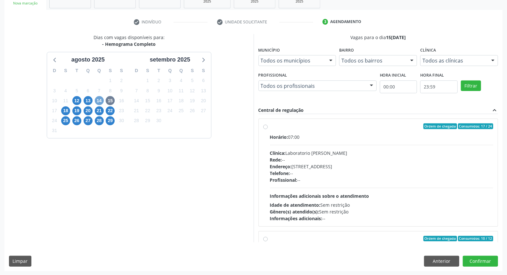
click at [99, 101] on span "14" at bounding box center [99, 100] width 9 height 9
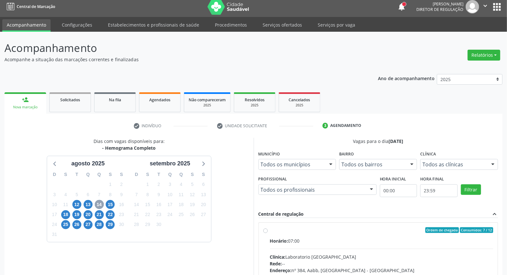
scroll to position [107, 0]
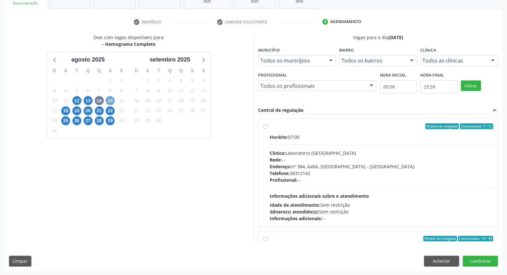
click at [111, 98] on span "15" at bounding box center [110, 100] width 9 height 9
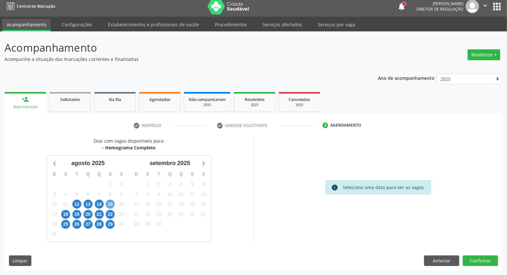
scroll to position [4, 0]
click at [454, 263] on button "Anterior" at bounding box center [441, 261] width 35 height 11
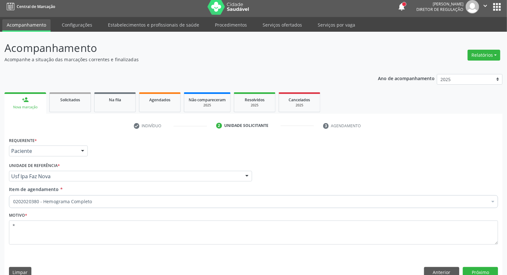
click at [454, 263] on div "Requerente * Paciente Médico(a) Enfermeiro(a) Paciente Nenhum resultado encontr…" at bounding box center [253, 209] width 498 height 146
click at [445, 271] on button "Anterior" at bounding box center [441, 272] width 35 height 11
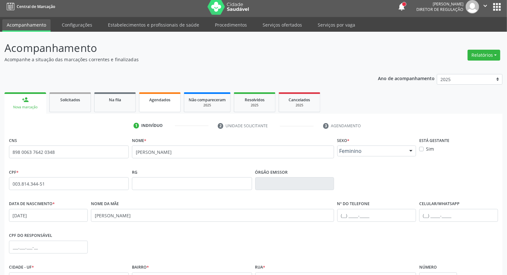
click at [169, 105] on link "Agendados" at bounding box center [160, 102] width 42 height 20
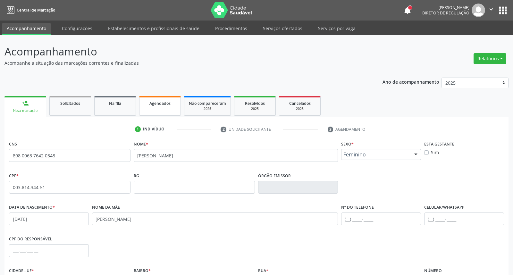
select select "7"
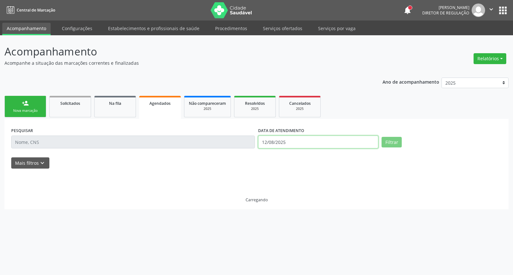
click at [305, 140] on input "12/08/2025" at bounding box center [318, 142] width 120 height 13
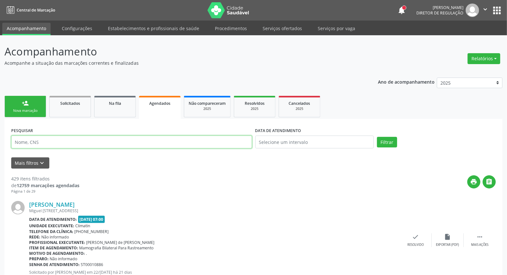
click at [200, 139] on input "text" at bounding box center [131, 142] width 241 height 13
click at [36, 109] on div "Nova marcação" at bounding box center [25, 110] width 32 height 5
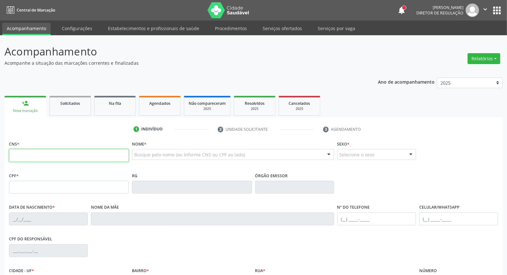
click at [42, 154] on input "text" at bounding box center [69, 155] width 120 height 13
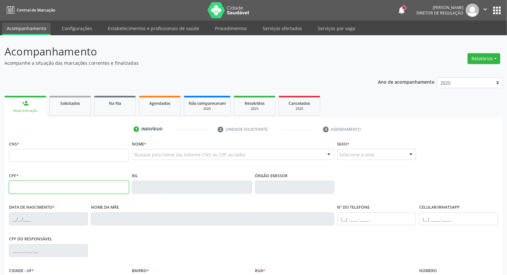
drag, startPoint x: 21, startPoint y: 190, endPoint x: 25, endPoint y: 166, distance: 24.0
click at [21, 190] on input "text" at bounding box center [69, 187] width 120 height 13
type input "077.708.214-44"
type input "166 0203 4910 0003"
type input "[DATE]"
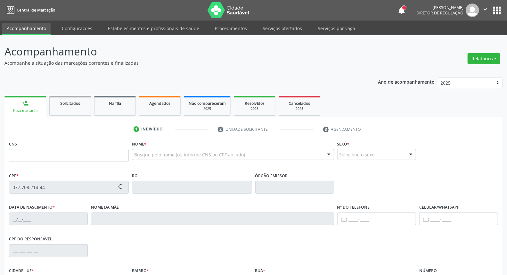
type input "[PERSON_NAME][DEMOGRAPHIC_DATA]"
type input "[PHONE_NUMBER]"
type input "174.020.004-78"
type input "1036"
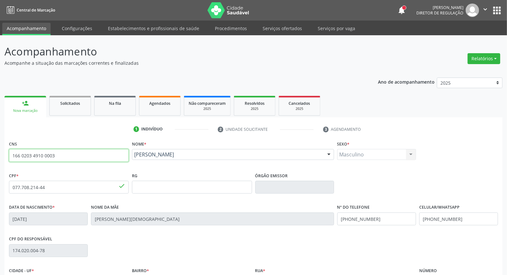
drag, startPoint x: 64, startPoint y: 155, endPoint x: 11, endPoint y: 159, distance: 53.3
click at [11, 159] on input "166 0203 4910 0003" at bounding box center [69, 155] width 120 height 13
click at [155, 101] on span "Agendados" at bounding box center [159, 103] width 21 height 5
select select "7"
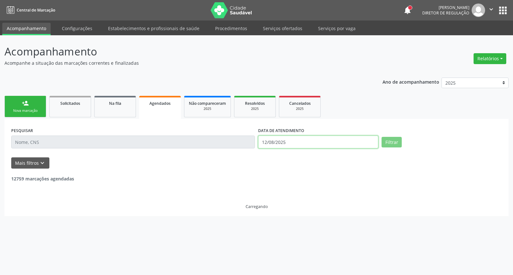
click at [310, 137] on input "12/08/2025" at bounding box center [318, 142] width 120 height 13
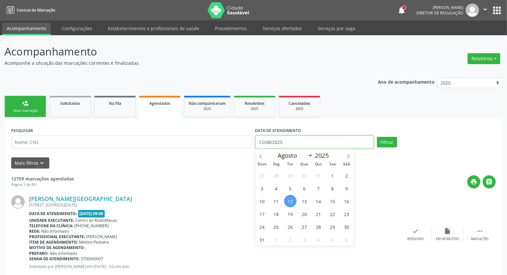
click at [310, 137] on input "12/08/2025" at bounding box center [314, 142] width 119 height 13
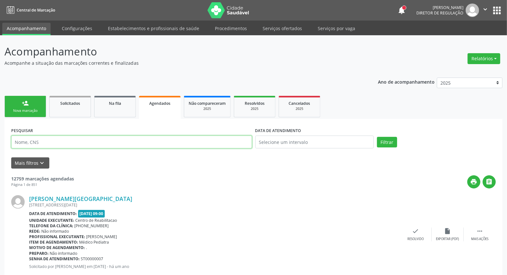
click at [226, 139] on input "text" at bounding box center [131, 142] width 241 height 13
paste input "166 0203 4910 0003"
type input "166 0203 4910 0003"
click at [377, 137] on button "Filtrar" at bounding box center [387, 142] width 20 height 11
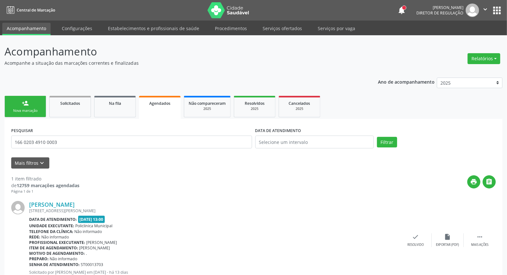
scroll to position [22, 0]
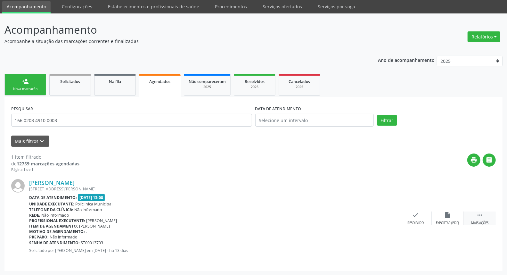
click at [480, 211] on icon "" at bounding box center [479, 214] width 7 height 7
click at [350, 213] on icon "print" at bounding box center [351, 214] width 7 height 7
